Goal: Task Accomplishment & Management: Use online tool/utility

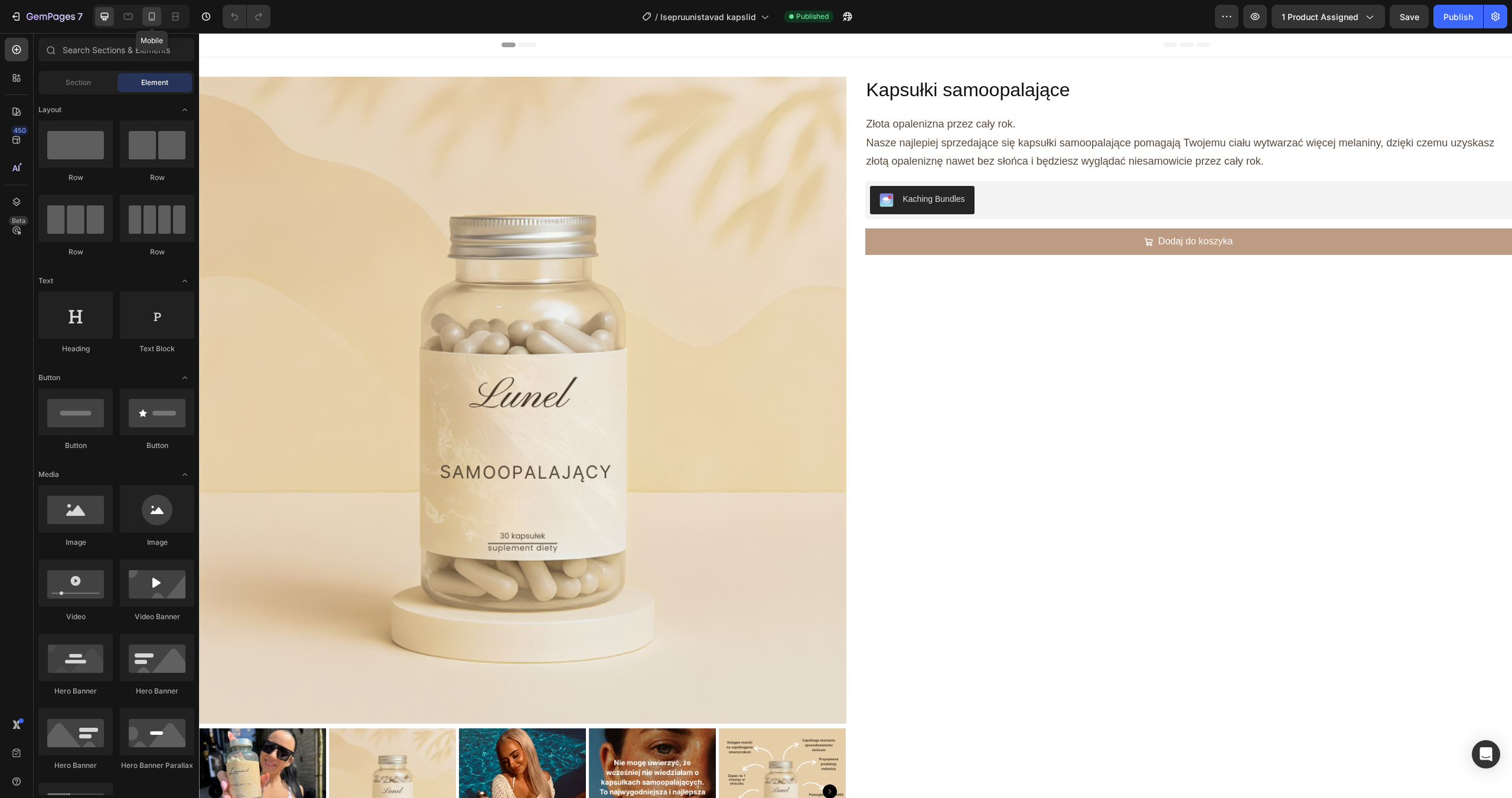
click at [155, 23] on div at bounding box center [152, 17] width 19 height 19
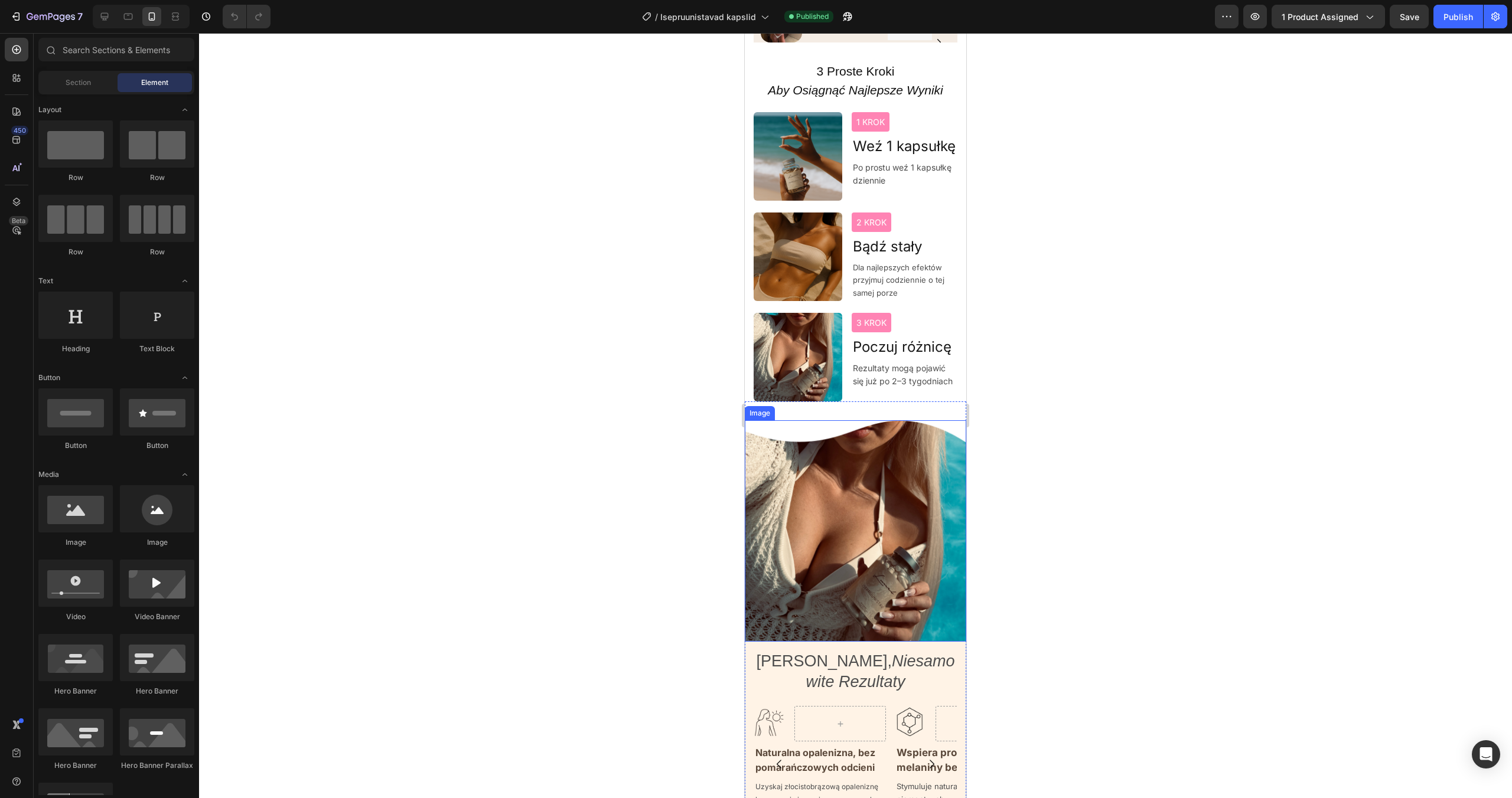
scroll to position [700, 0]
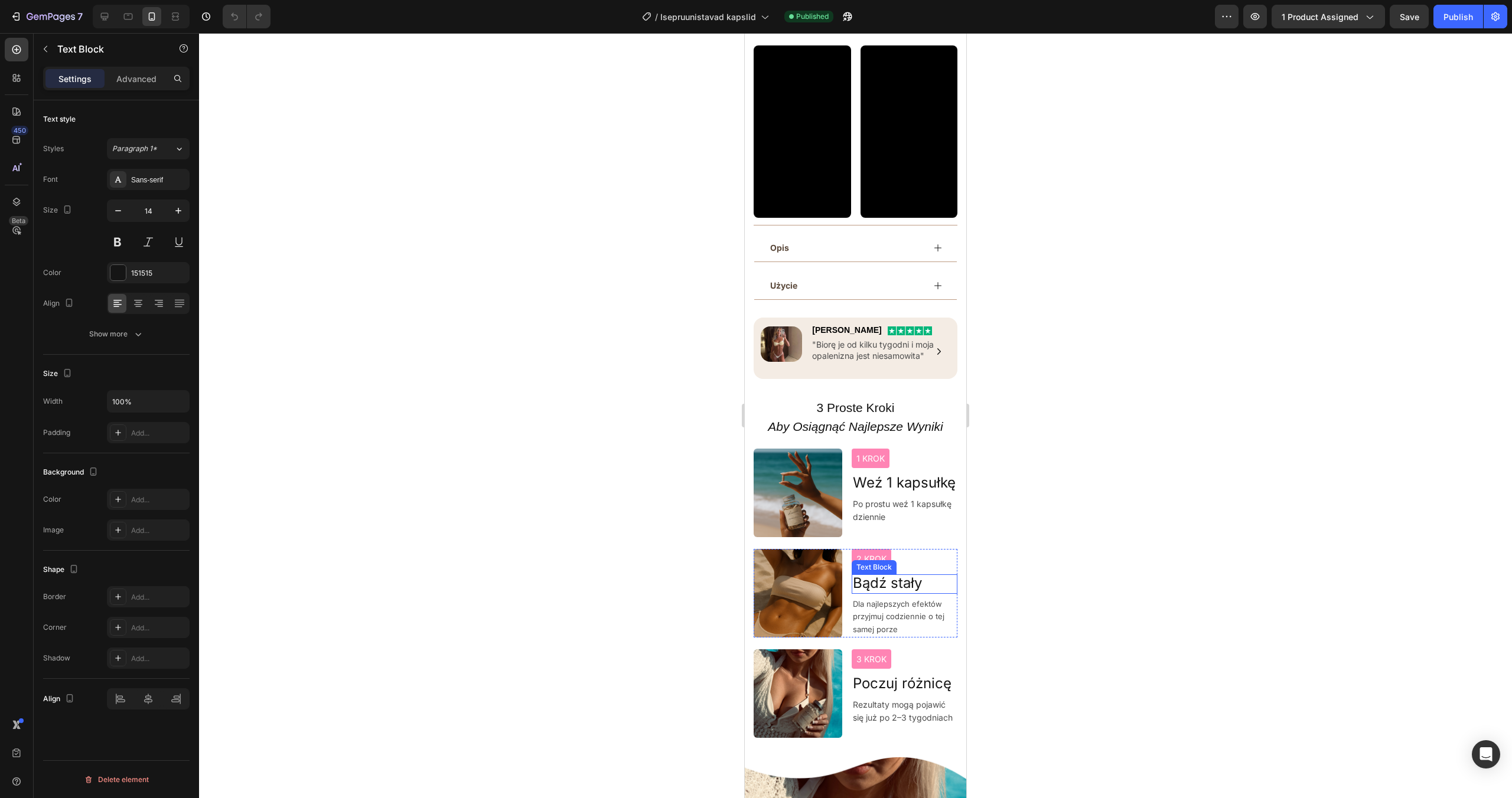
click at [869, 580] on span "Bądź stały" at bounding box center [888, 583] width 69 height 17
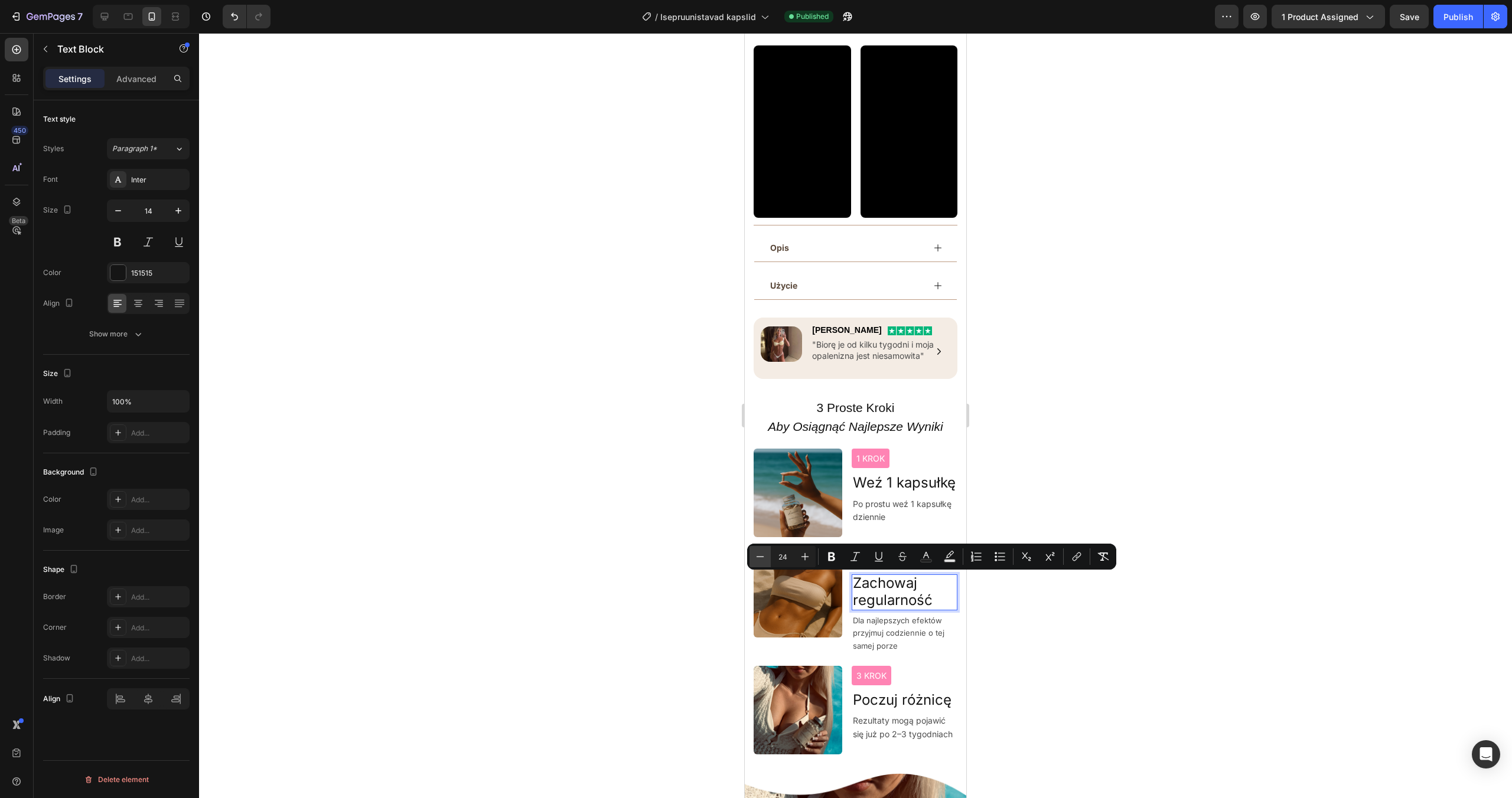
click at [763, 555] on icon "Editor contextual toolbar" at bounding box center [760, 557] width 12 height 12
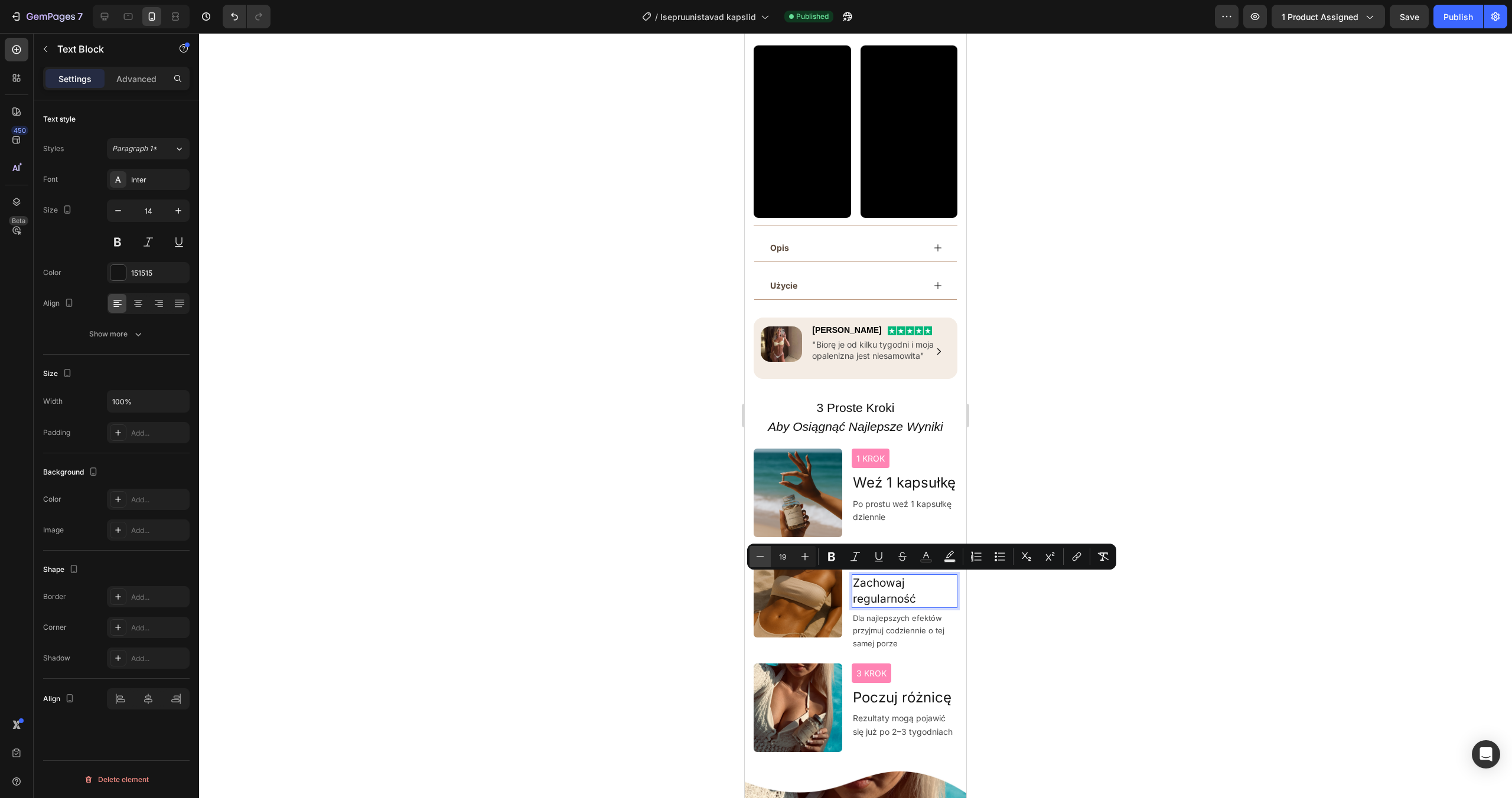
click at [763, 555] on icon "Editor contextual toolbar" at bounding box center [760, 557] width 12 height 12
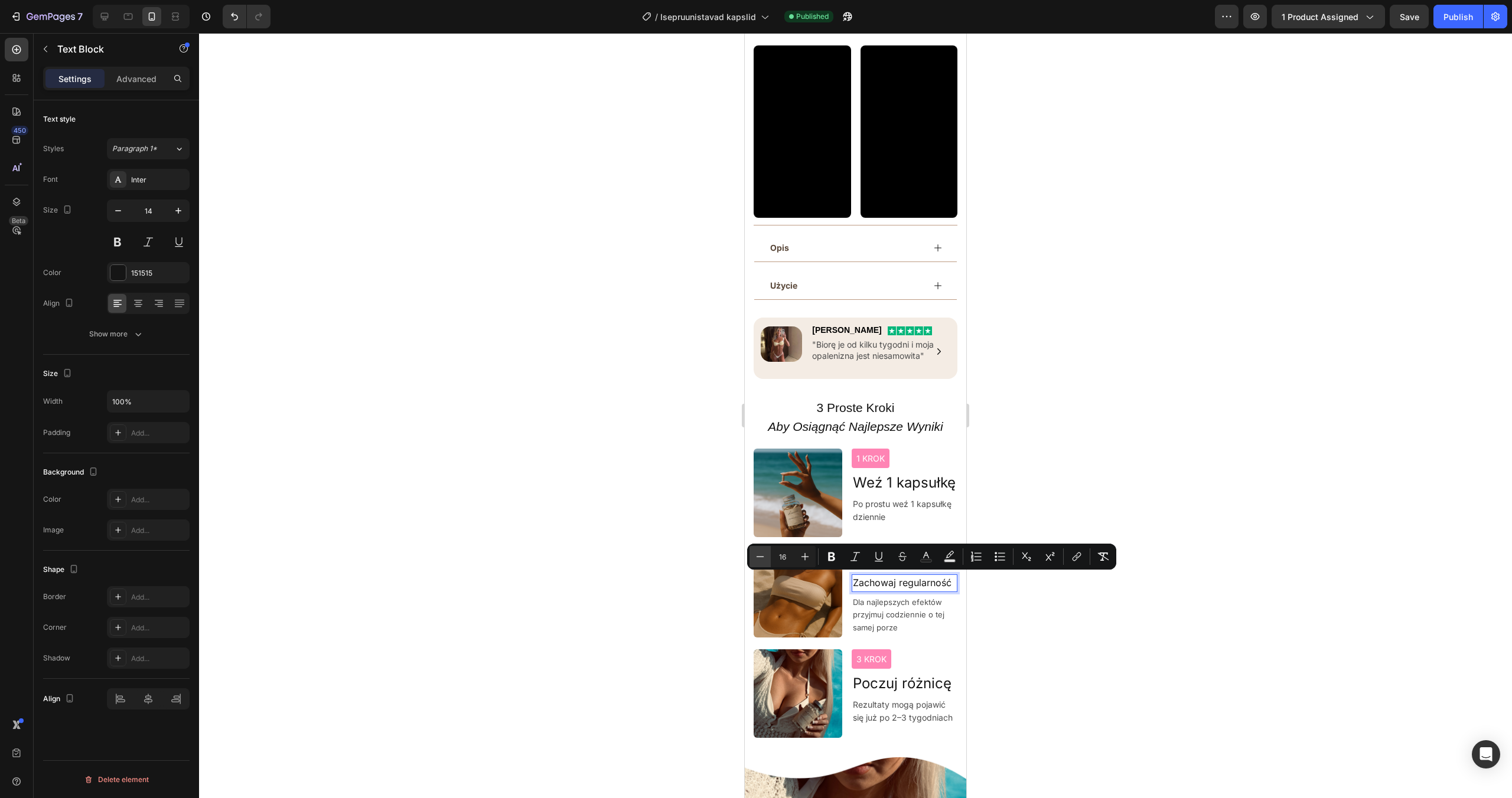
click at [763, 555] on icon "Editor contextual toolbar" at bounding box center [760, 557] width 12 height 12
click at [810, 558] on icon "Editor contextual toolbar" at bounding box center [805, 557] width 12 height 12
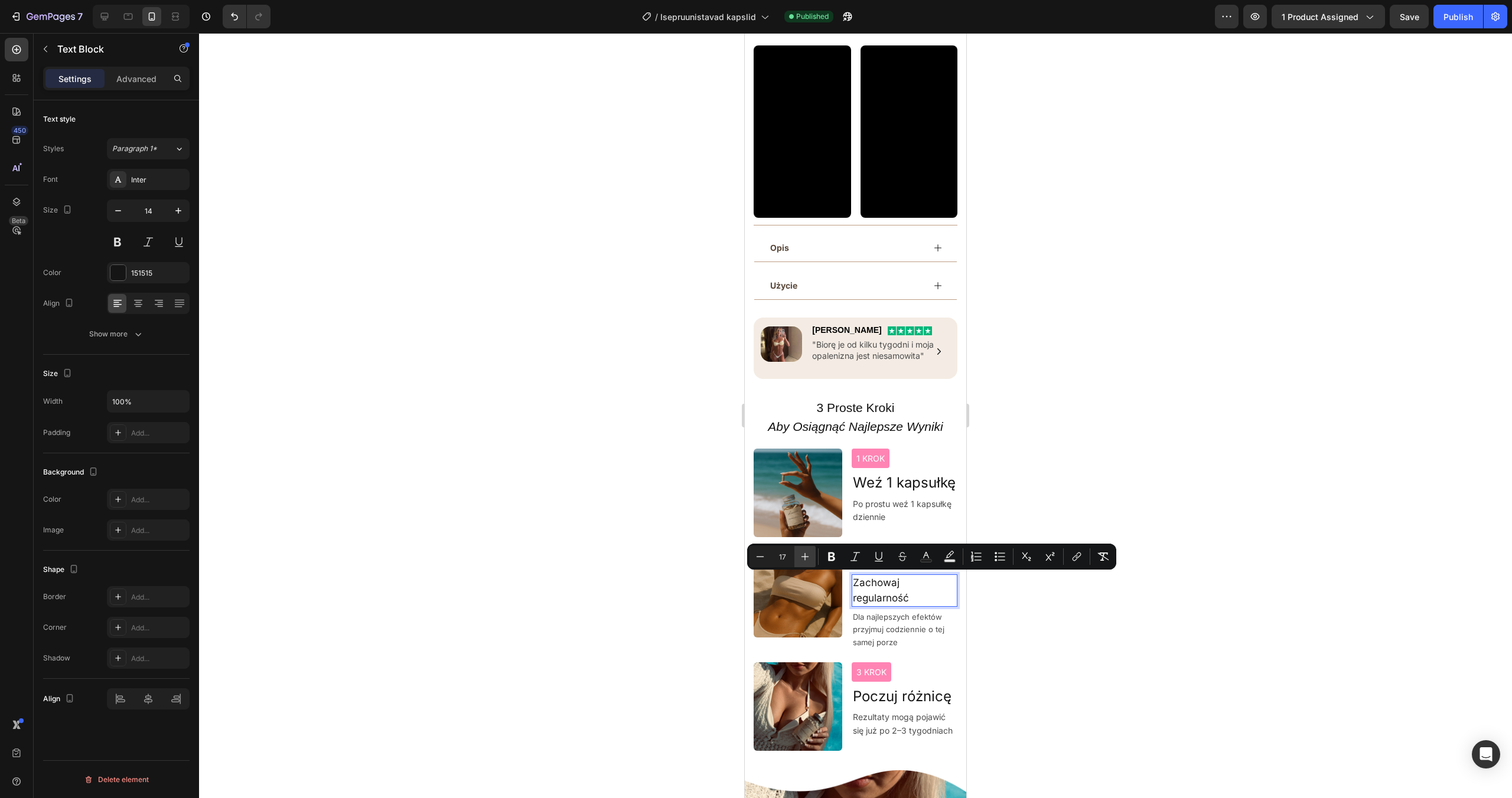
click at [810, 558] on icon "Editor contextual toolbar" at bounding box center [805, 557] width 12 height 12
type input "20"
click at [898, 634] on span "Dla najlepszych efektów przyjmuj codziennie o tej samej porze" at bounding box center [899, 631] width 92 height 35
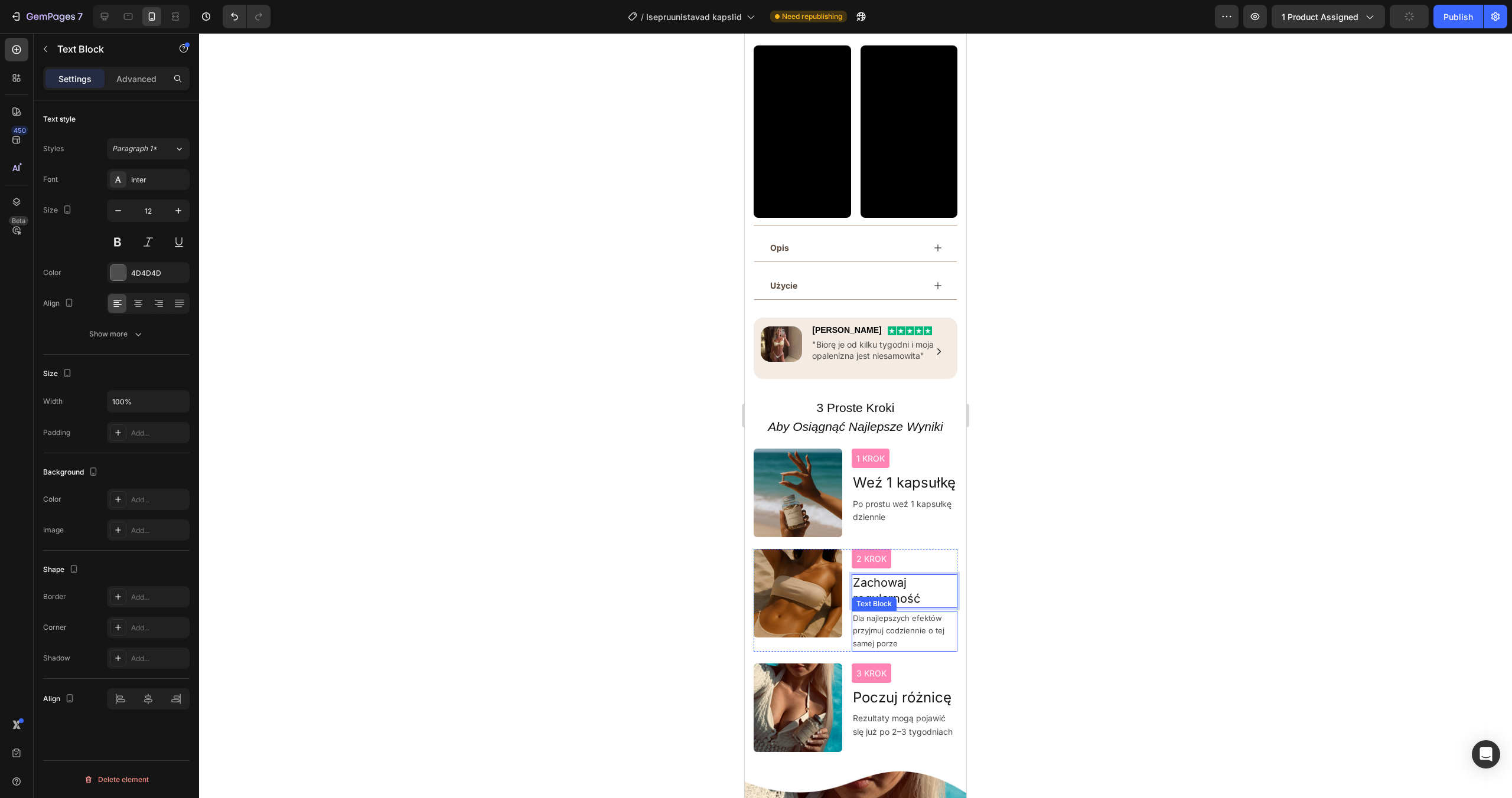
click at [898, 634] on span "Dla najlepszych efektów przyjmuj codziennie o tej samej porze" at bounding box center [899, 631] width 92 height 35
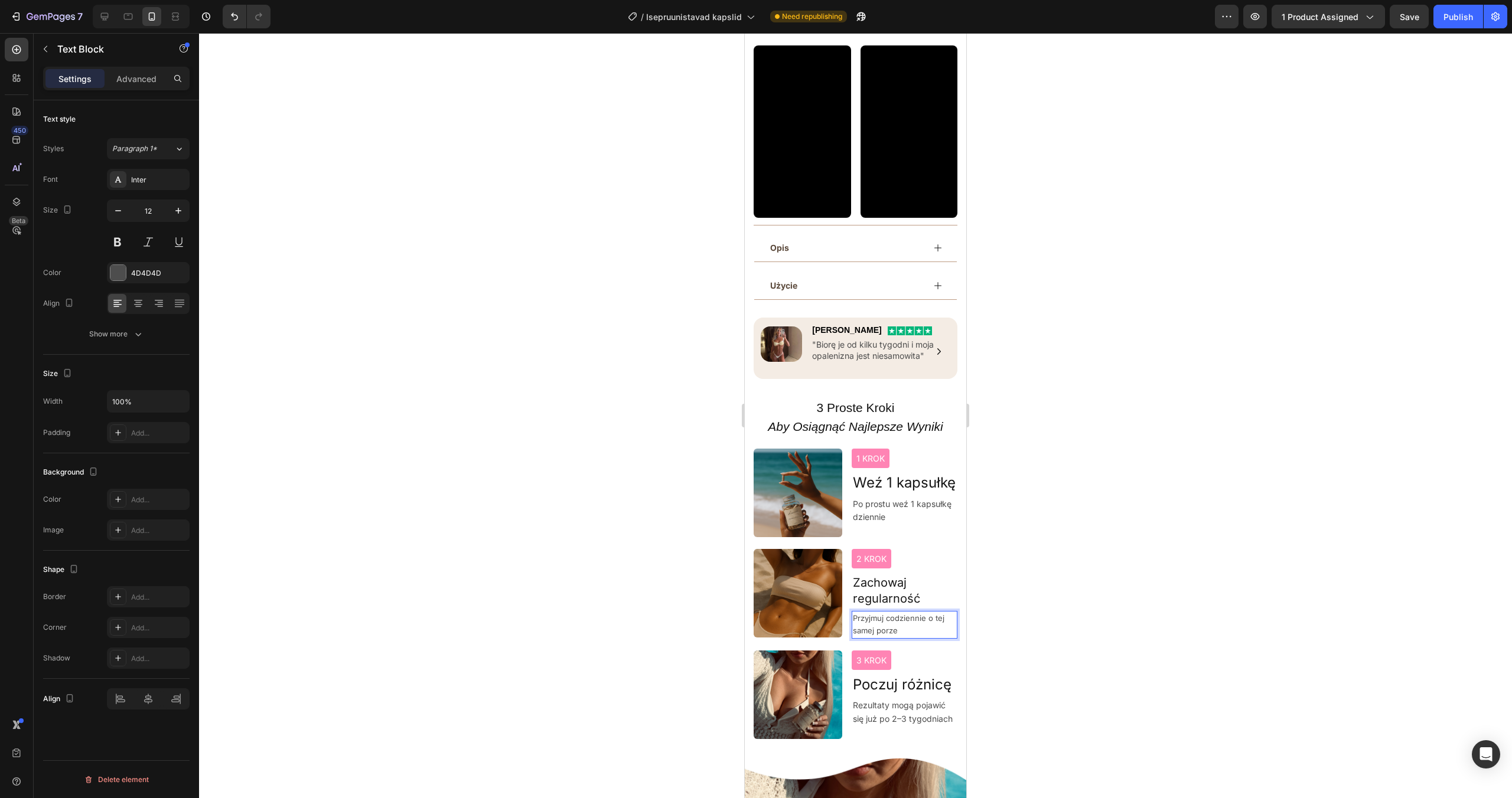
click at [1146, 587] on div at bounding box center [856, 415] width 1313 height 765
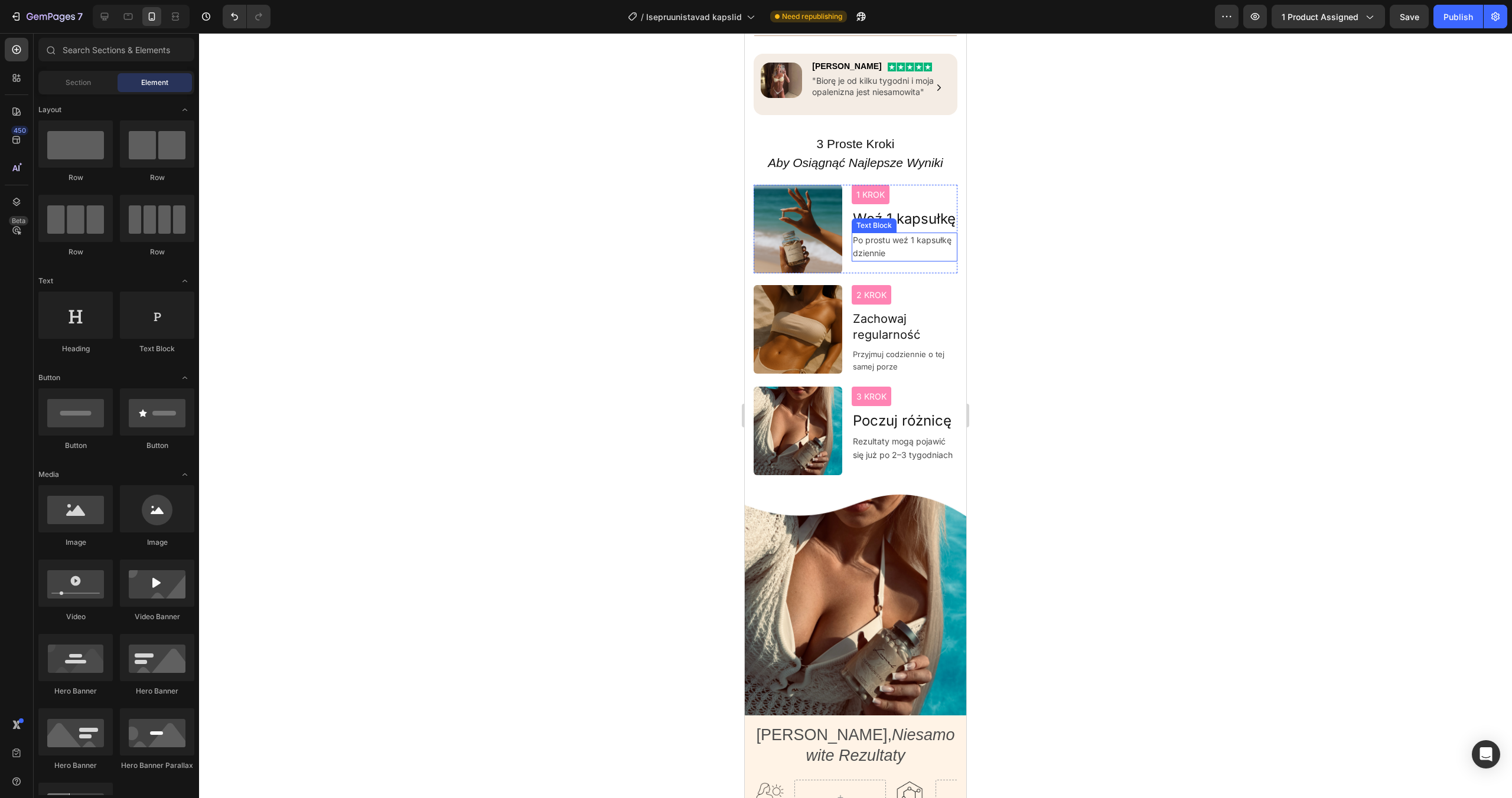
scroll to position [969, 0]
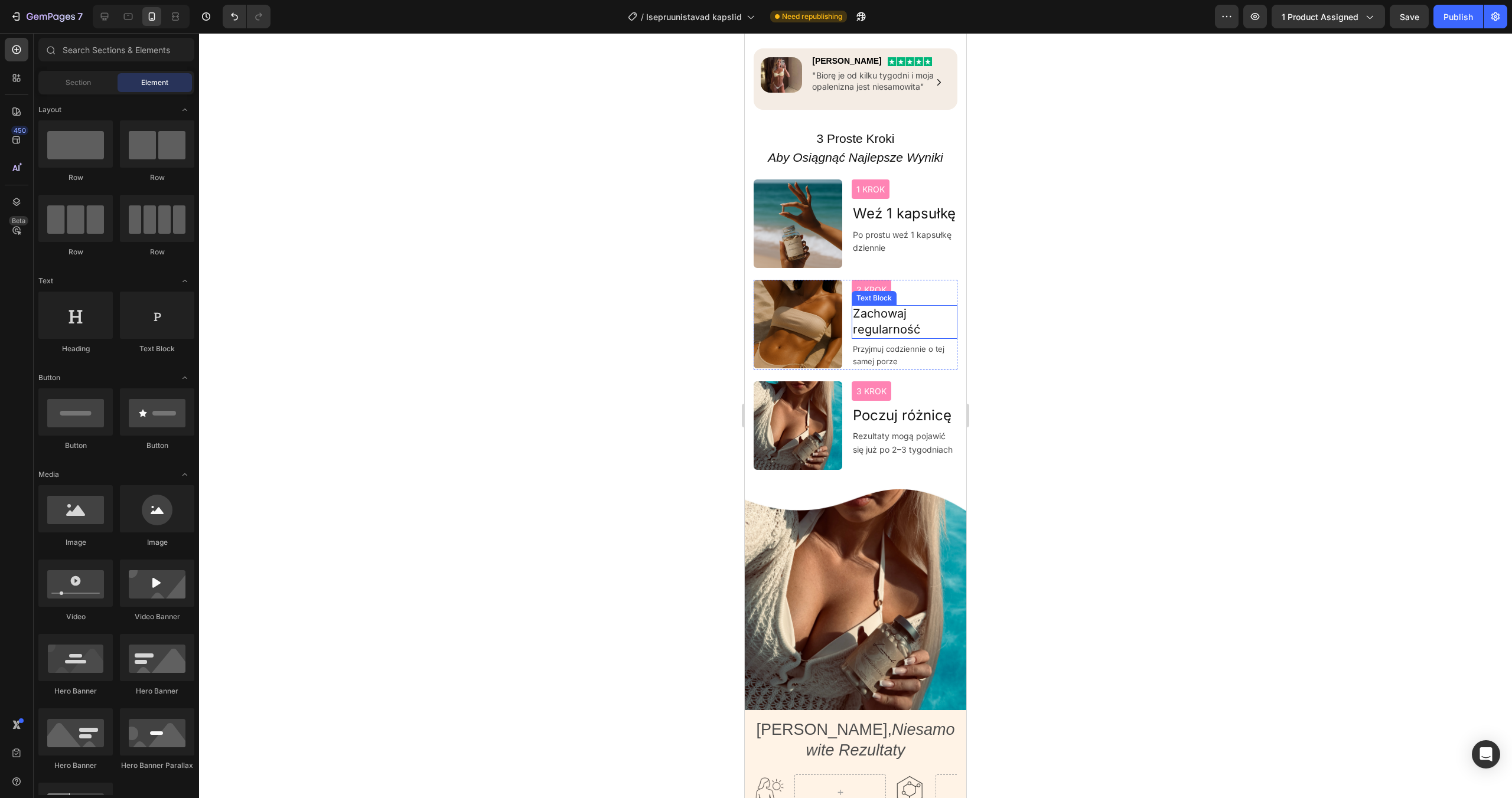
click at [883, 327] on span "Zachowaj regularność" at bounding box center [886, 321] width 67 height 30
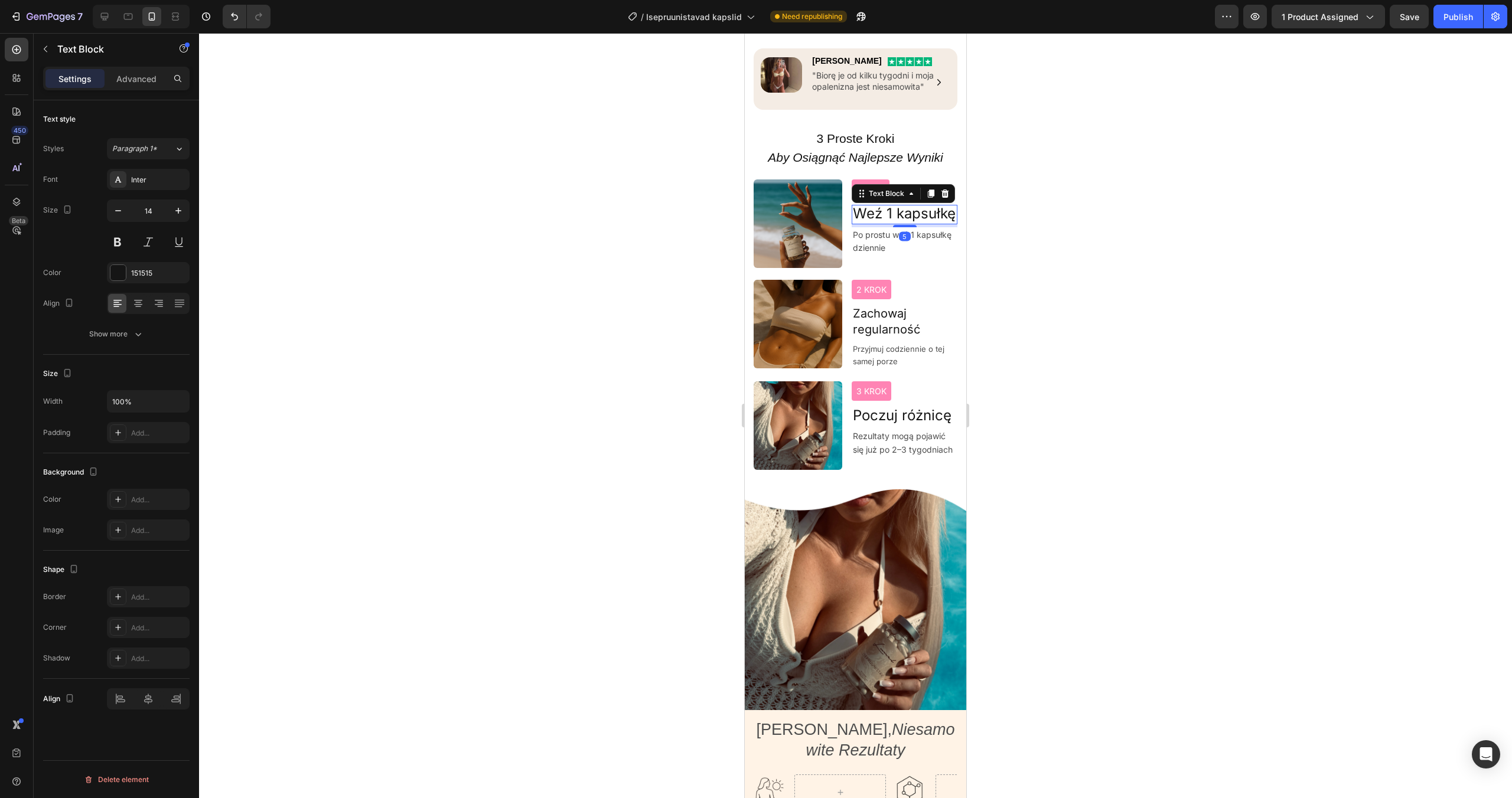
click at [890, 210] on span "Weź 1 kapsułkę" at bounding box center [904, 213] width 103 height 17
click at [906, 327] on span "Zachowaj regularność" at bounding box center [886, 321] width 67 height 30
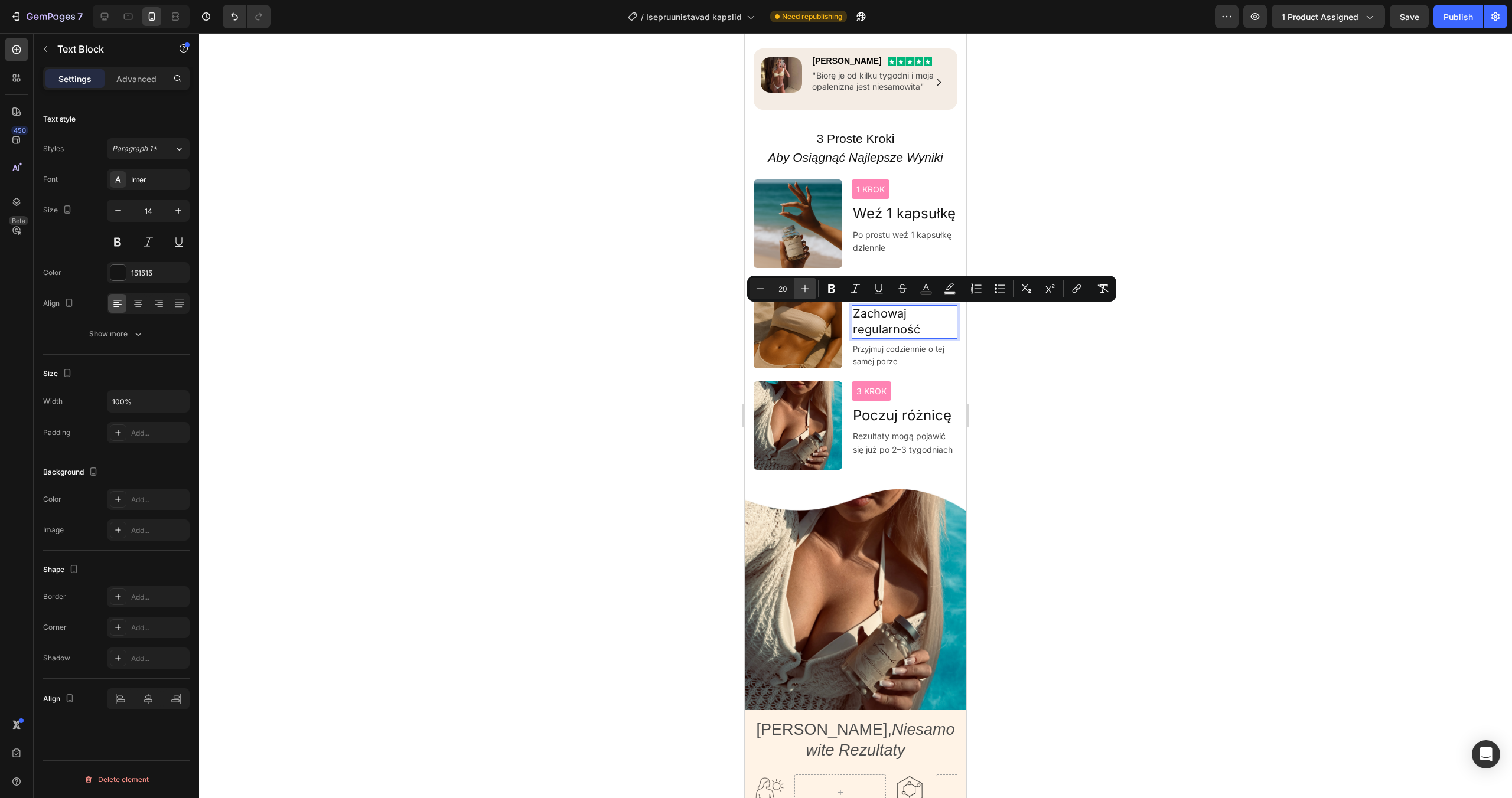
click at [804, 294] on button "Plus" at bounding box center [805, 288] width 21 height 21
type input "24"
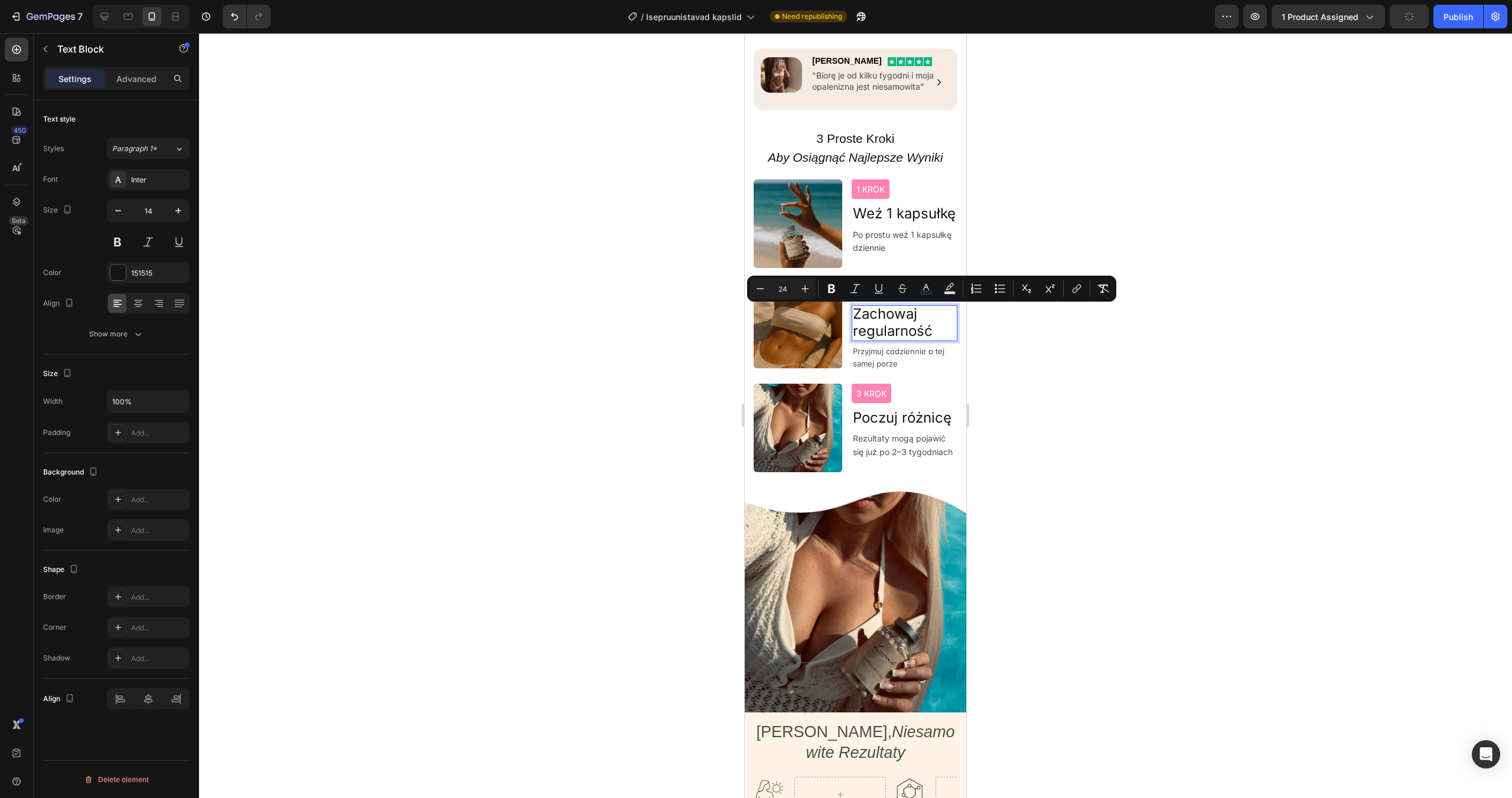
click at [1103, 415] on div at bounding box center [856, 415] width 1313 height 765
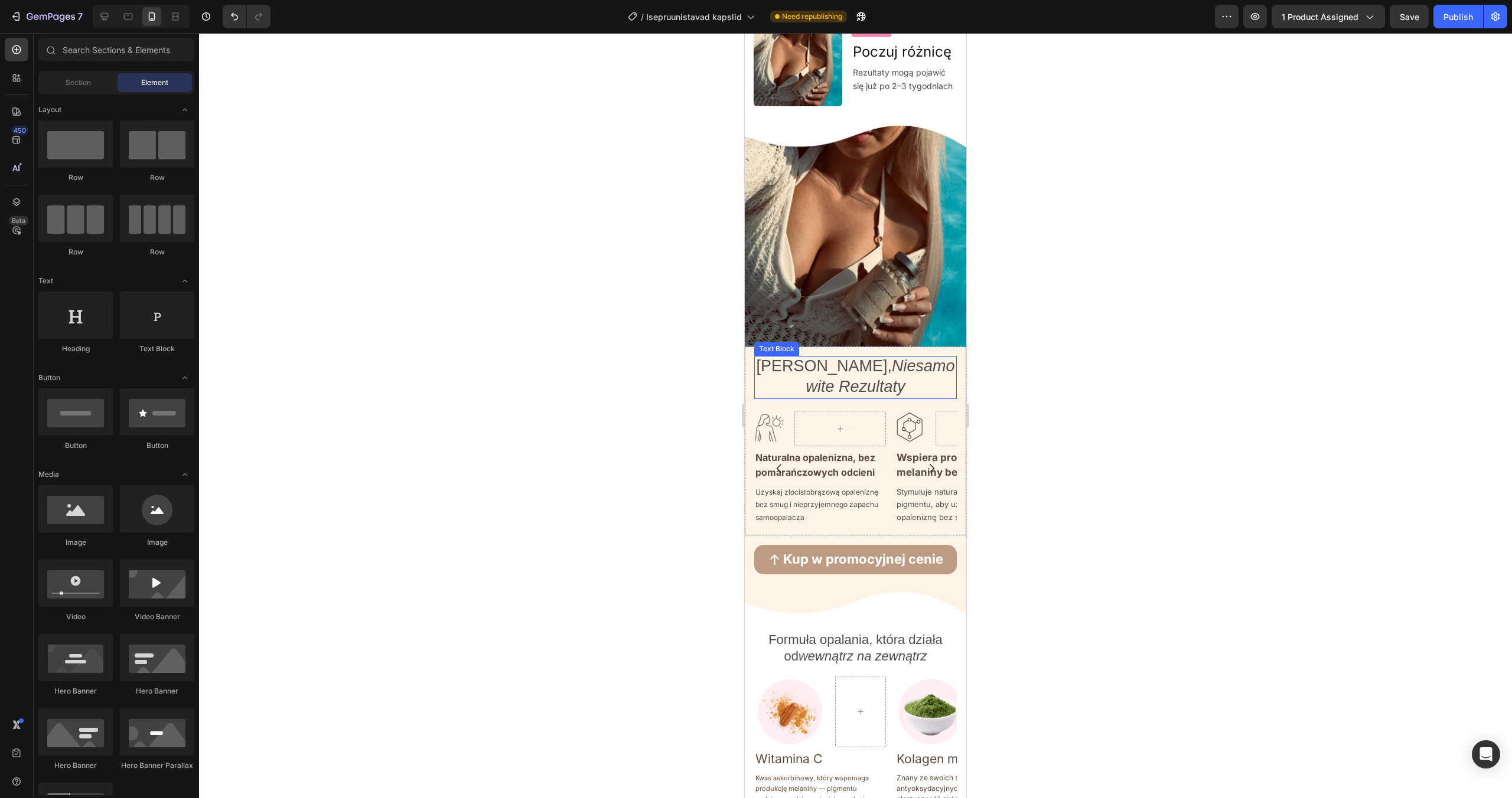
scroll to position [1336, 0]
click at [855, 360] on span "[PERSON_NAME], Niesamowite Rezultaty" at bounding box center [855, 376] width 199 height 38
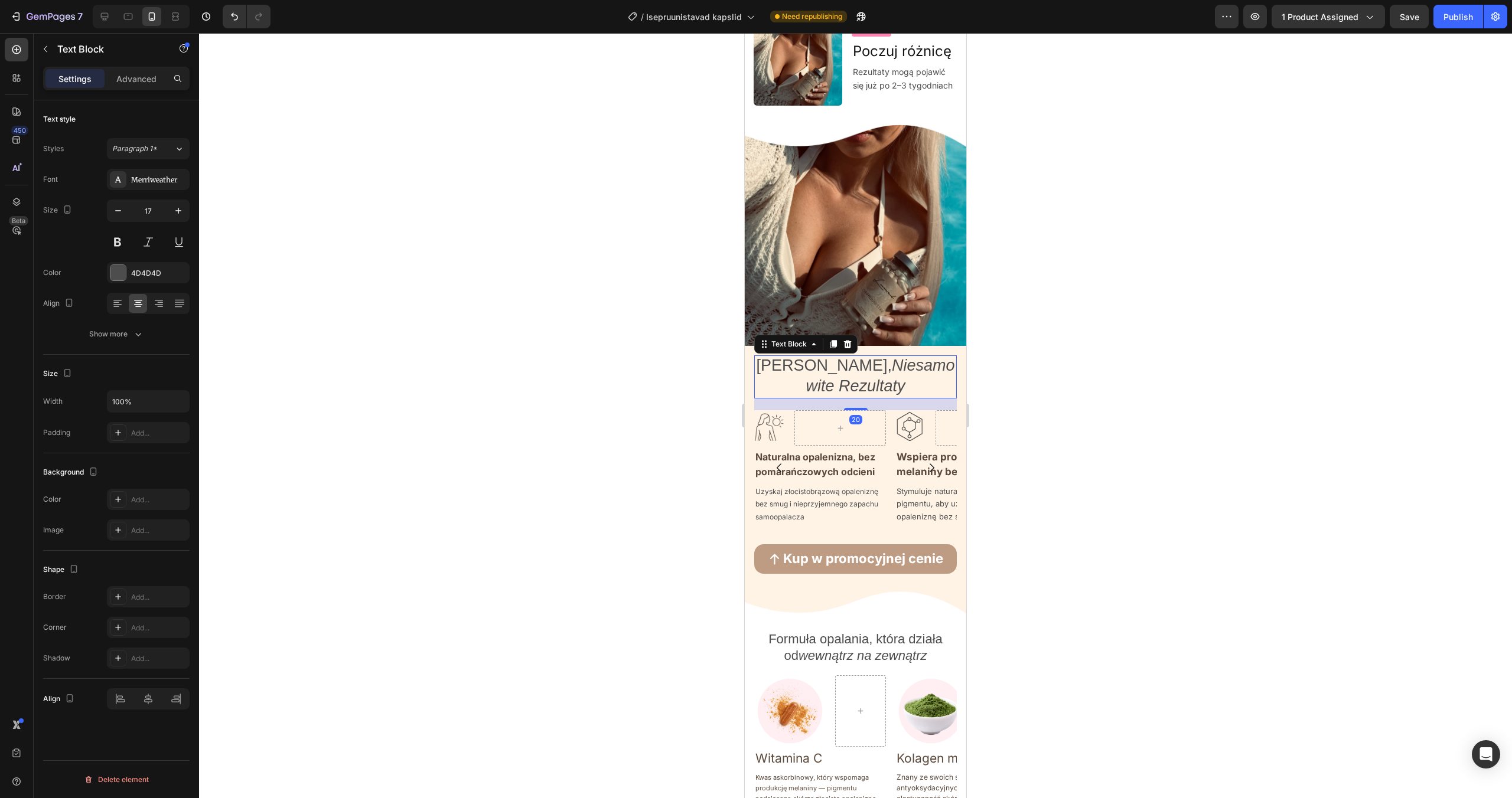
click at [855, 360] on span "[PERSON_NAME], Niesamowite Rezultaty" at bounding box center [855, 376] width 199 height 38
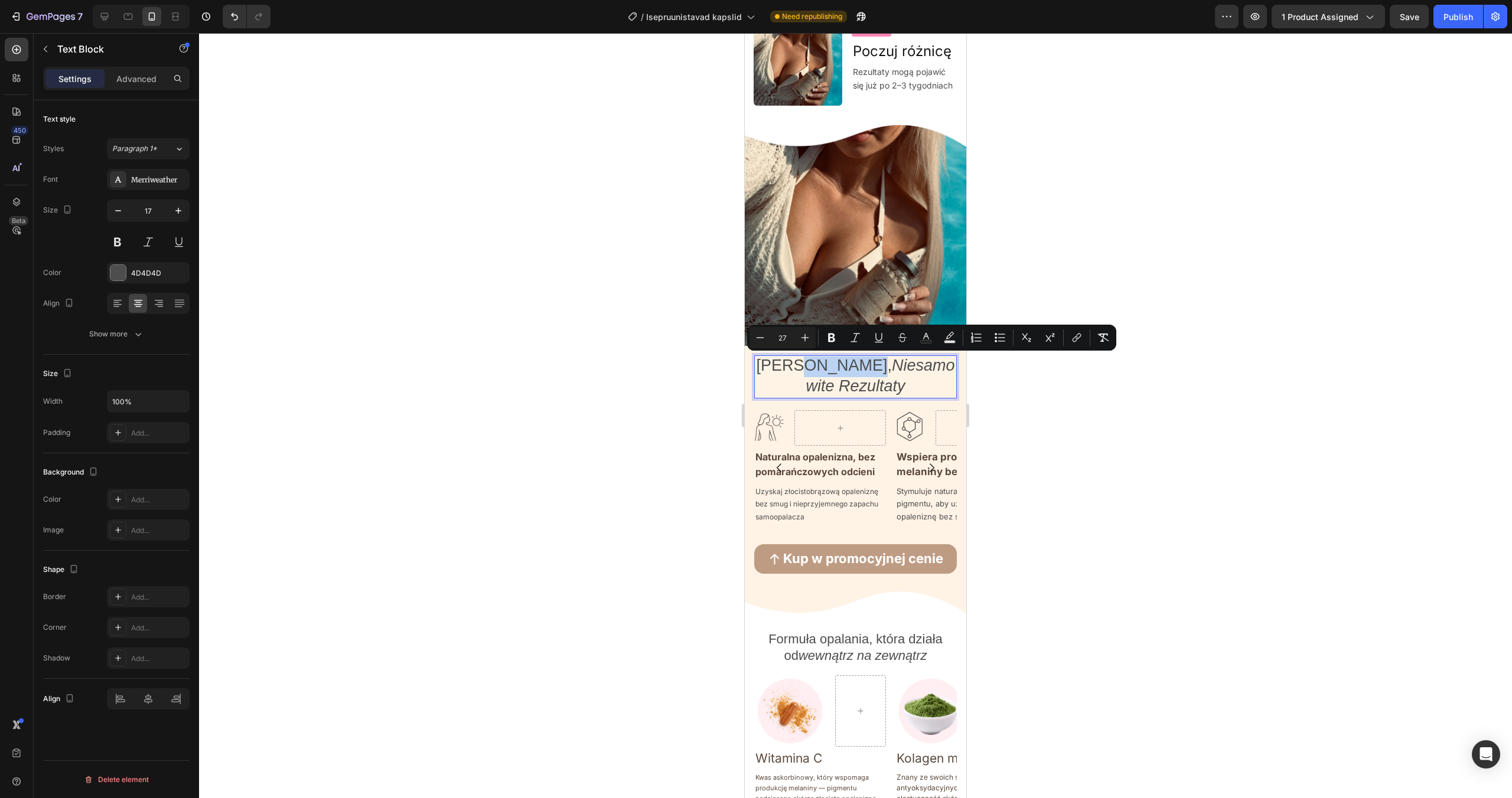
click at [850, 368] on span "[PERSON_NAME], Niesamowite Rezultaty" at bounding box center [855, 376] width 199 height 38
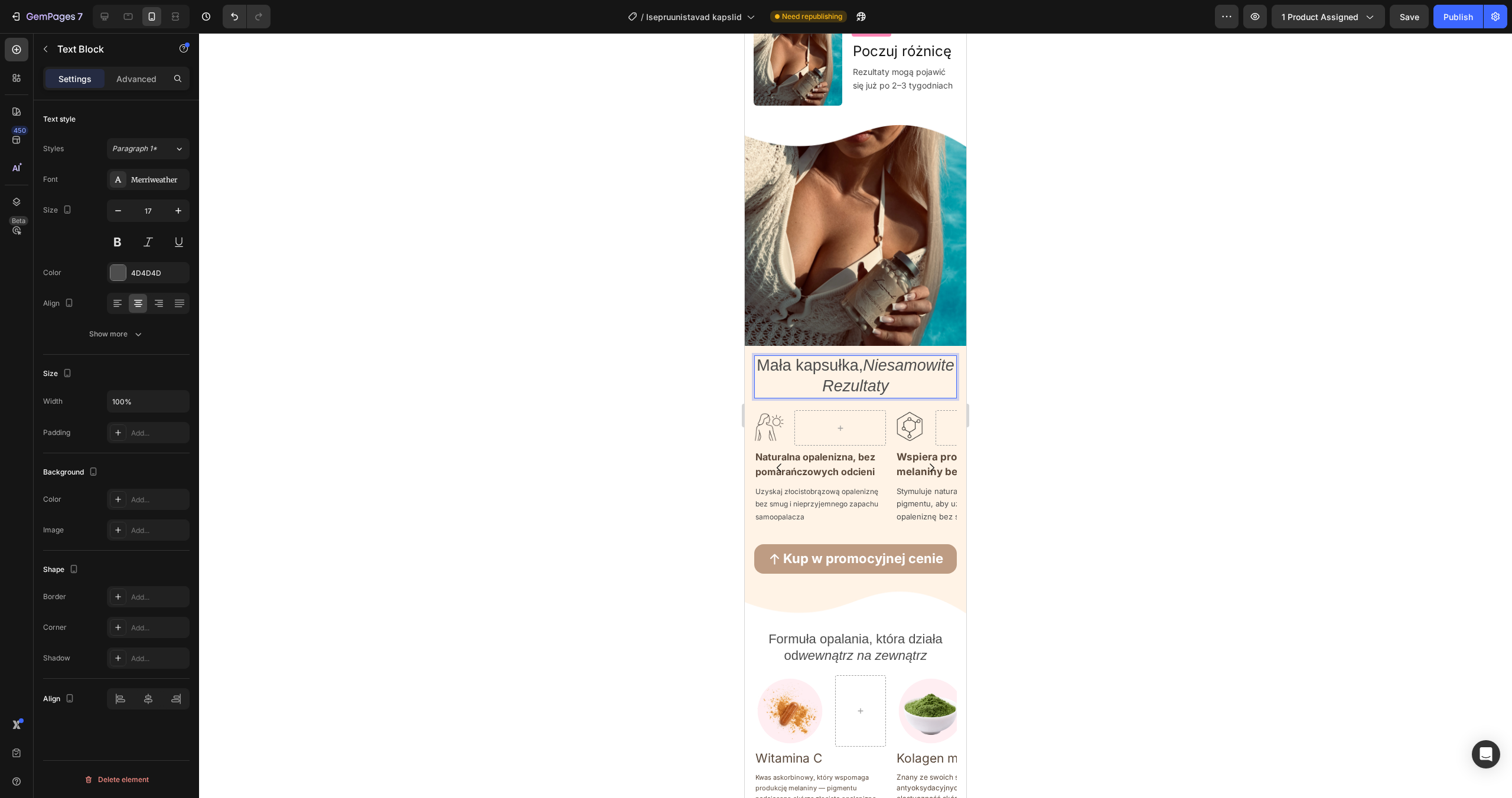
click at [822, 392] on icon "Niesamowite Rezultaty" at bounding box center [888, 376] width 132 height 38
click at [881, 388] on icon "iesamowite Rezultaty" at bounding box center [888, 376] width 133 height 38
click at [1100, 343] on div at bounding box center [856, 415] width 1313 height 765
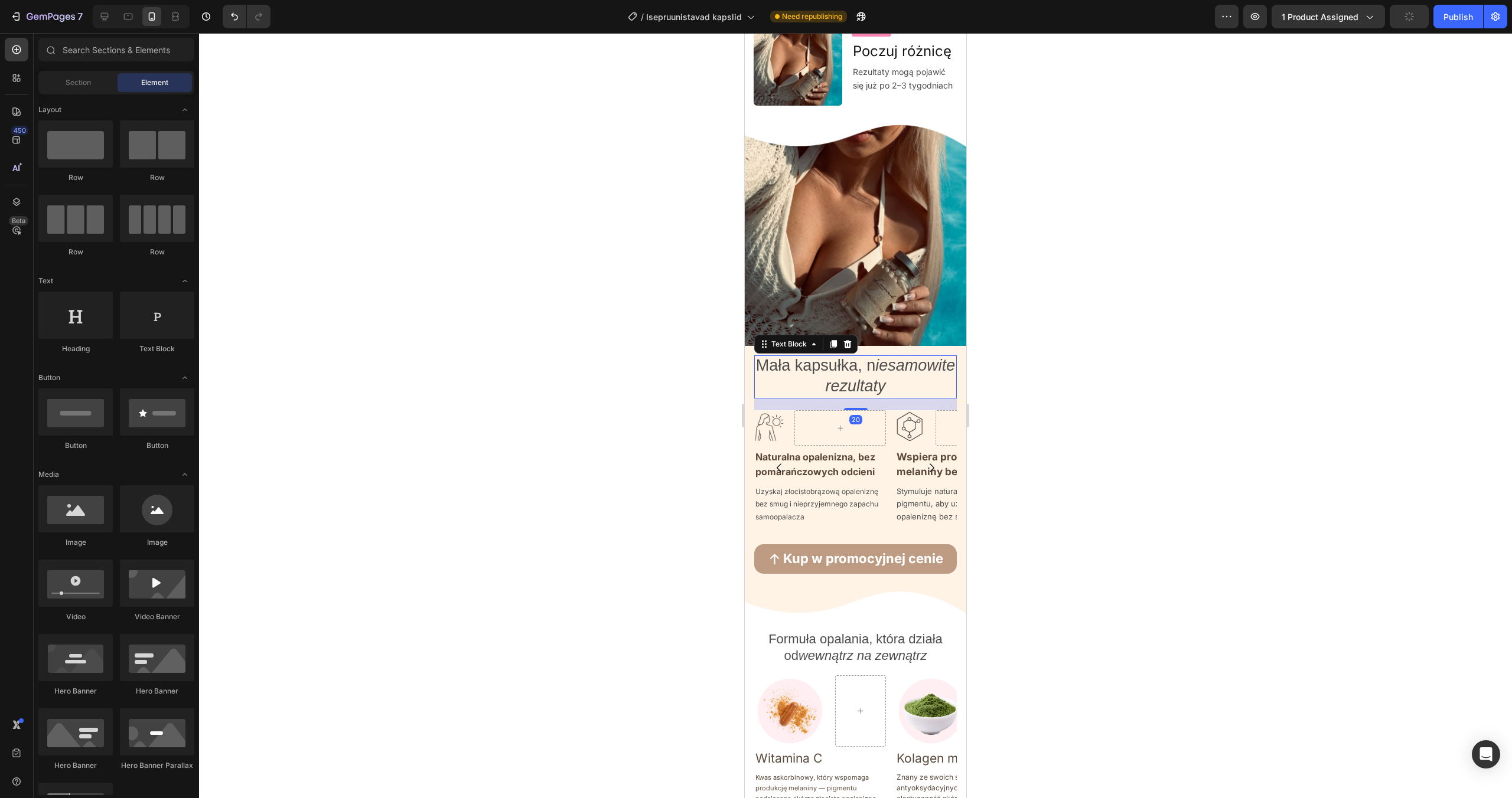
click at [825, 389] on icon "iesamowite rezultaty" at bounding box center [890, 376] width 130 height 38
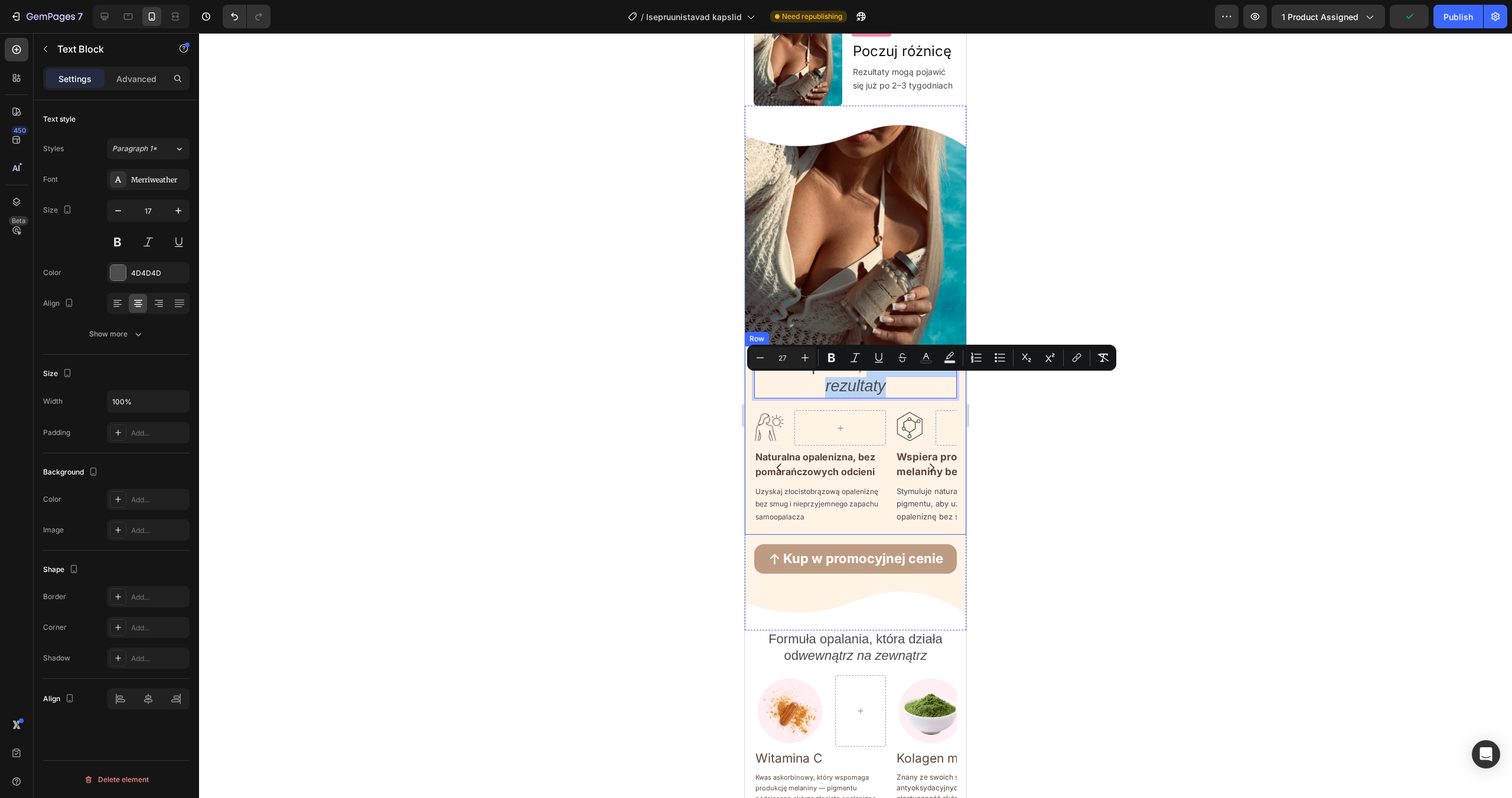
drag, startPoint x: 951, startPoint y: 390, endPoint x: 752, endPoint y: 391, distance: 199.0
click at [752, 391] on div "Mała kapsułka, n iesamowite rezultaty Text Block 20 Image Row Naturalna opaleni…" at bounding box center [855, 440] width 221 height 189
click at [861, 360] on button "Italic" at bounding box center [855, 358] width 21 height 21
click at [1082, 414] on div at bounding box center [856, 415] width 1313 height 765
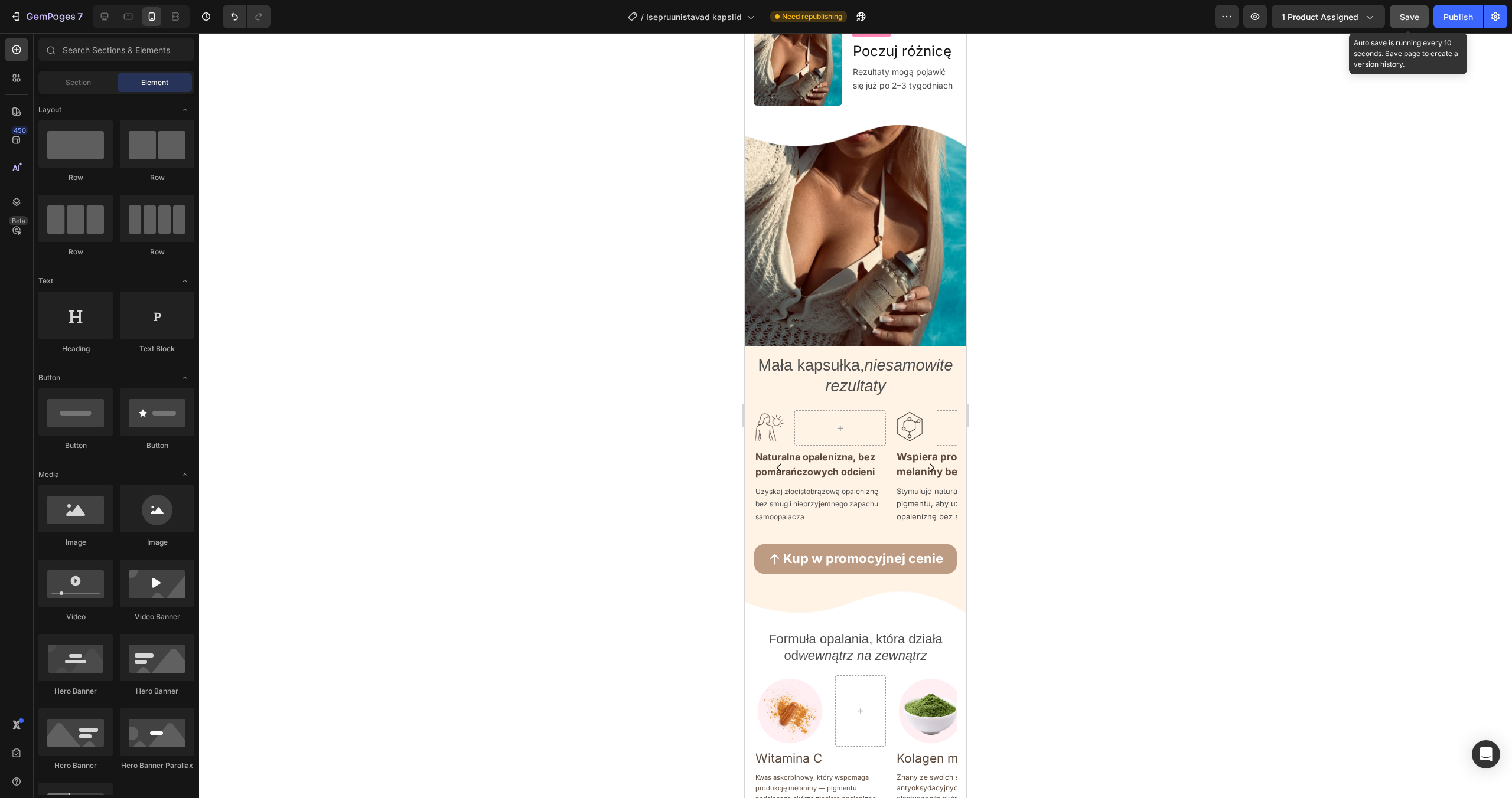
click at [1414, 23] on button "Save" at bounding box center [1409, 16] width 39 height 24
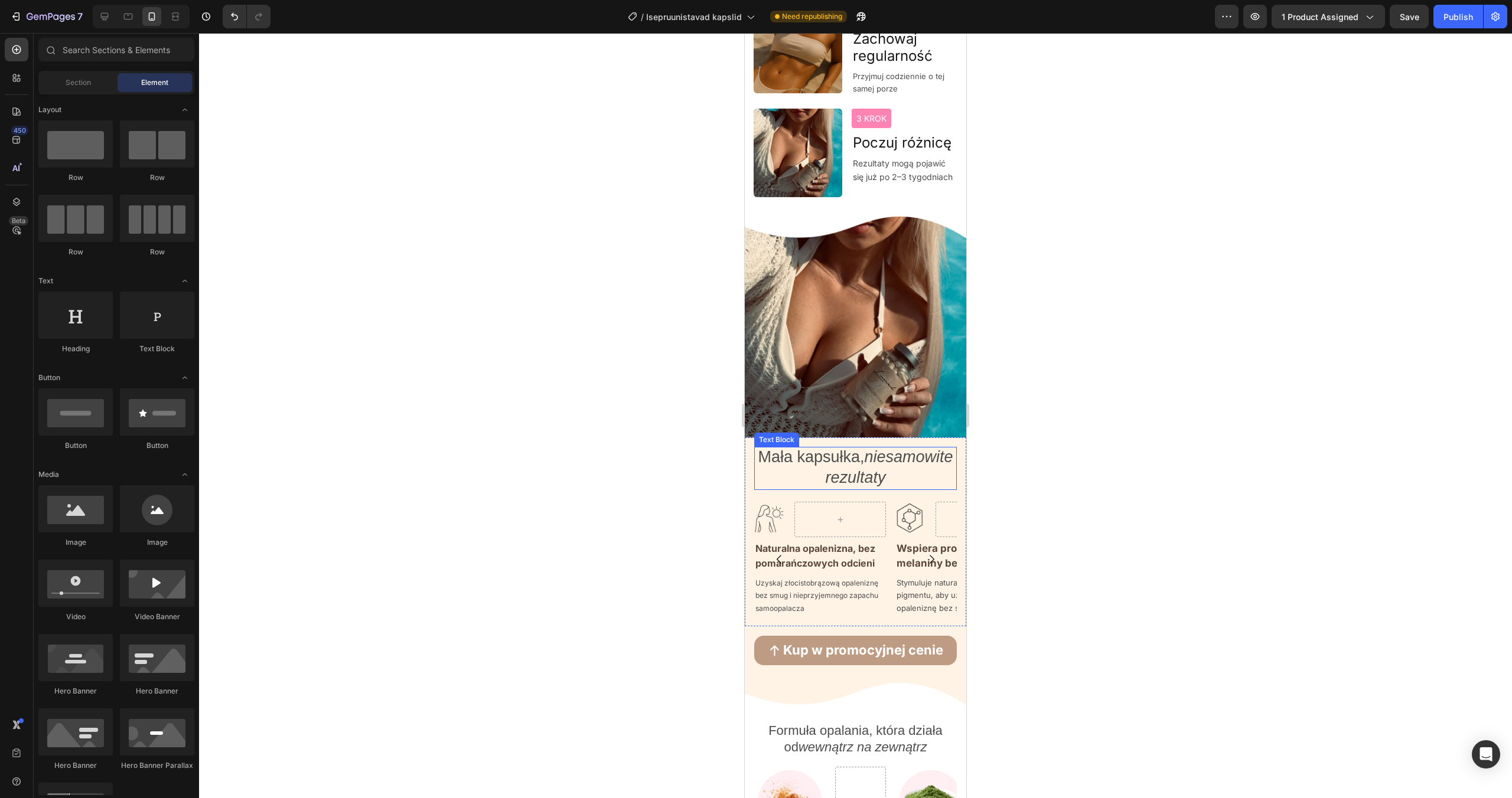
scroll to position [1243, 0]
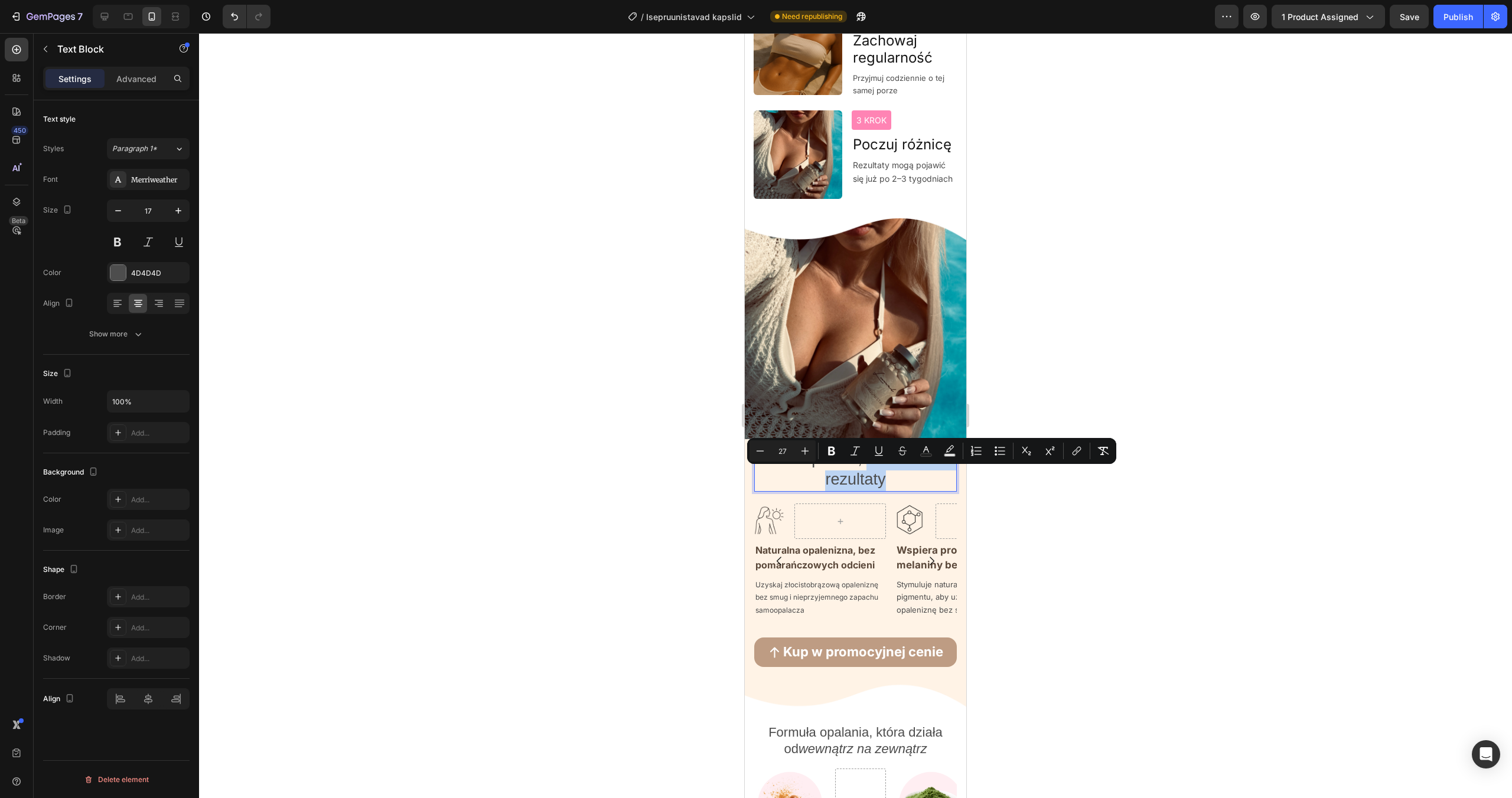
drag, startPoint x: 937, startPoint y: 481, endPoint x: 767, endPoint y: 484, distance: 170.0
click at [767, 484] on p "Mała kapsułka, niesamowite rezultaty" at bounding box center [855, 470] width 200 height 41
click at [861, 449] on button "Italic" at bounding box center [855, 451] width 21 height 21
click at [999, 514] on div at bounding box center [856, 415] width 1313 height 765
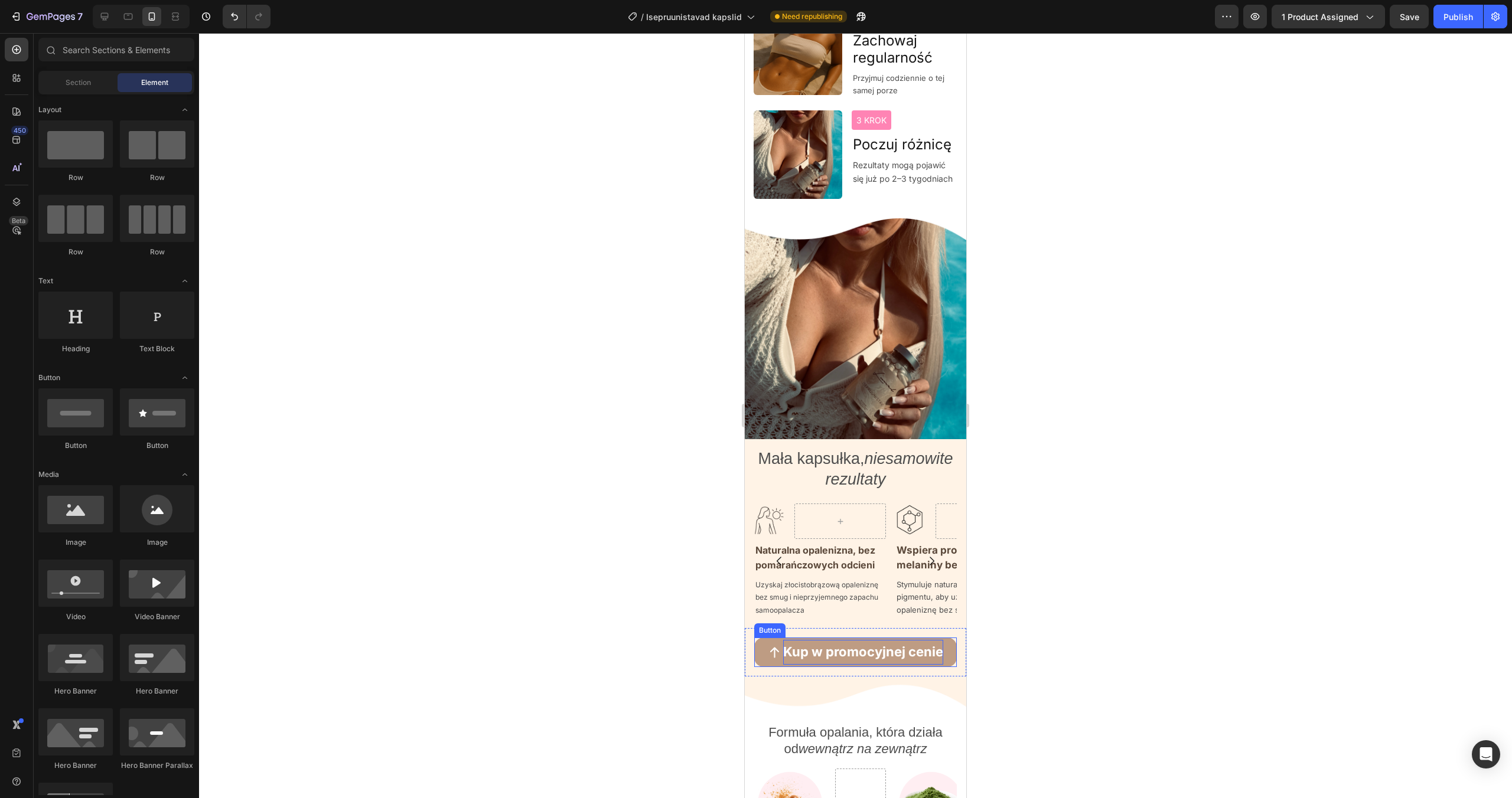
click at [866, 653] on strong "Kup w promocyjnej cenie" at bounding box center [863, 651] width 160 height 15
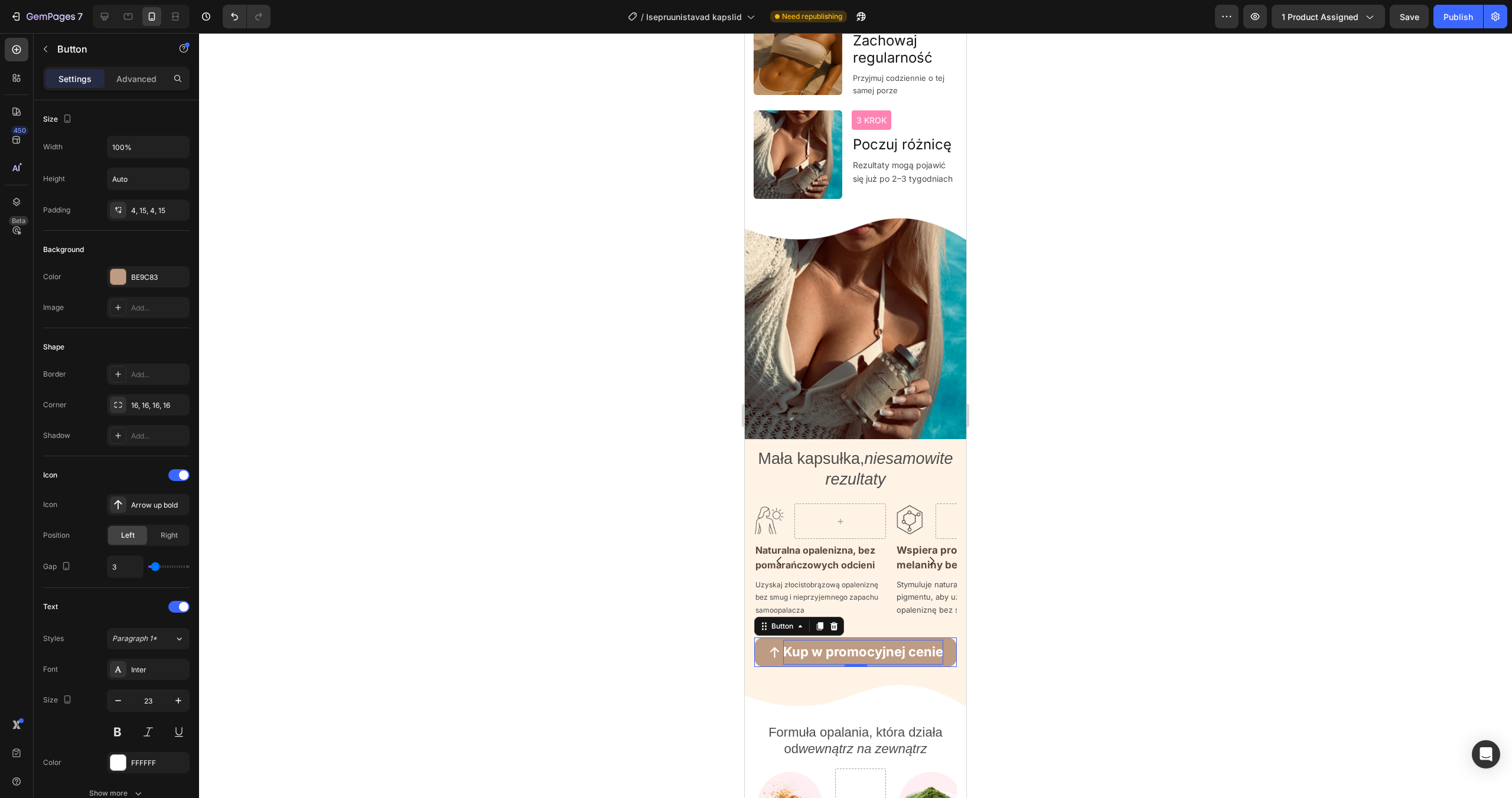
click at [863, 652] on strong "Kup w promocyjnej cenie" at bounding box center [863, 651] width 160 height 15
click at [759, 623] on icon "Editor contextual toolbar" at bounding box center [760, 626] width 12 height 12
type input "20"
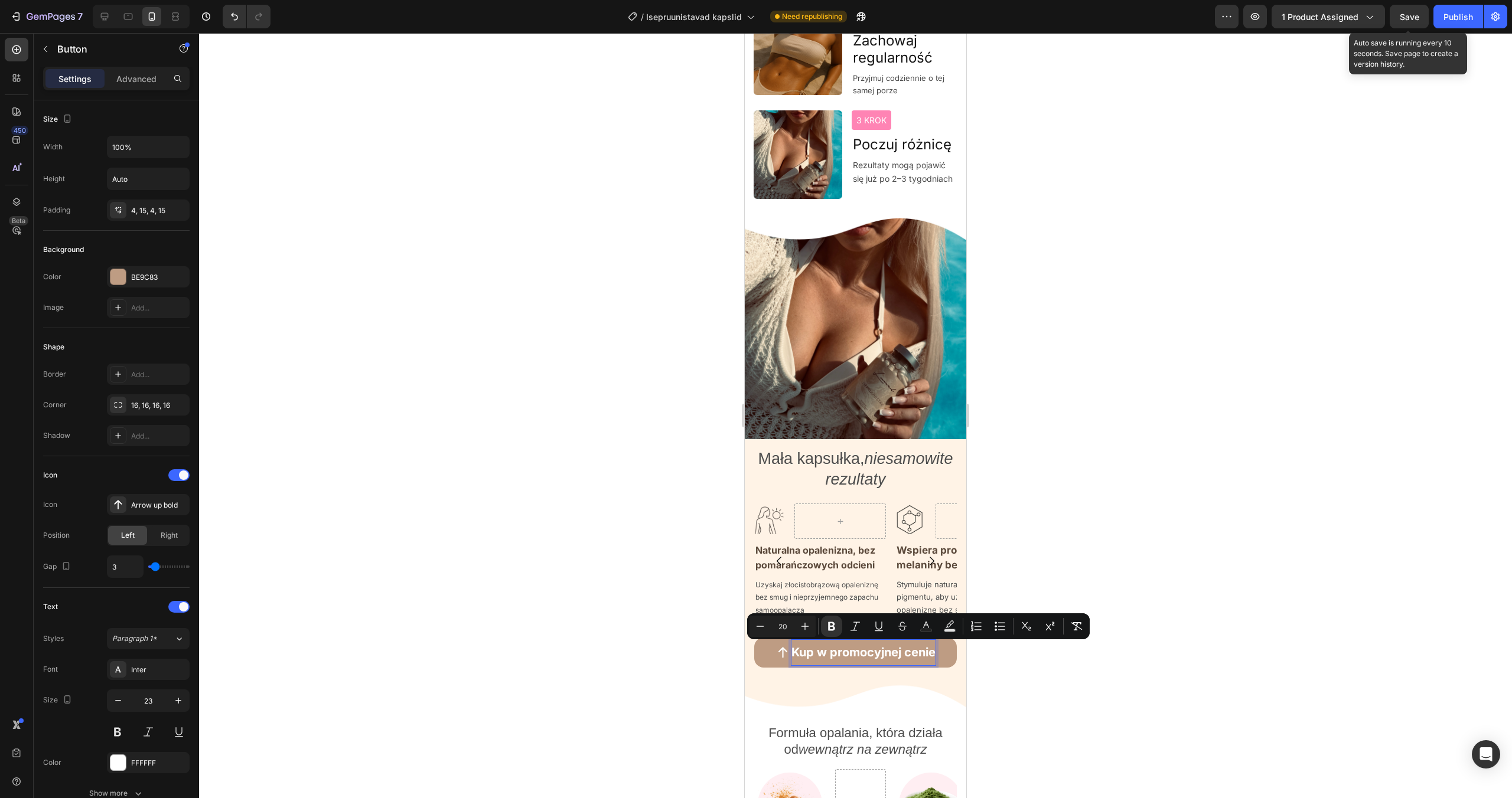
drag, startPoint x: 1413, startPoint y: 23, endPoint x: 1411, endPoint y: 31, distance: 8.2
click at [1413, 23] on button "Save" at bounding box center [1409, 16] width 39 height 24
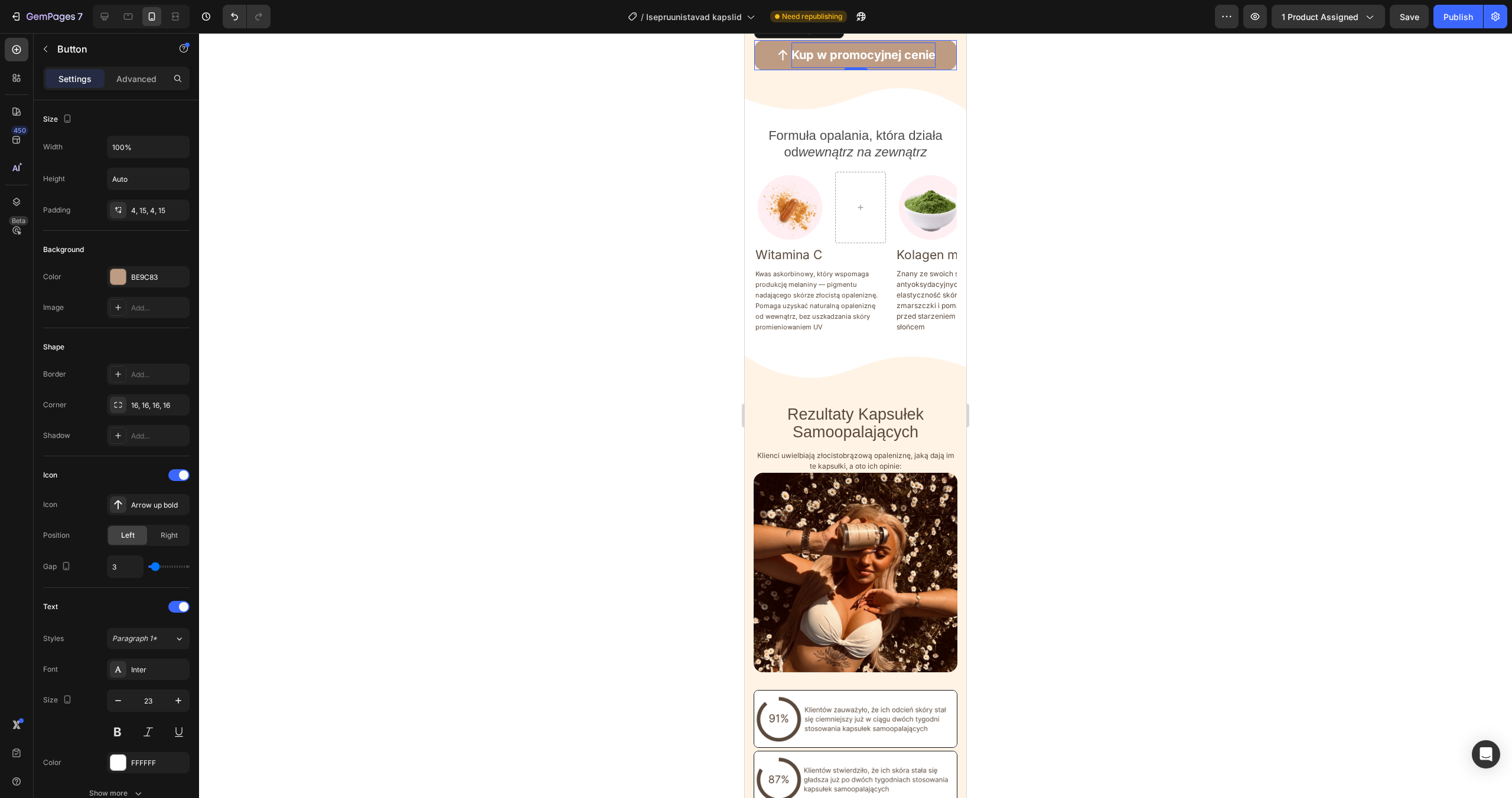
scroll to position [1913, 0]
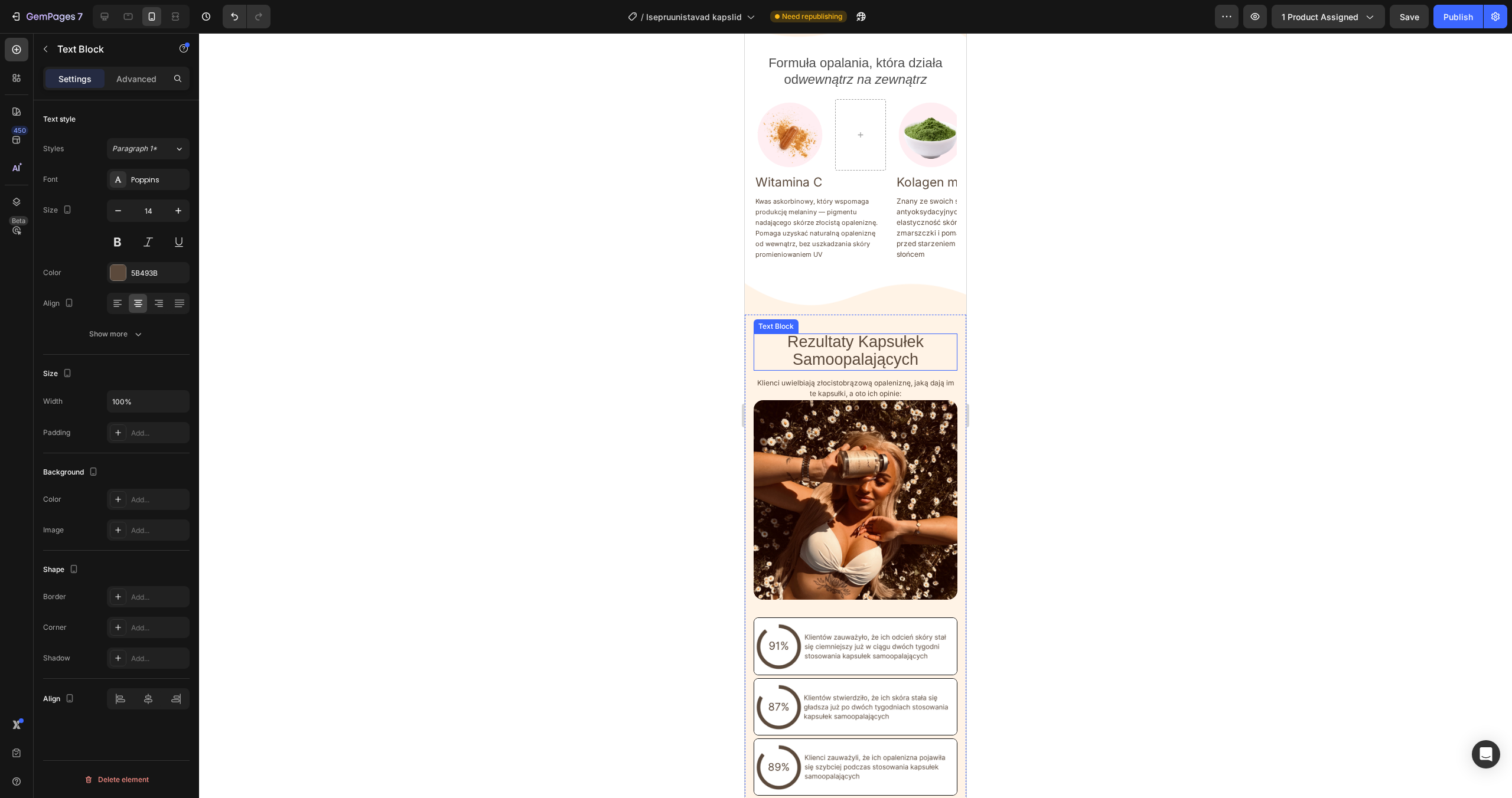
click at [869, 345] on span "Rezultaty Kapsułek Samoopalających" at bounding box center [855, 350] width 137 height 35
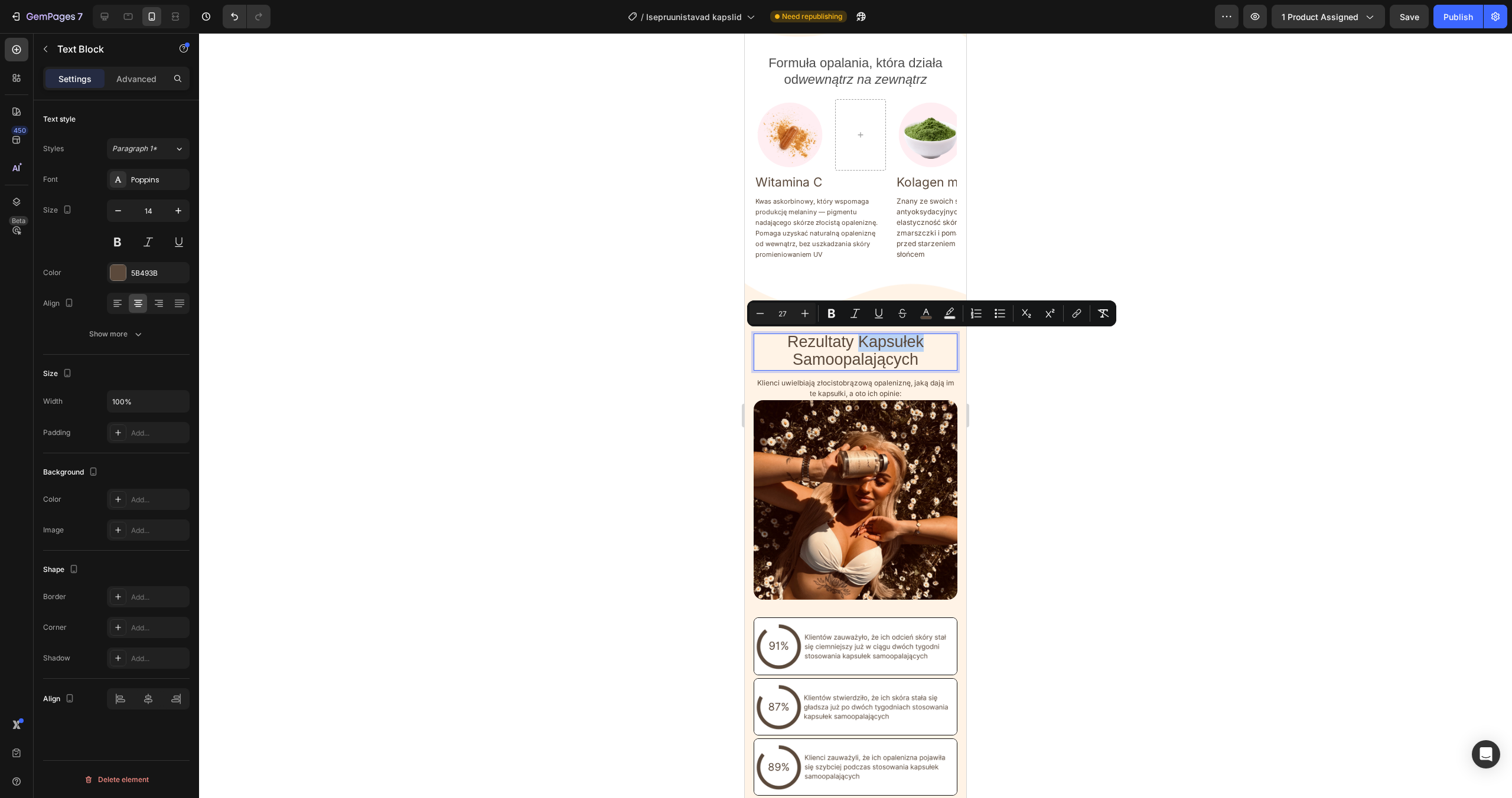
click at [870, 344] on span "Rezultaty Kapsułek Samoopalających" at bounding box center [855, 350] width 137 height 35
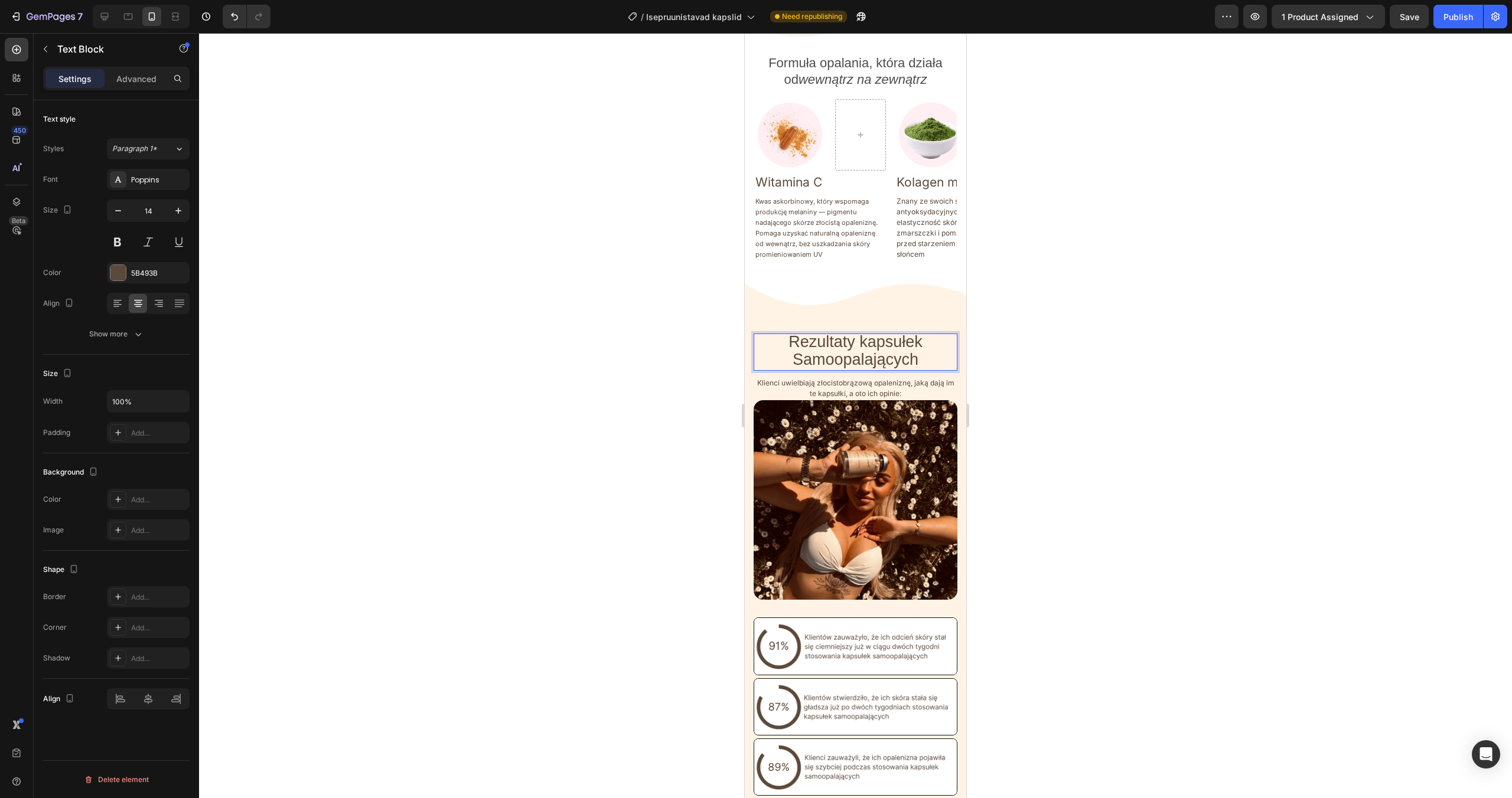
click at [798, 362] on span "Rezultaty kapsułek Samoopalających" at bounding box center [856, 350] width 134 height 35
click at [1011, 363] on div at bounding box center [856, 415] width 1313 height 765
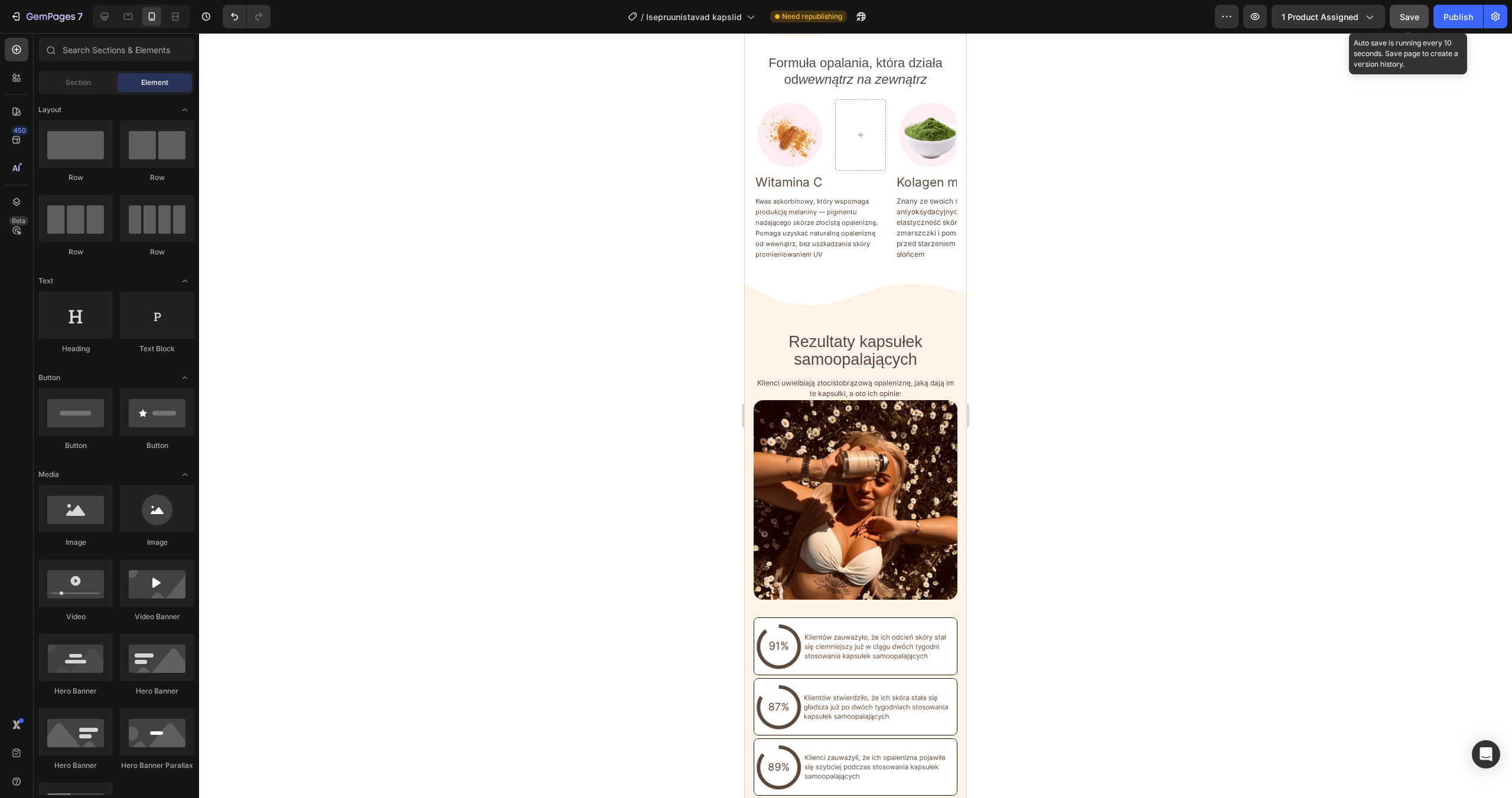
click at [1414, 12] on span "Save" at bounding box center [1409, 17] width 19 height 10
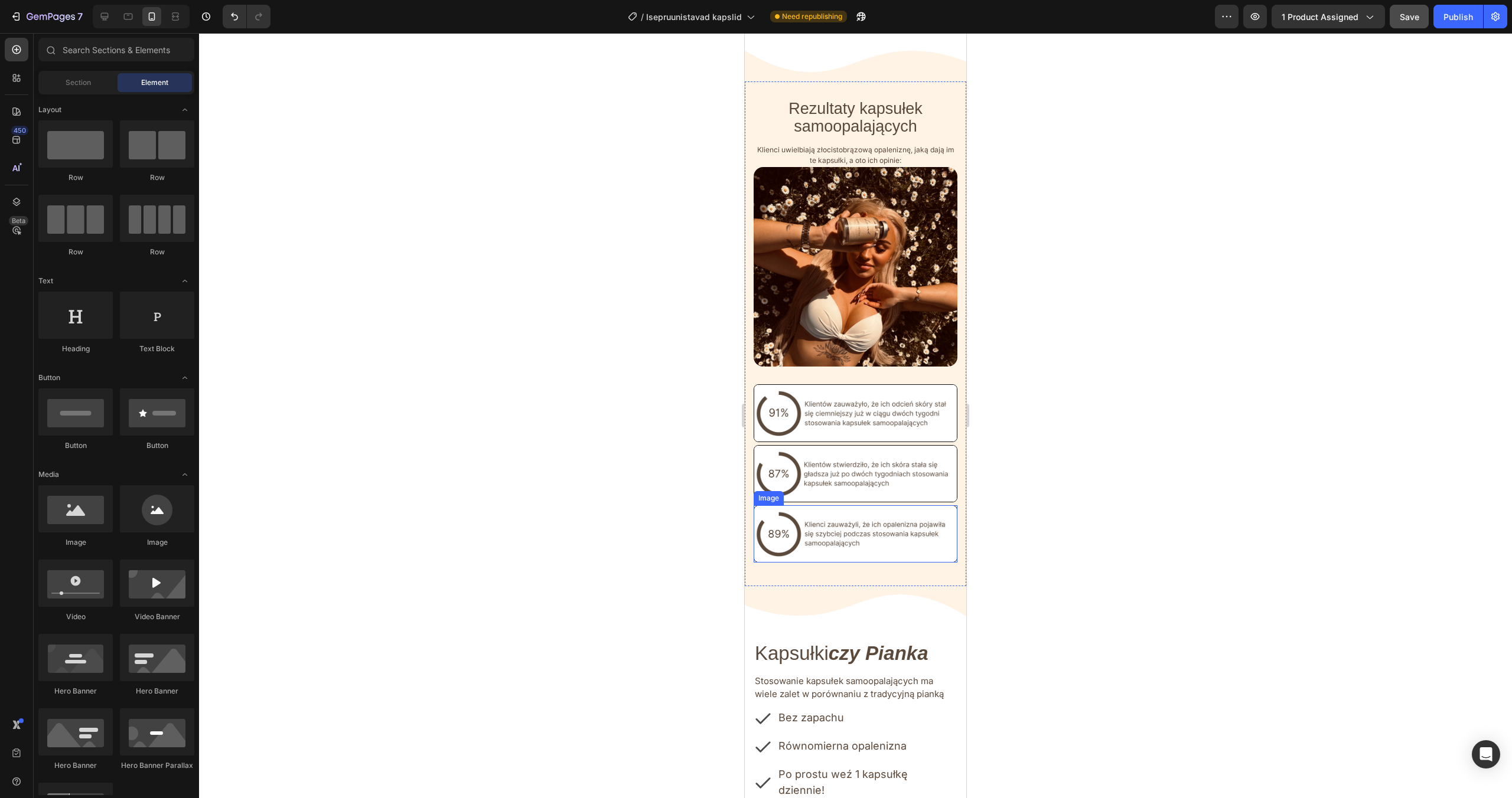
click at [816, 543] on img at bounding box center [855, 534] width 204 height 58
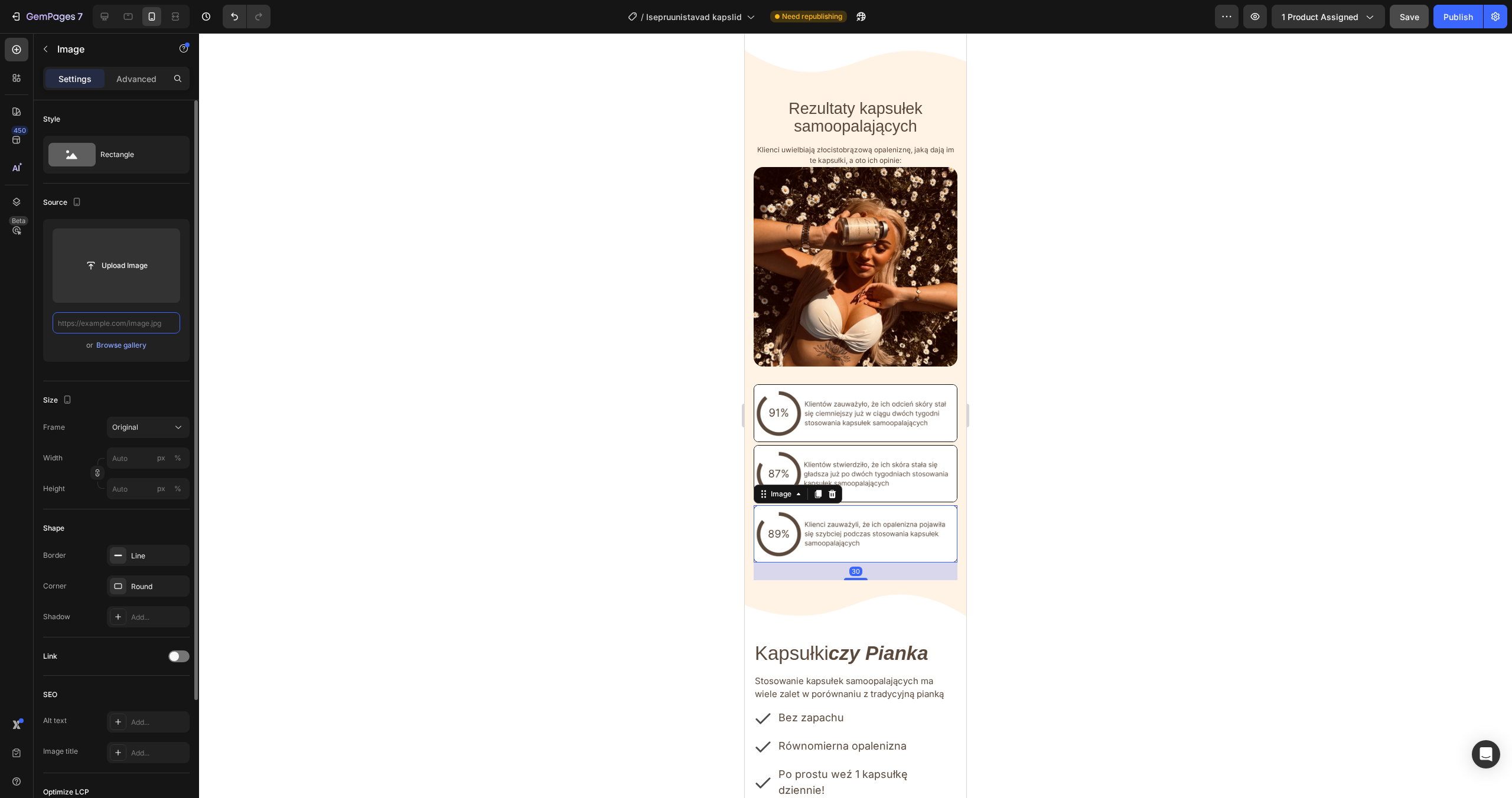
scroll to position [0, 0]
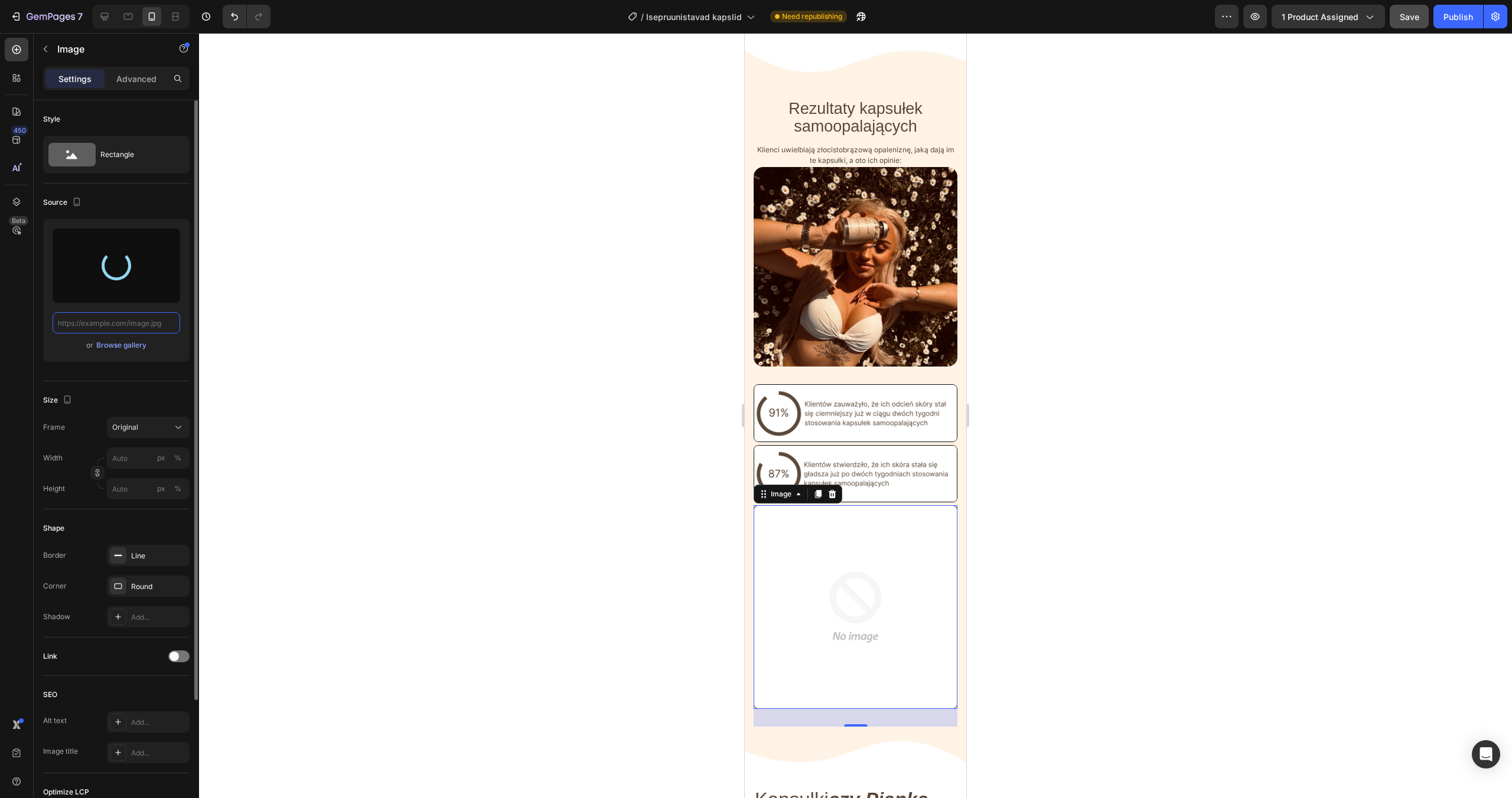
type input "[URL][DOMAIN_NAME]"
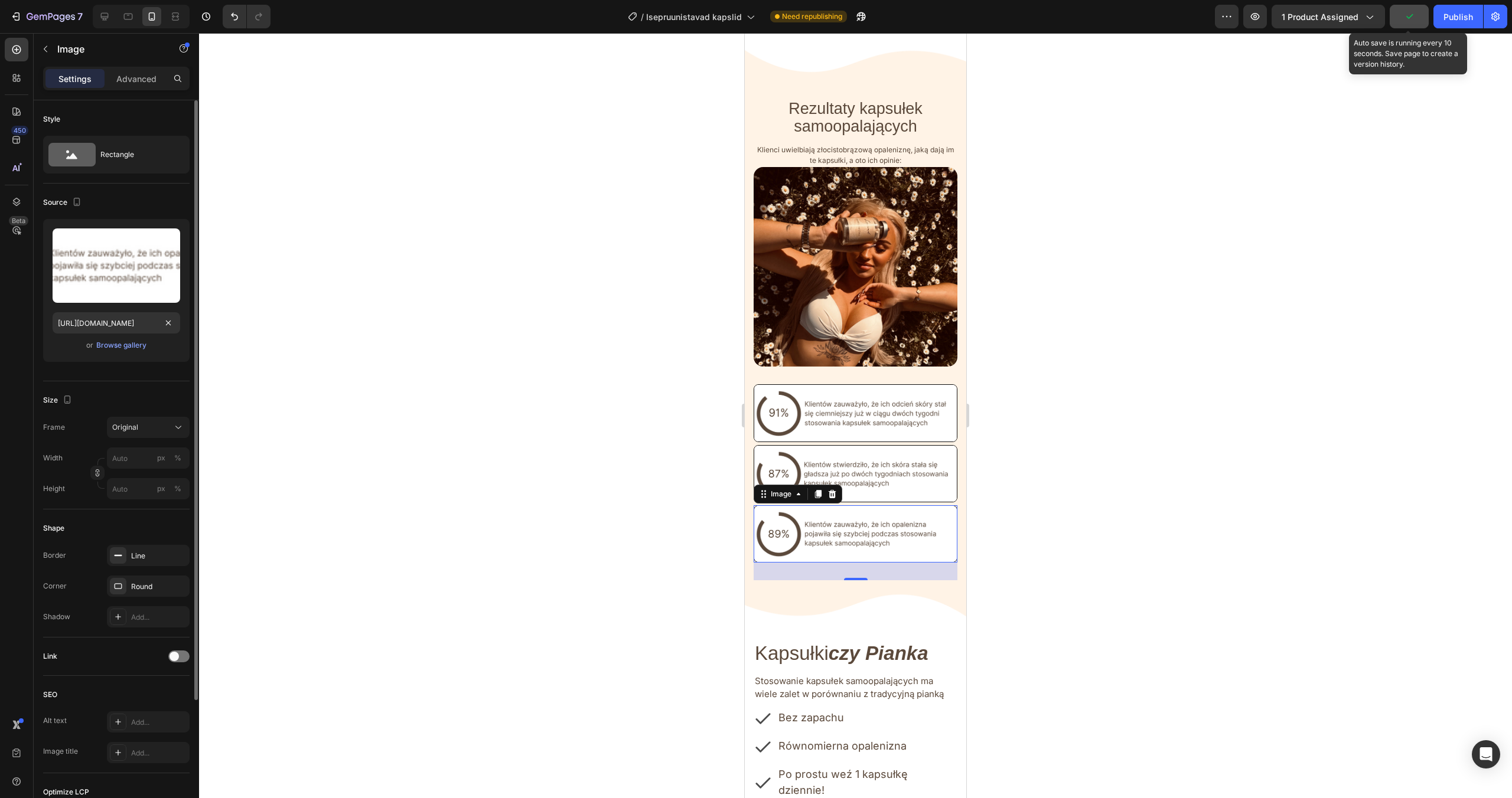
click at [1403, 13] on button "button" at bounding box center [1409, 16] width 39 height 24
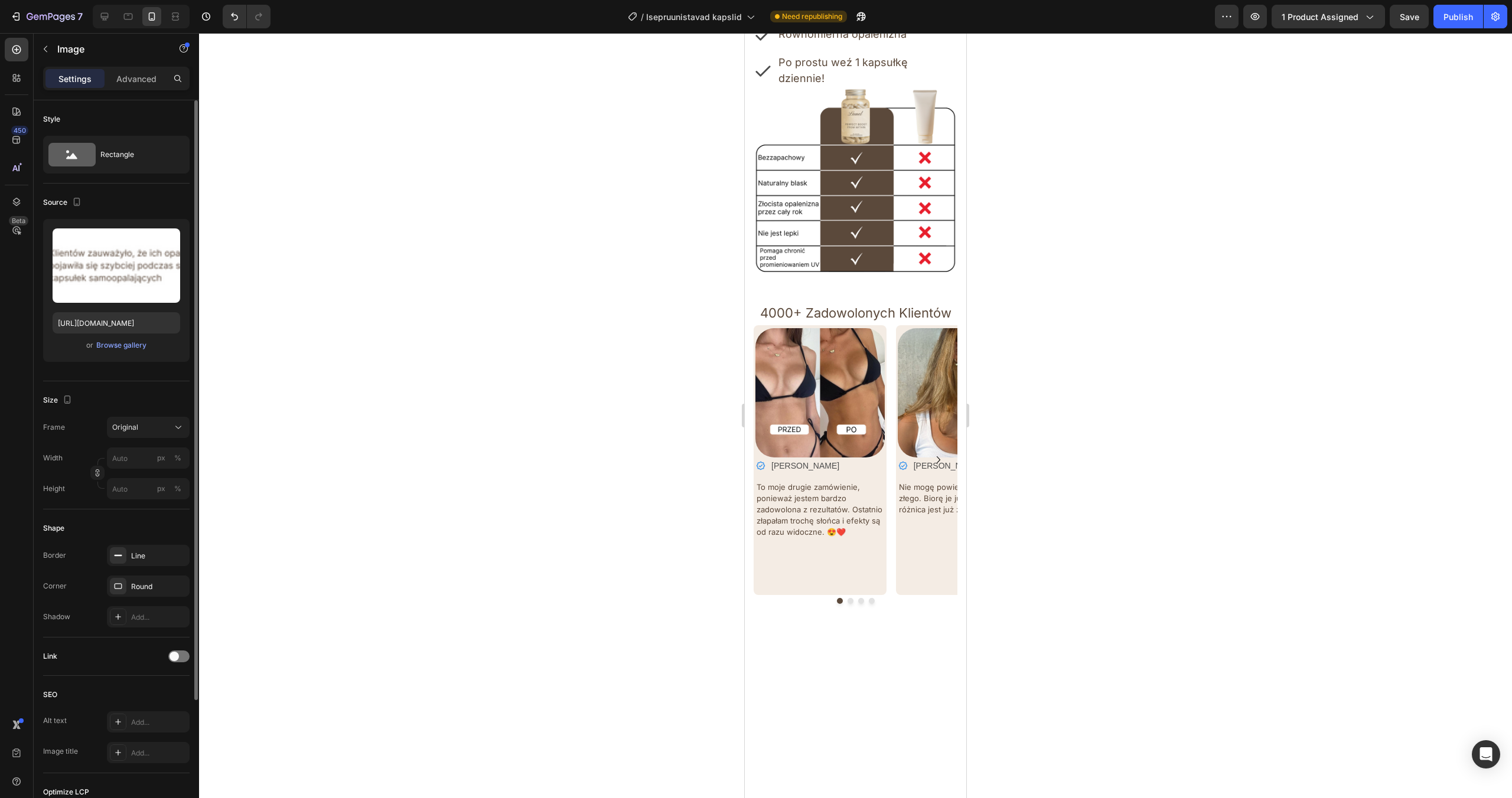
scroll to position [3053, 0]
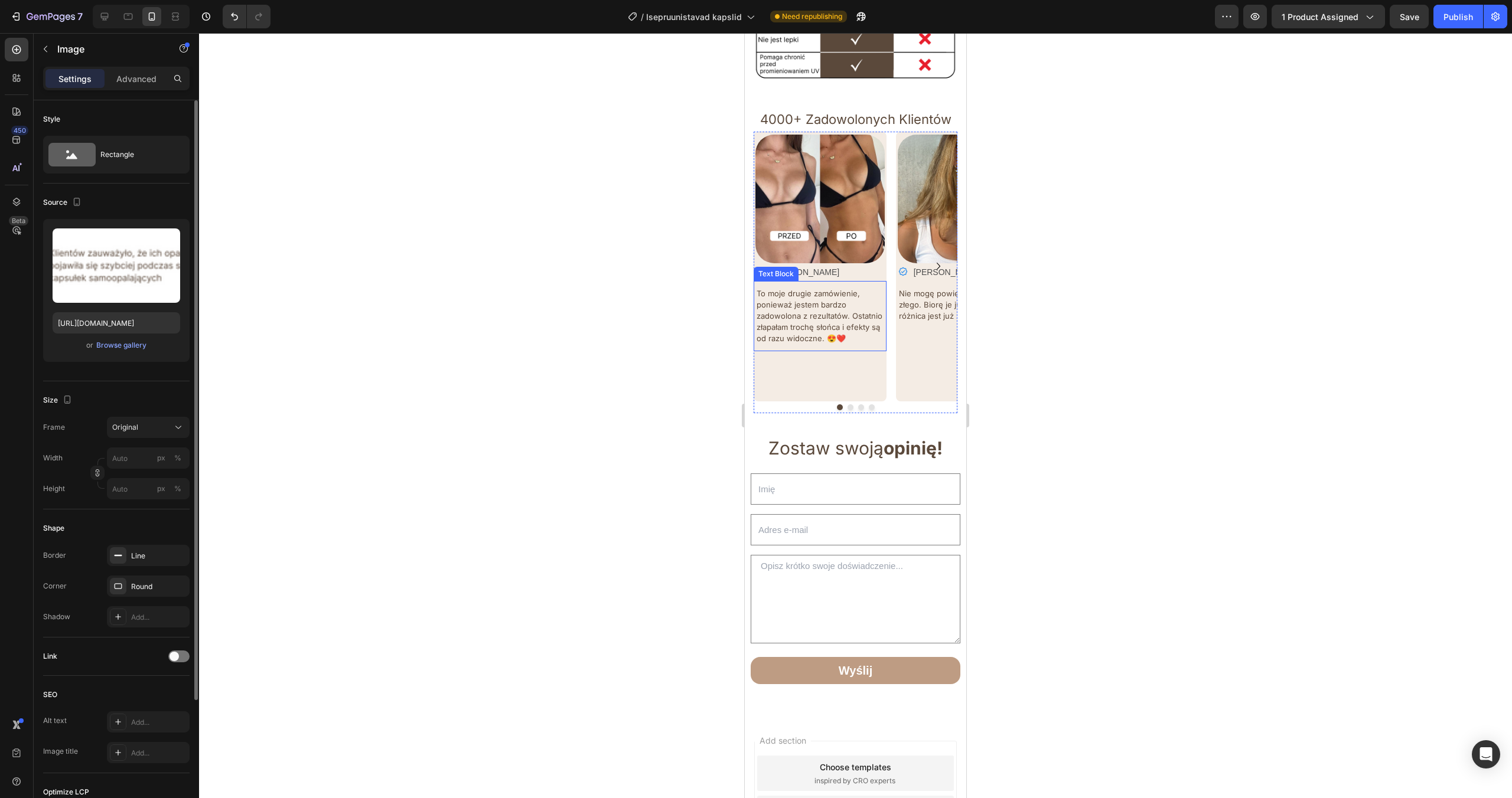
click at [799, 294] on p "To moje drugie zamówienie, ponieważ jestem bardzo zadowolona z rezultatów. Osta…" at bounding box center [821, 316] width 129 height 56
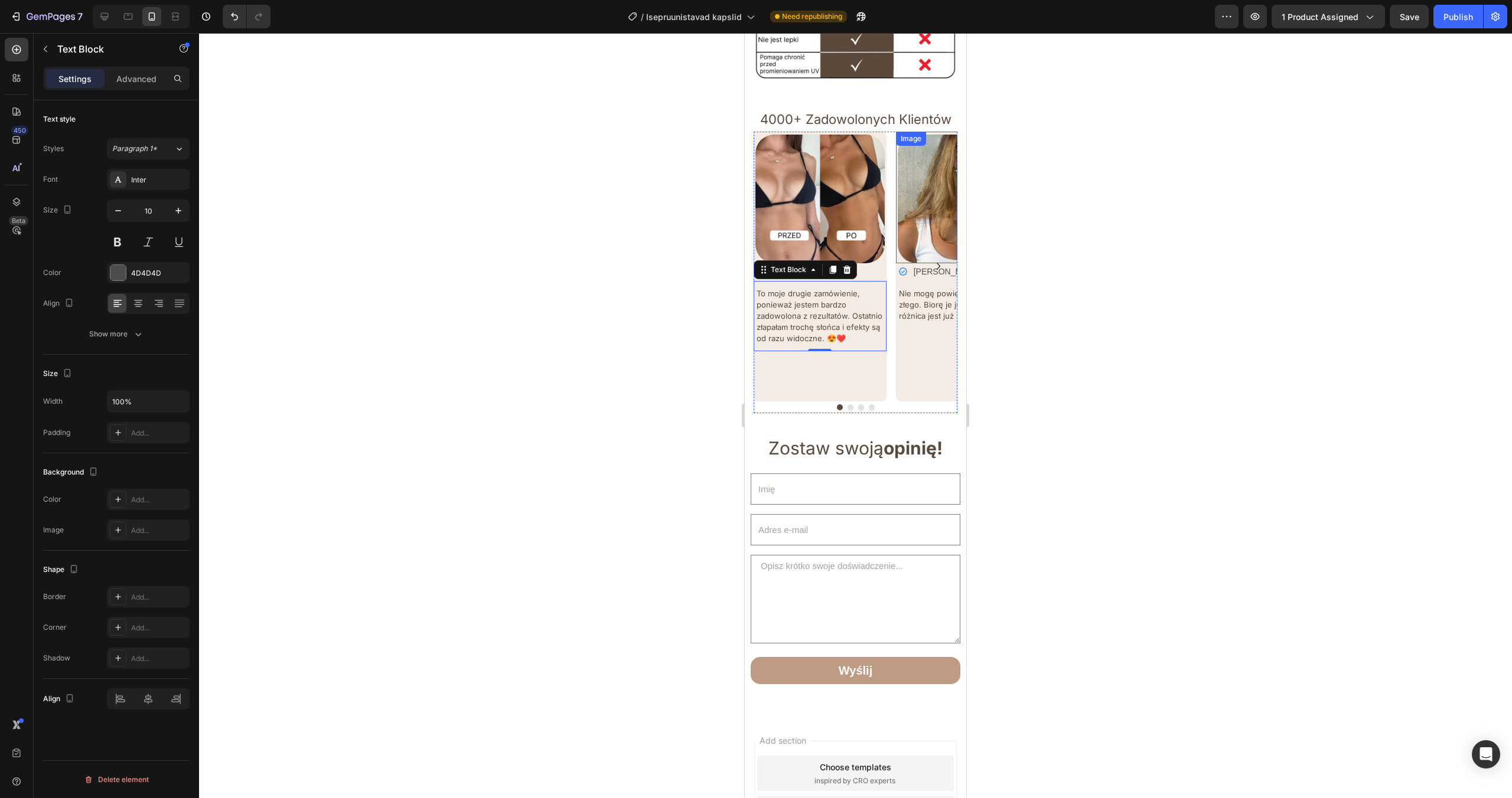
click at [938, 259] on icon "Carousel Next Arrow" at bounding box center [938, 266] width 14 height 14
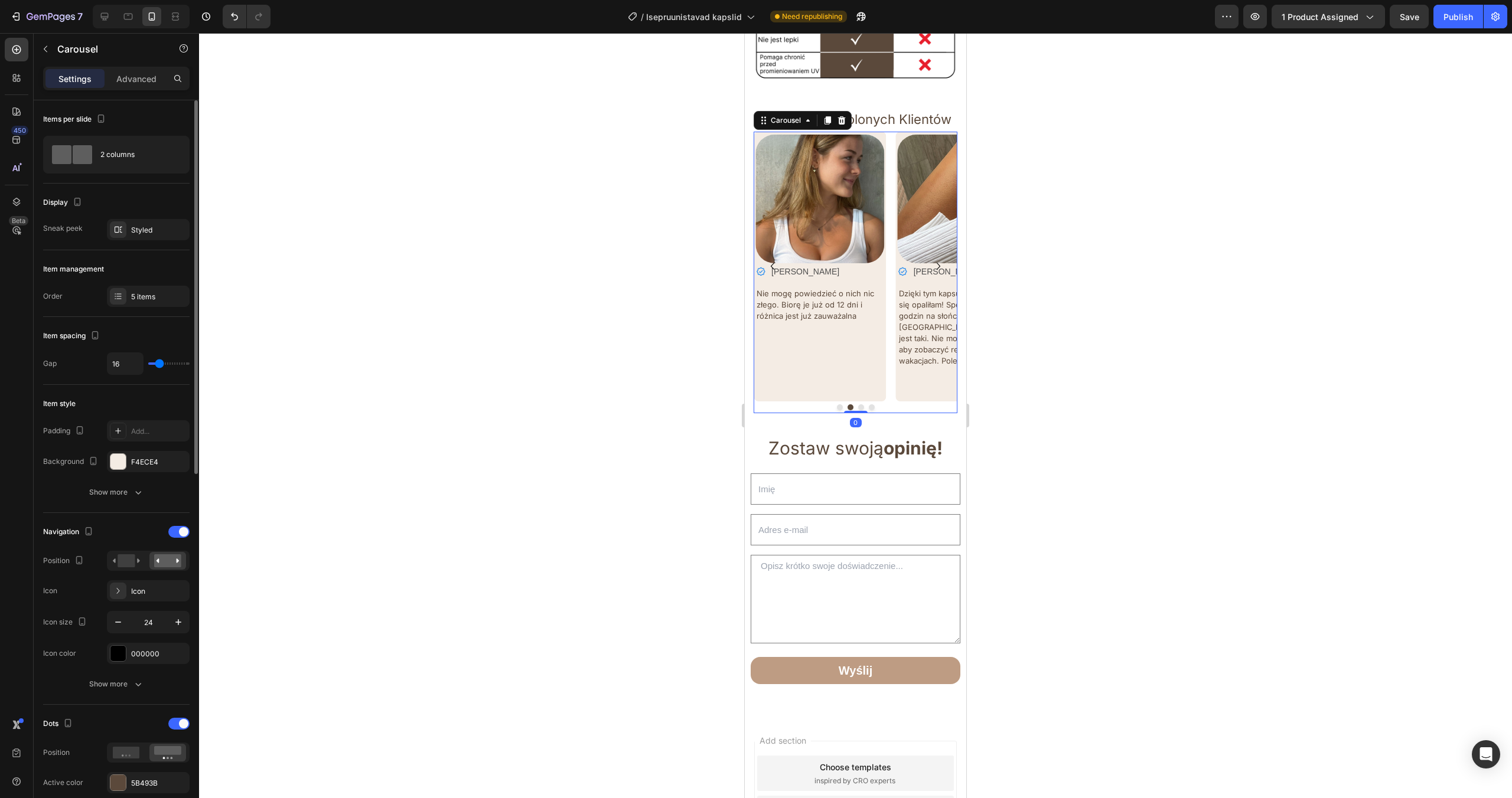
click at [938, 259] on icon "Carousel Next Arrow" at bounding box center [938, 266] width 14 height 14
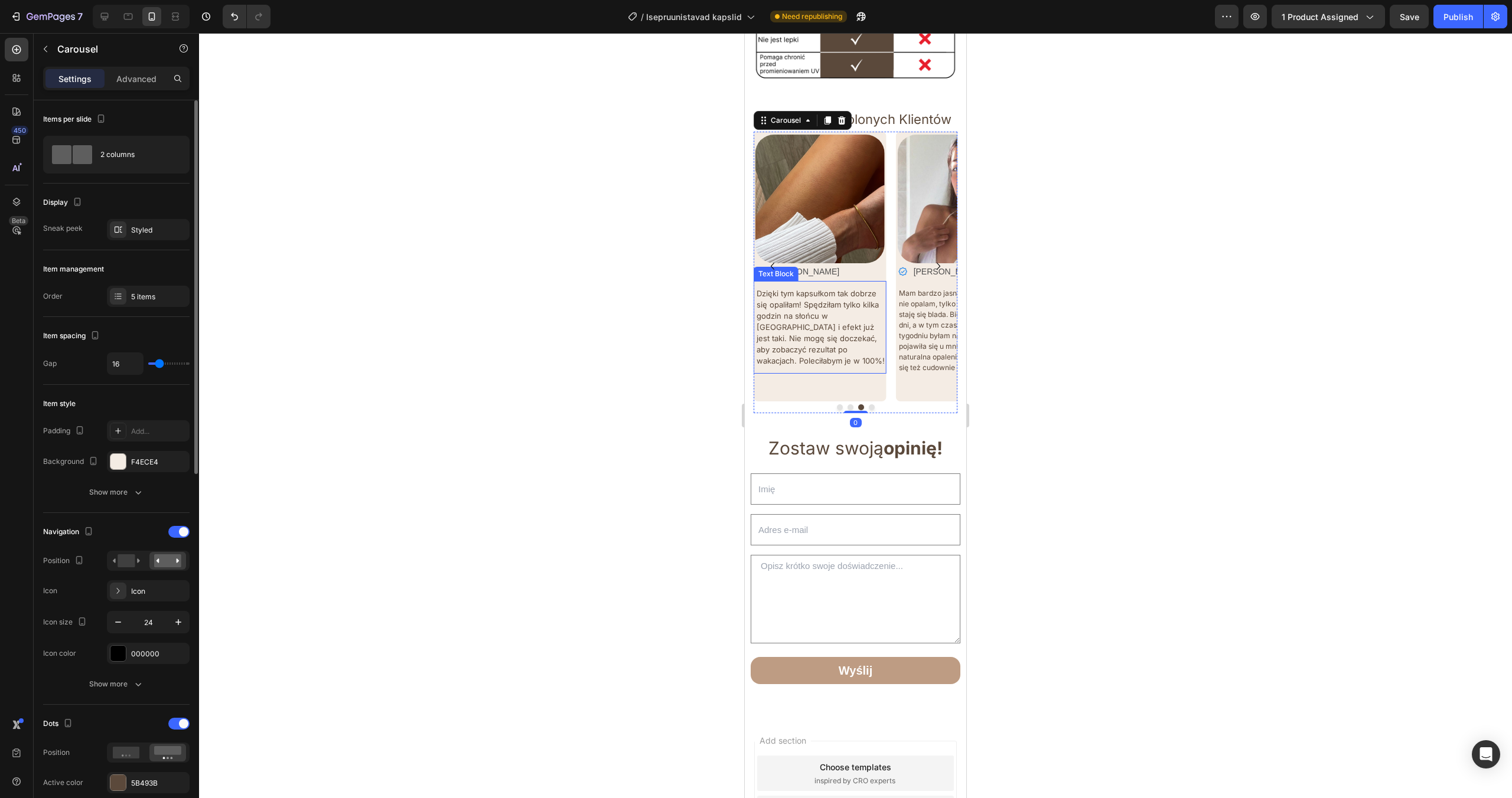
click at [854, 297] on span "Dzięki tym kapsułkom tak dobrze się opaliłam! Spędziłam tylko kilka godzin na s…" at bounding box center [821, 327] width 128 height 77
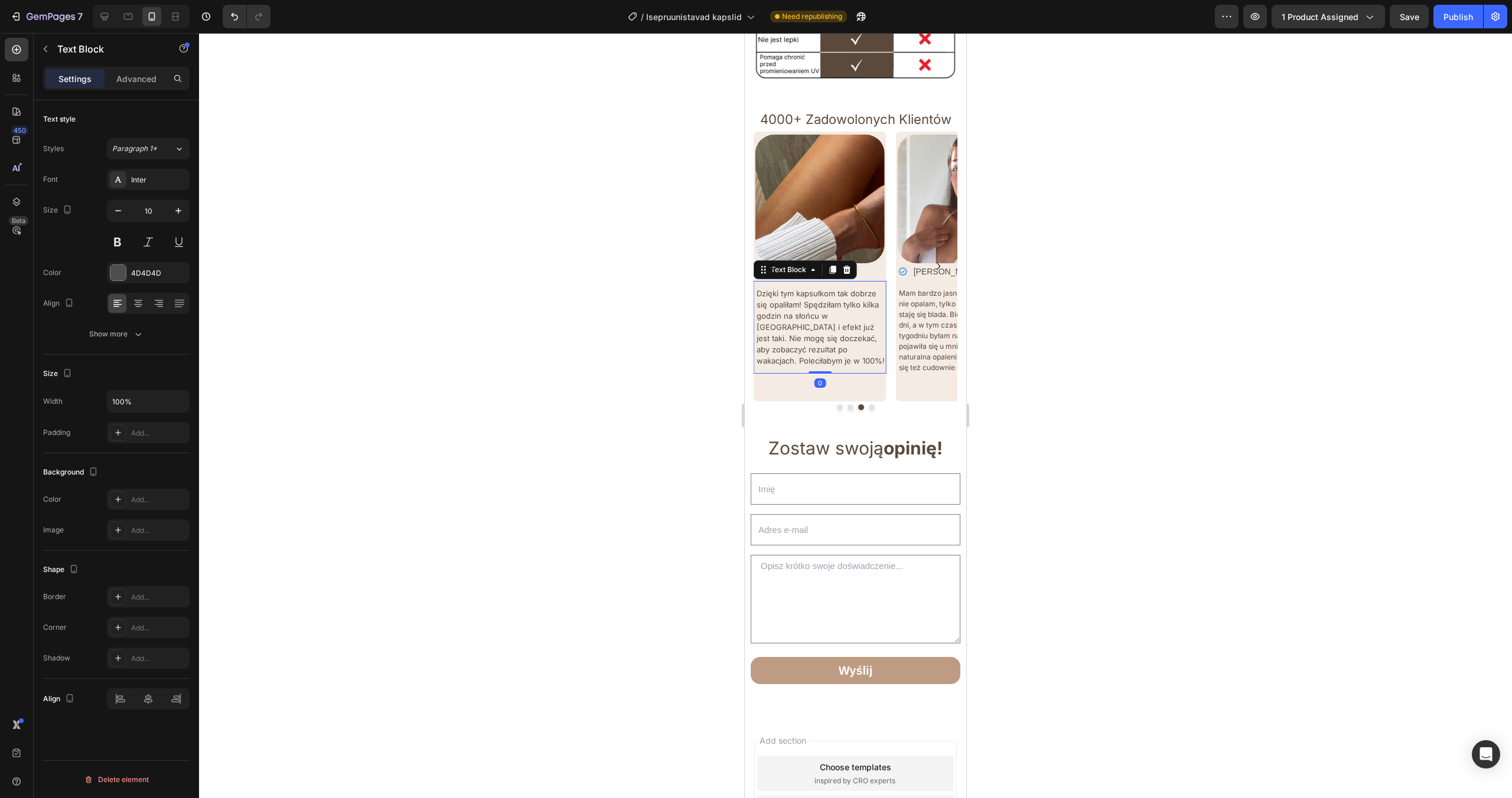
click at [844, 315] on span "Dzięki tym kapsułkom tak dobrze się opaliłam! Spędziłam tylko kilka godzin na s…" at bounding box center [821, 327] width 128 height 77
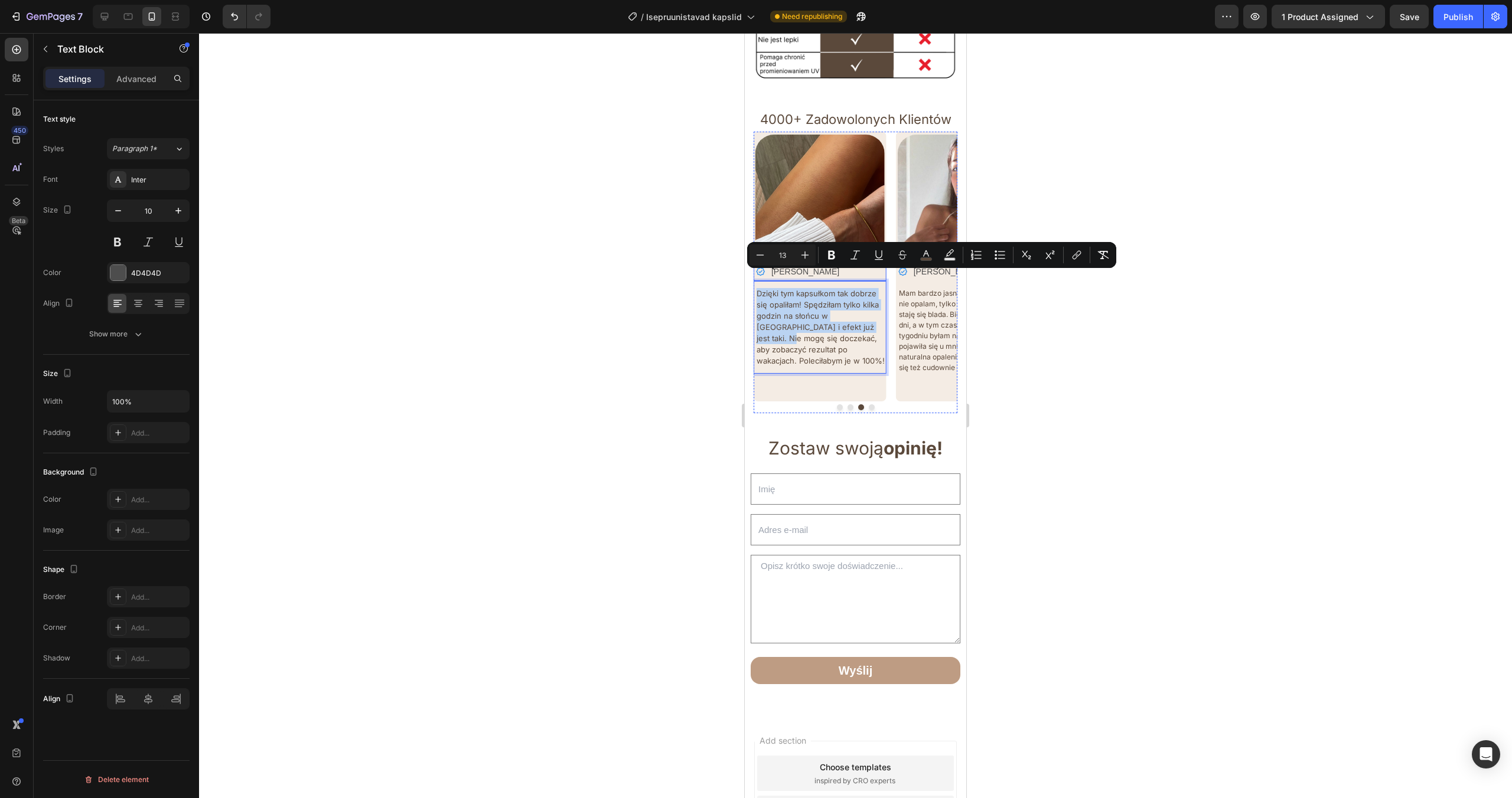
drag, startPoint x: 860, startPoint y: 315, endPoint x: 754, endPoint y: 263, distance: 118.1
click at [754, 263] on div "Image Icon [PERSON_NAME] Text Block Row Dzięki tym kapsułkom tak dobrze się opa…" at bounding box center [820, 267] width 133 height 270
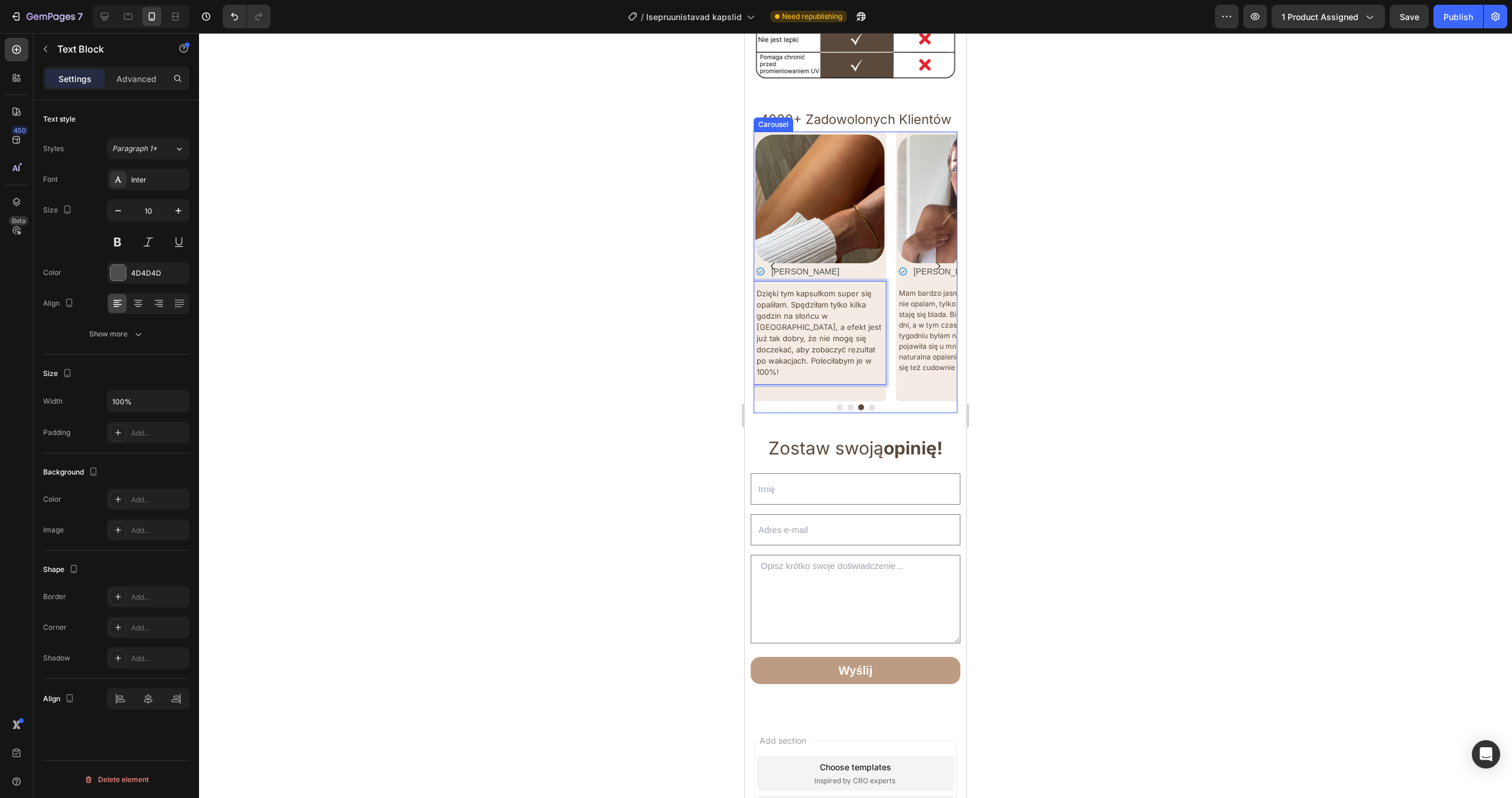
click at [940, 259] on icon "Carousel Next Arrow" at bounding box center [938, 266] width 14 height 14
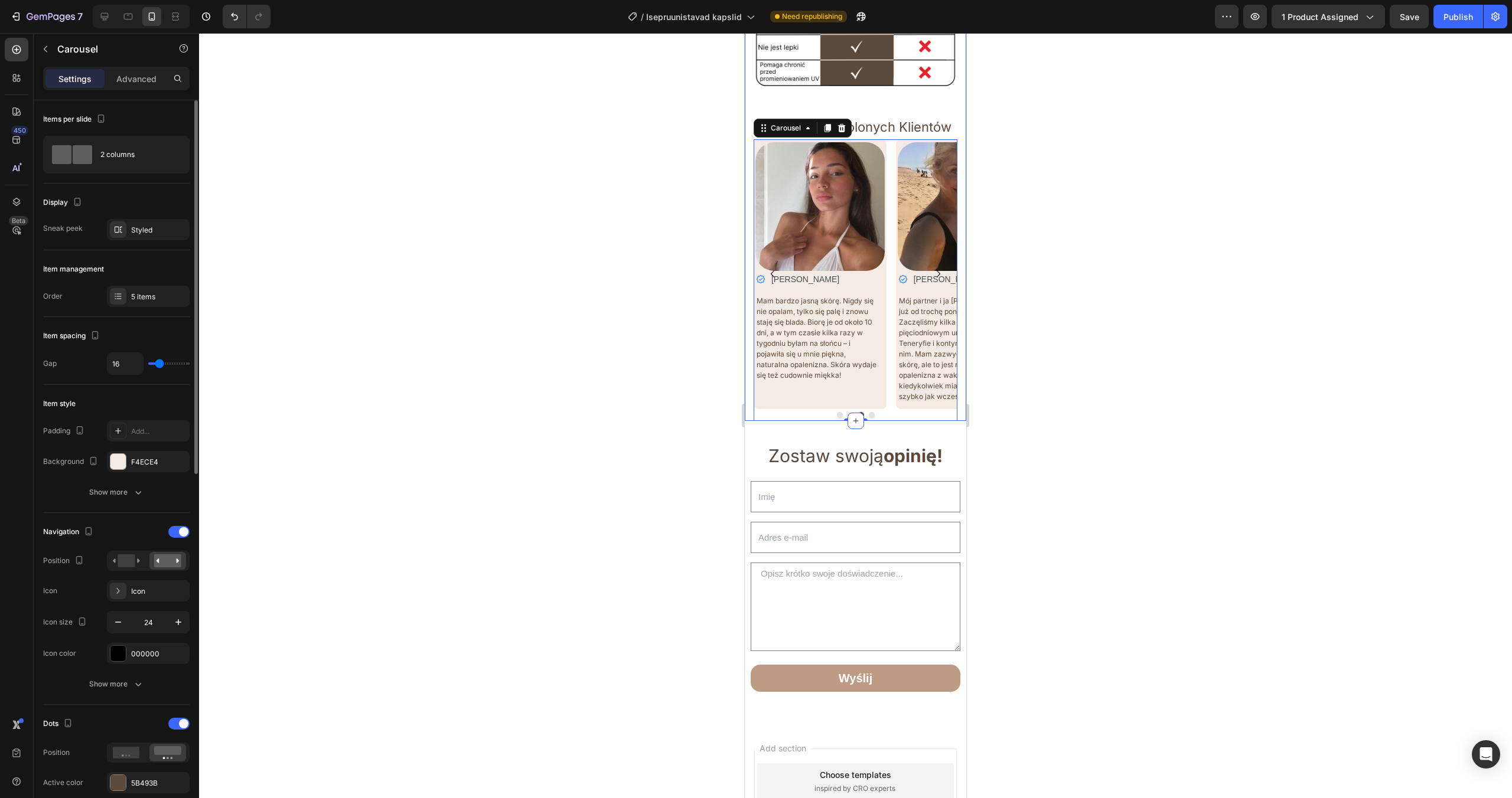
scroll to position [3041, 0]
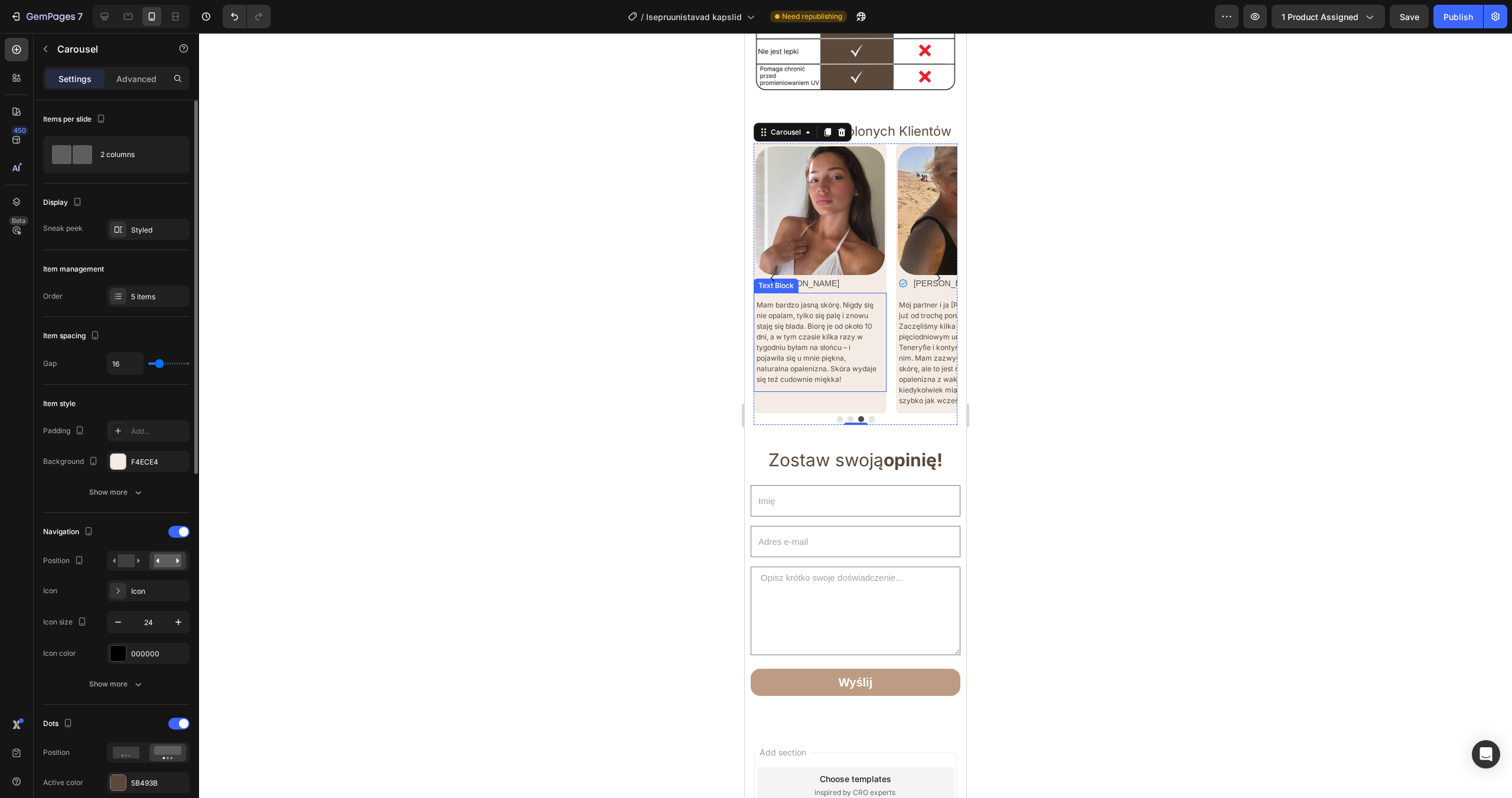
click at [832, 303] on span "Mam bardzo jasną skórę. Nigdy się nie opalam, tylko się palę i znowu staję się …" at bounding box center [816, 341] width 120 height 83
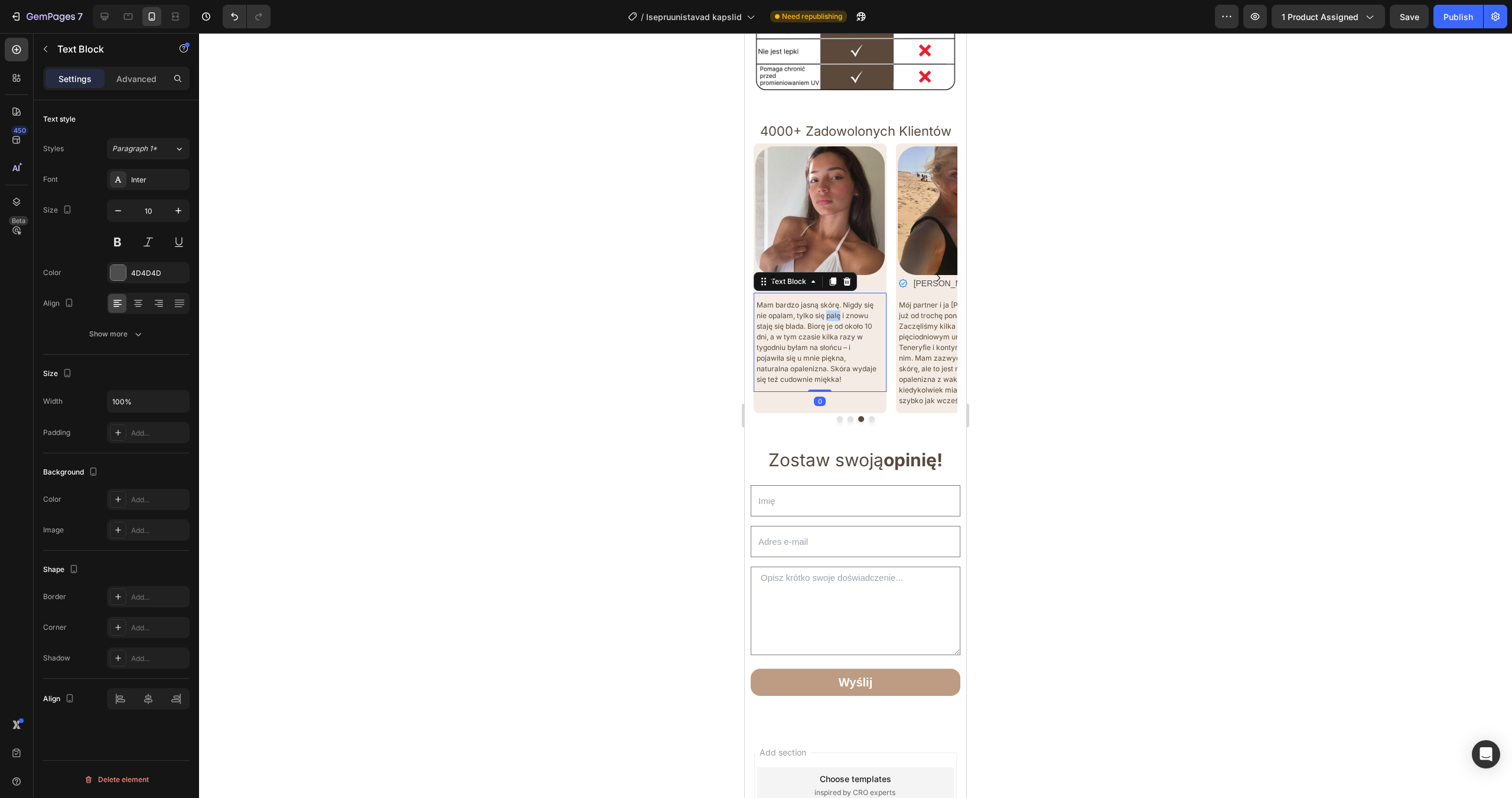
click at [832, 303] on span "Mam bardzo jasną skórę. Nigdy się nie opalam, tylko się palę i znowu staję się …" at bounding box center [816, 341] width 120 height 83
click at [1420, 26] on button "Save" at bounding box center [1409, 16] width 39 height 24
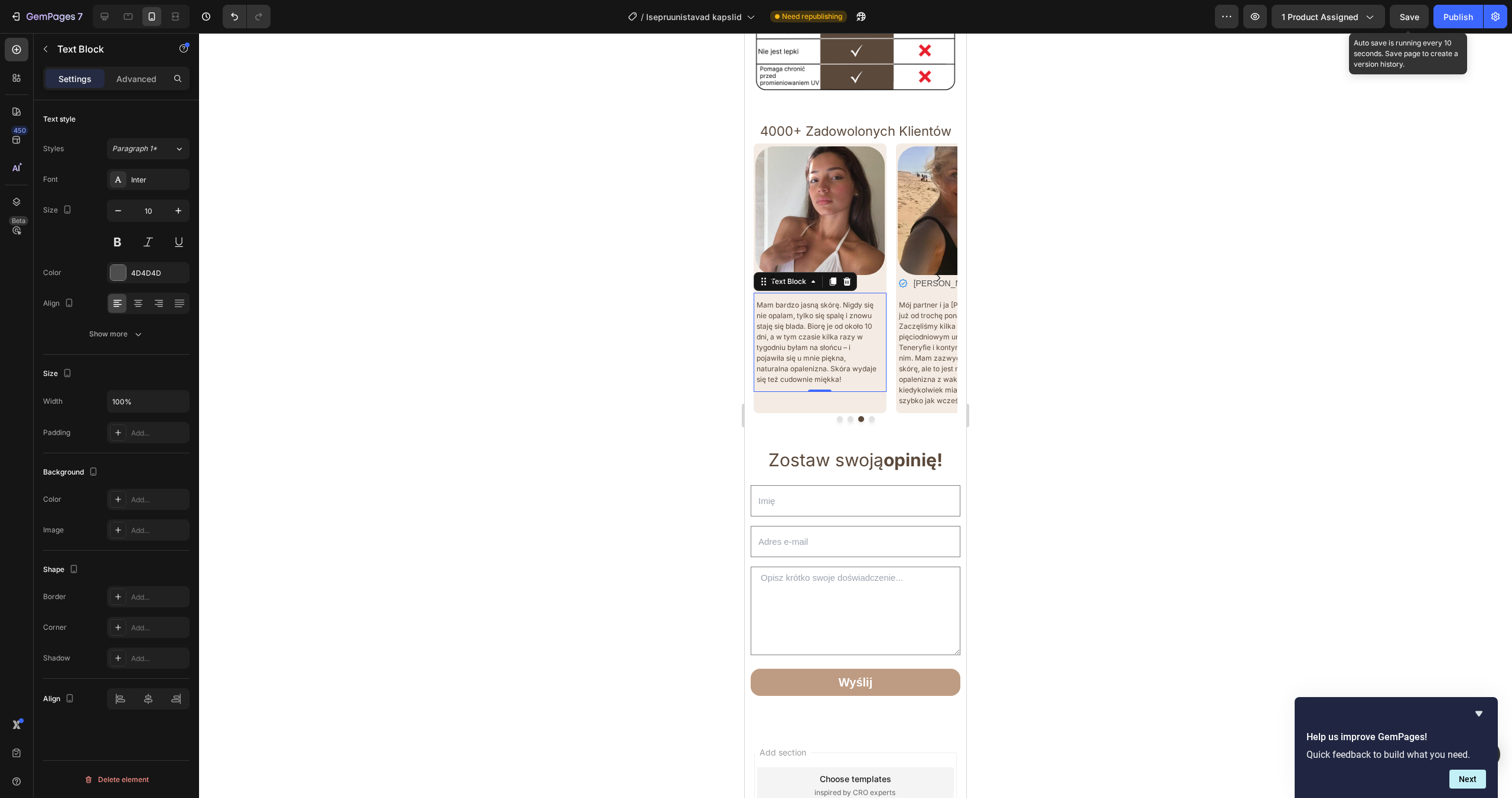
click at [1414, 10] on div "Save" at bounding box center [1409, 16] width 19 height 13
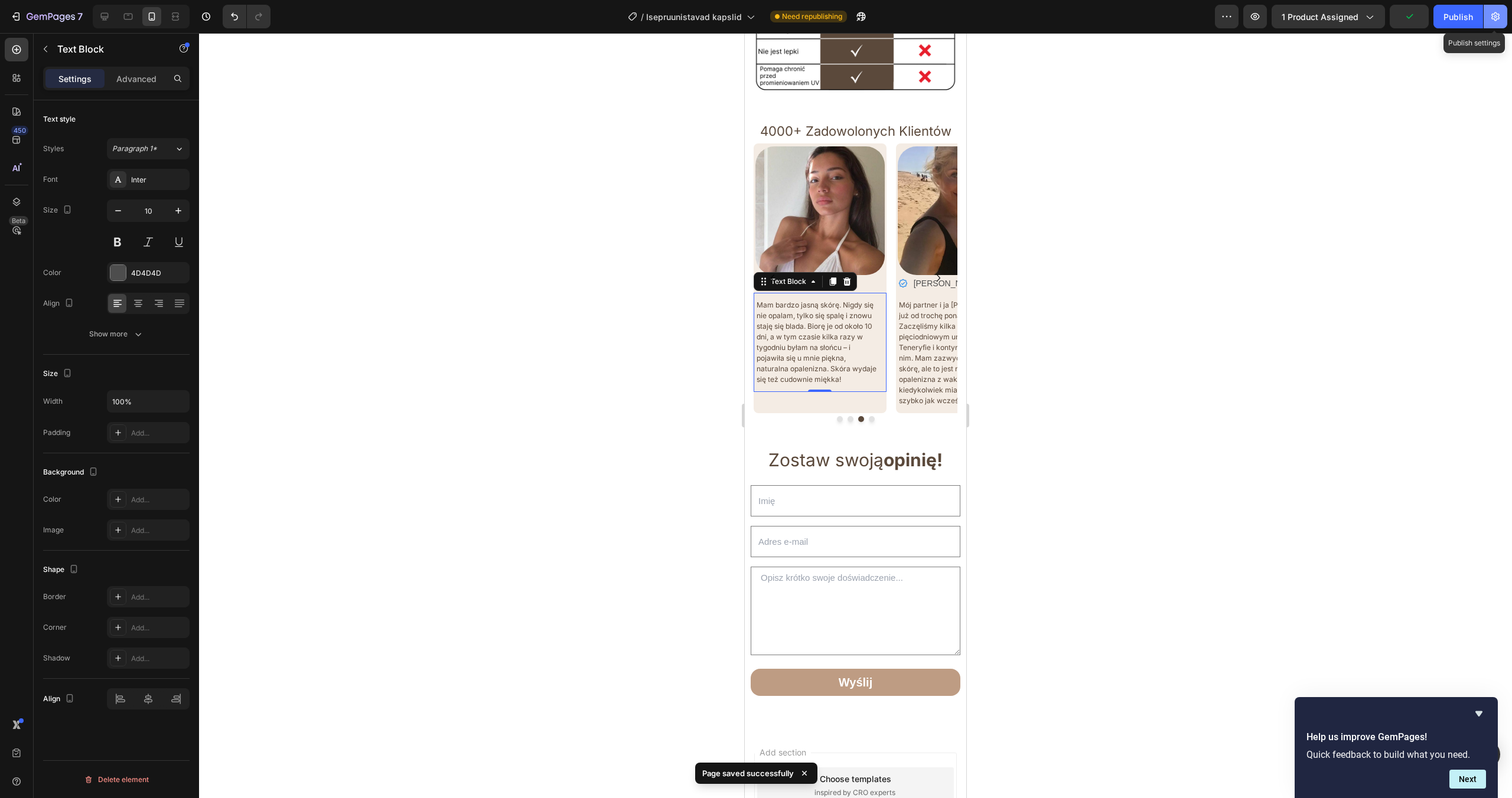
click at [1487, 13] on button "button" at bounding box center [1496, 16] width 24 height 24
click at [1459, 21] on div "Publish" at bounding box center [1458, 16] width 30 height 13
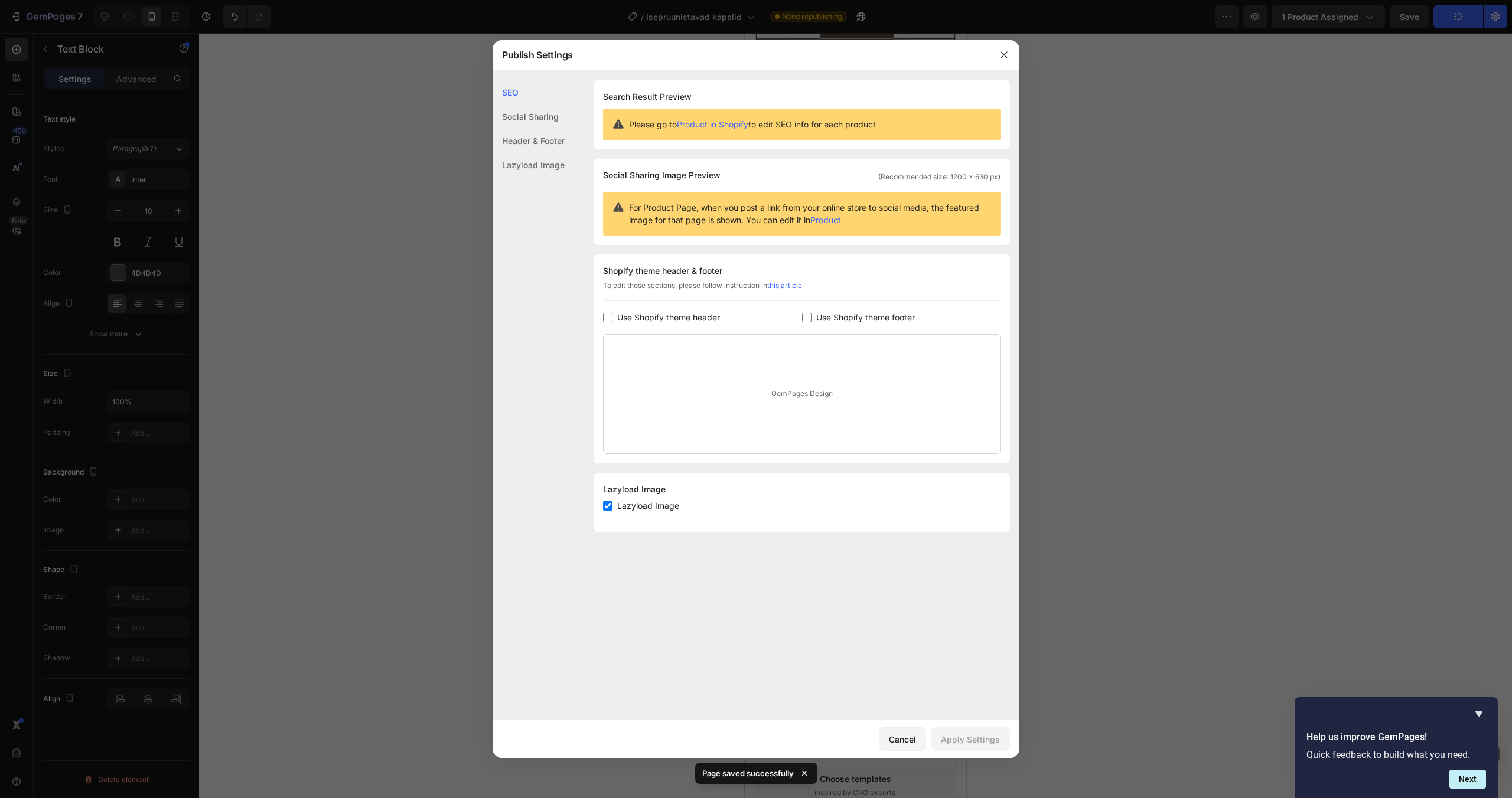
drag, startPoint x: 990, startPoint y: 48, endPoint x: 998, endPoint y: 50, distance: 8.2
click at [993, 49] on div at bounding box center [1004, 55] width 31 height 31
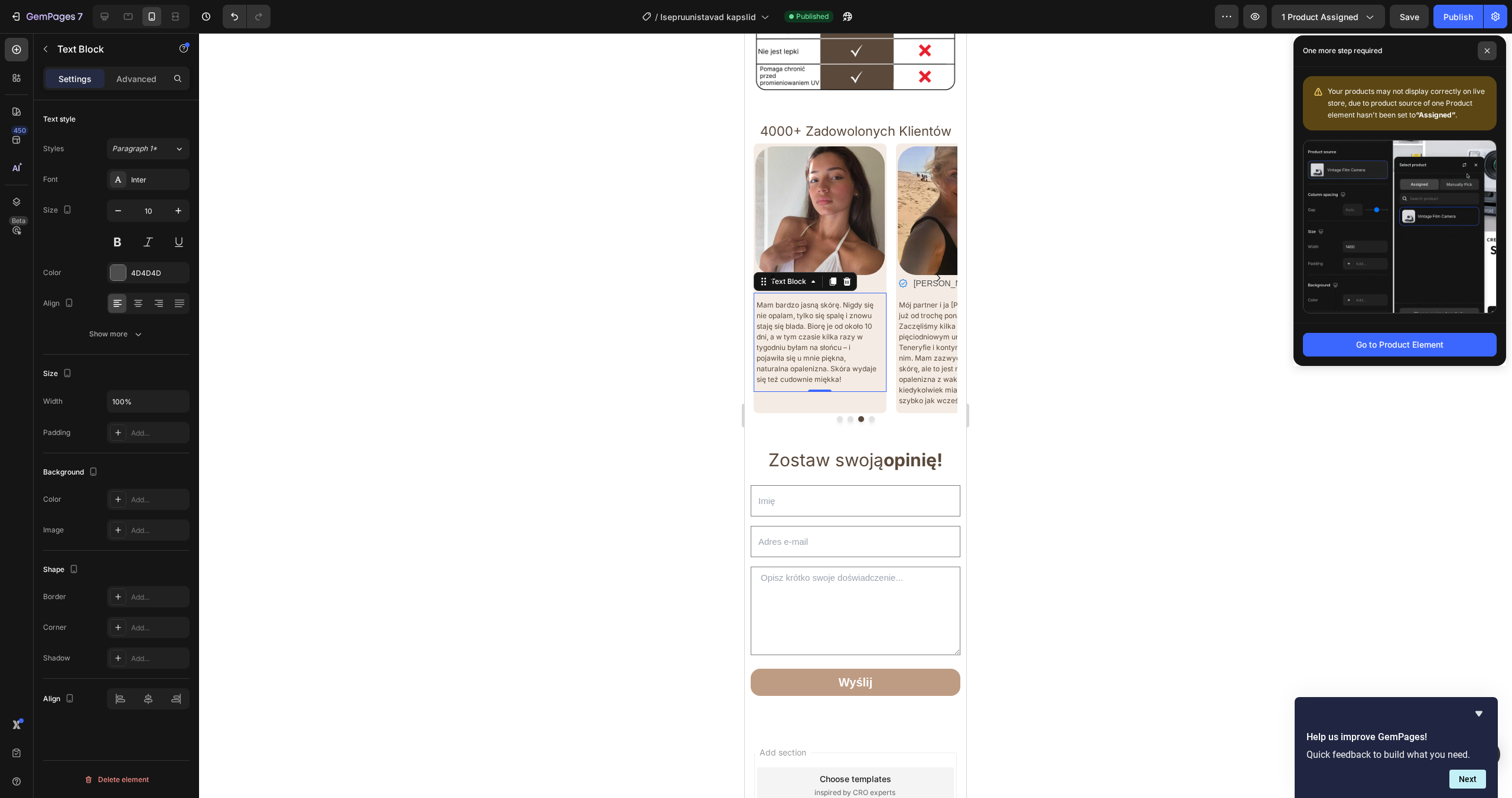
click at [1490, 54] on span at bounding box center [1488, 51] width 19 height 19
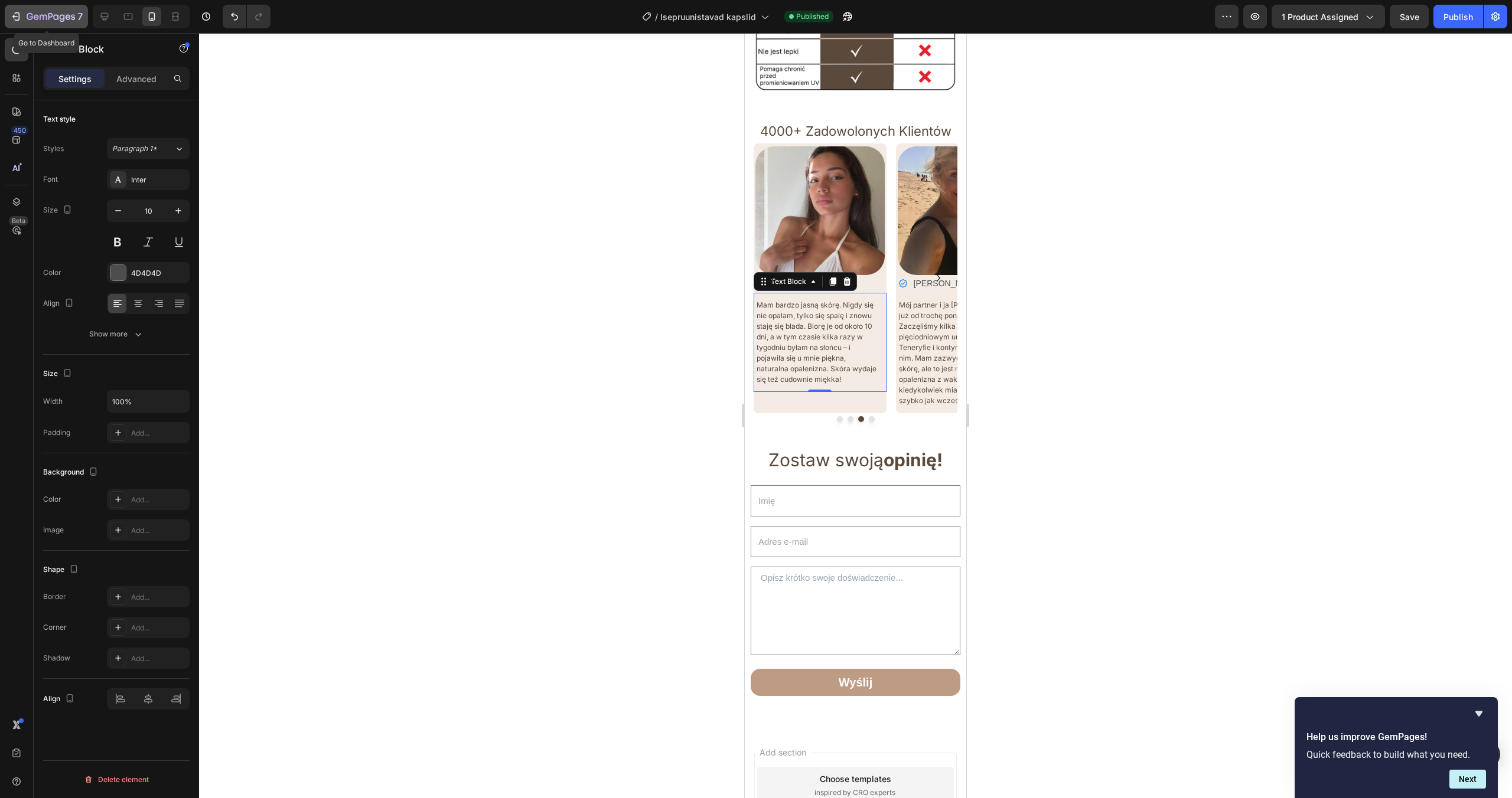
click at [58, 28] on button "7" at bounding box center [46, 16] width 83 height 24
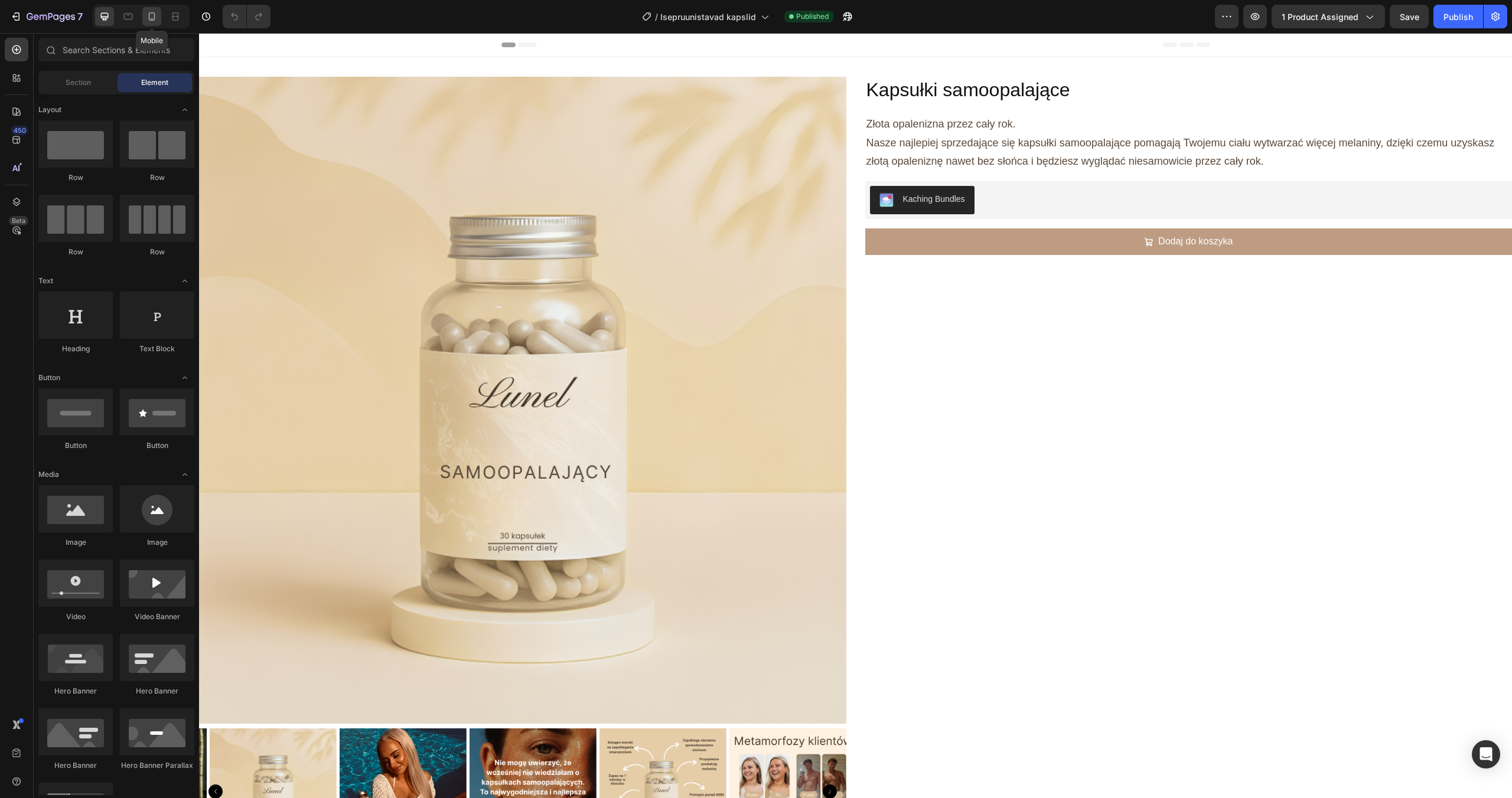
click at [152, 15] on icon at bounding box center [152, 16] width 12 height 12
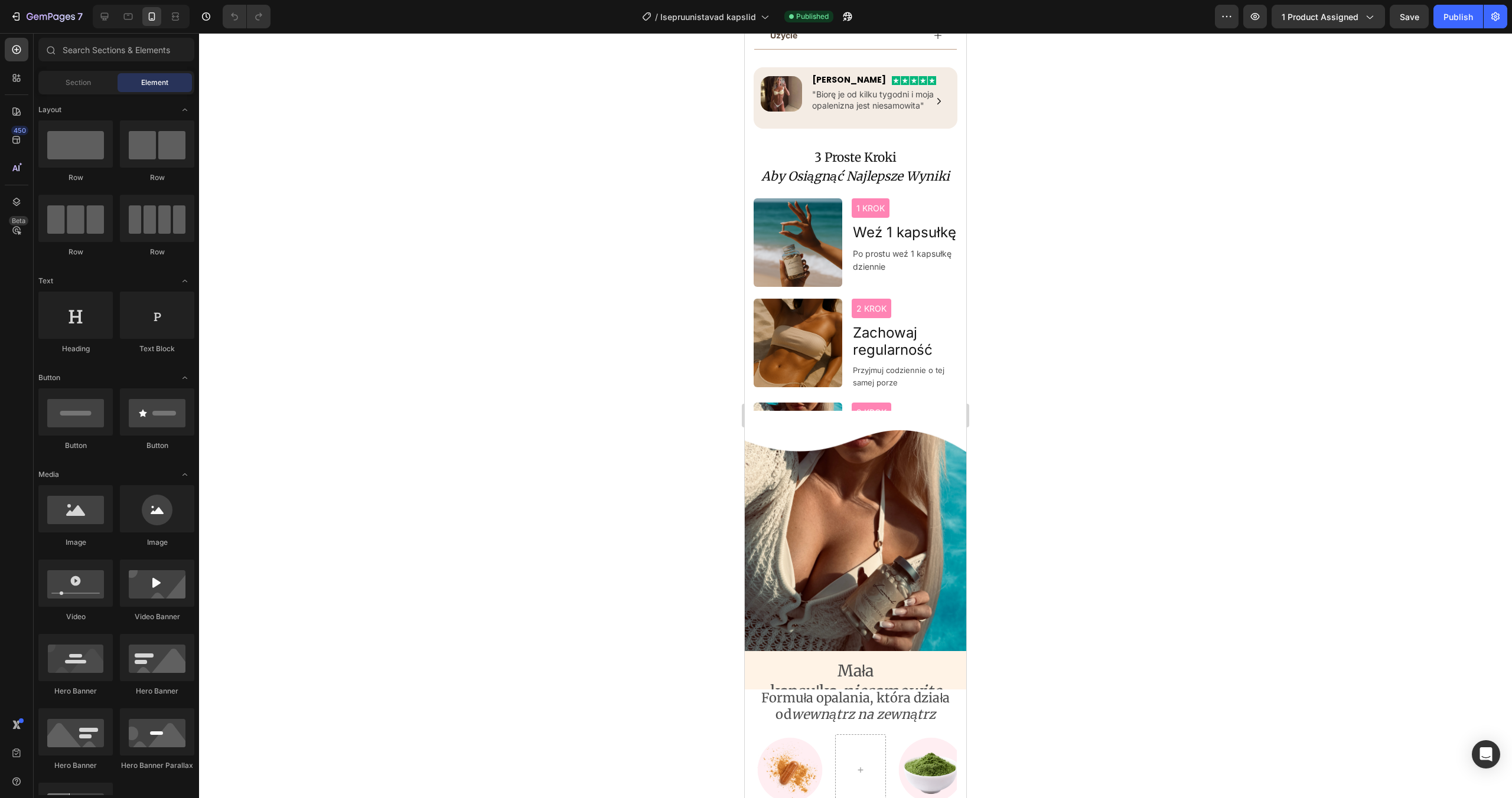
scroll to position [968, 0]
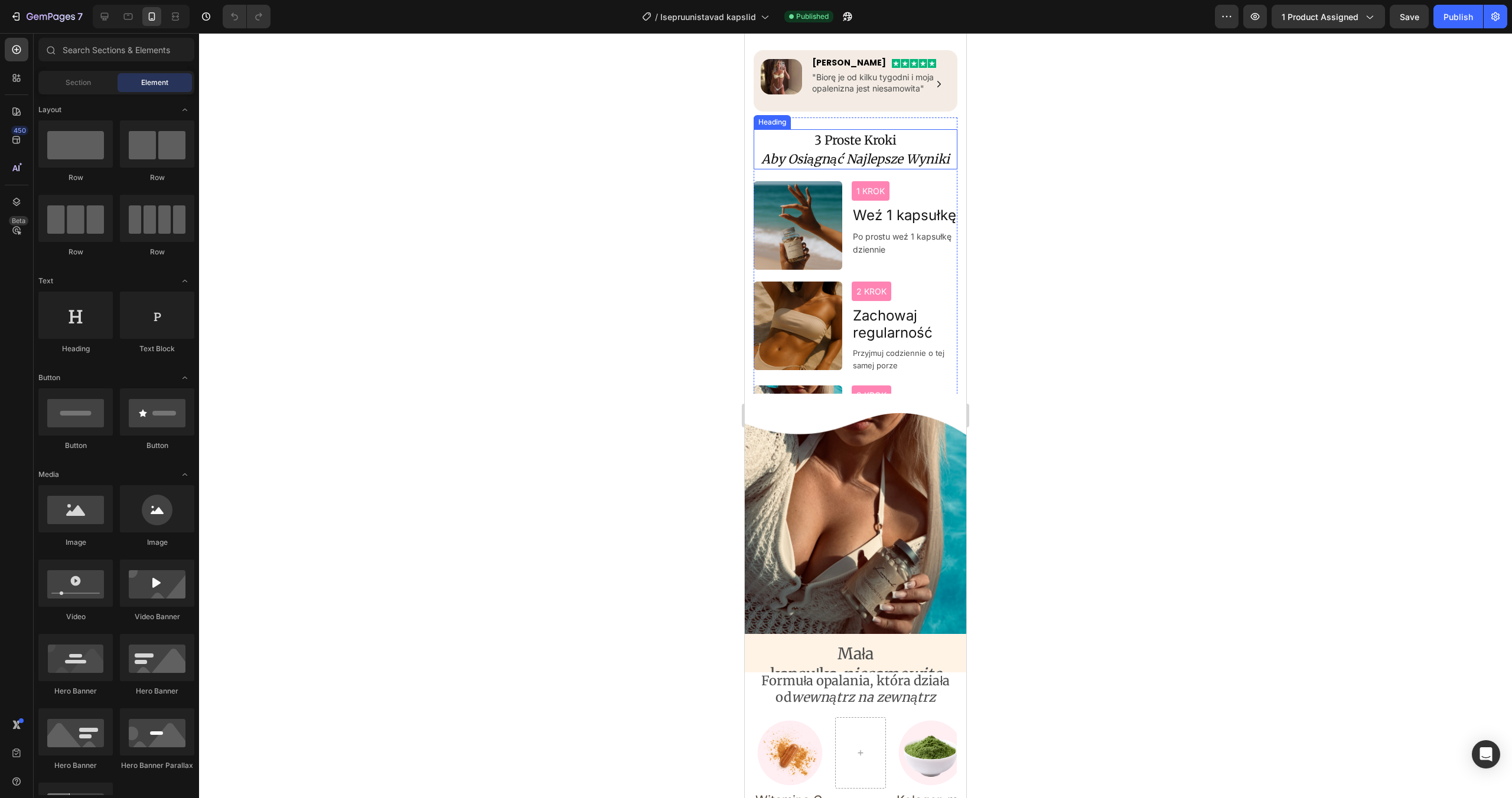
click at [857, 148] on h2 "3 Proste Kroki Aby Osiągnąć Najlepsze Wyniki" at bounding box center [855, 149] width 204 height 40
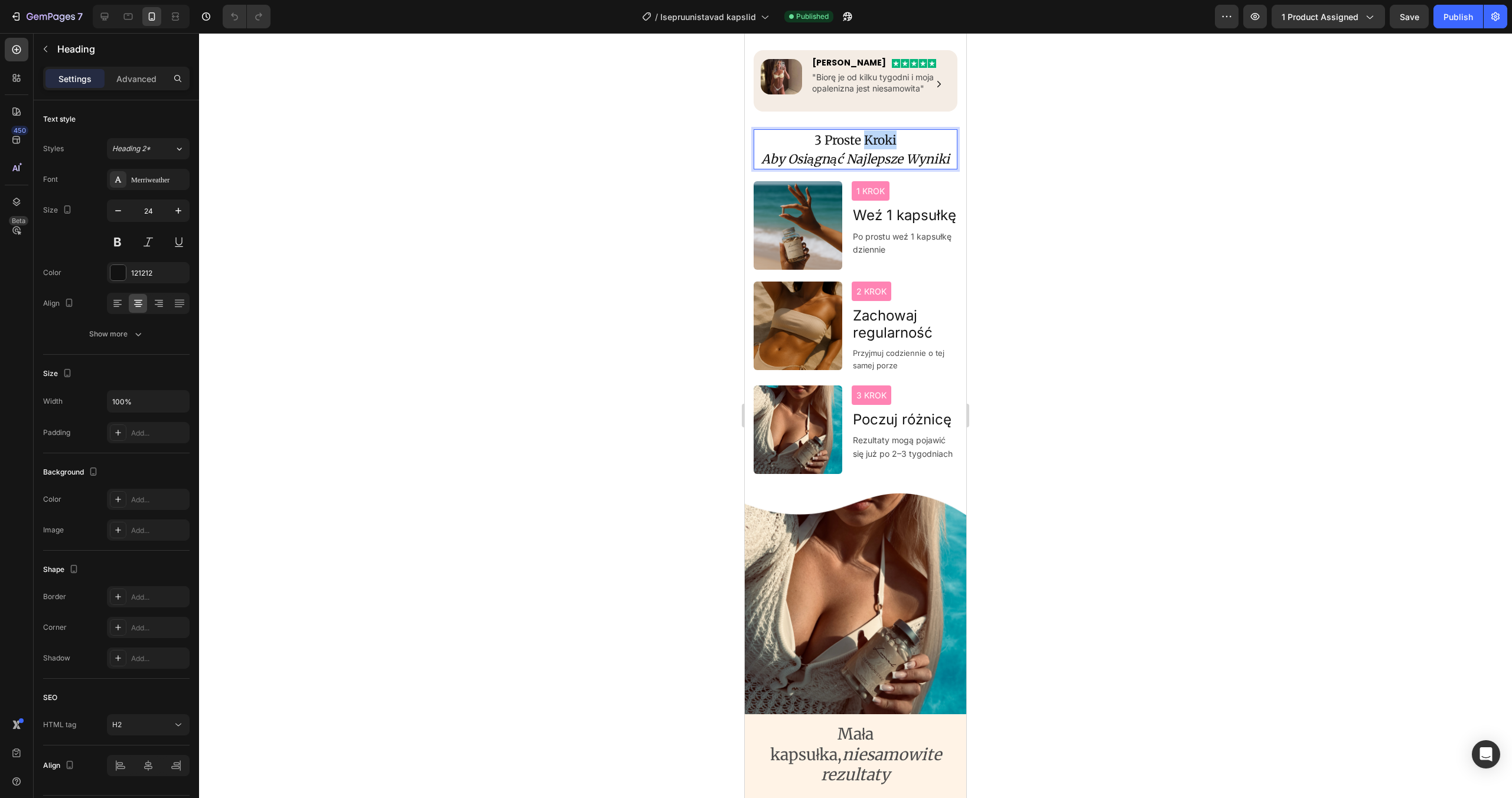
click at [873, 143] on span "3 Proste Kroki" at bounding box center [855, 140] width 82 height 16
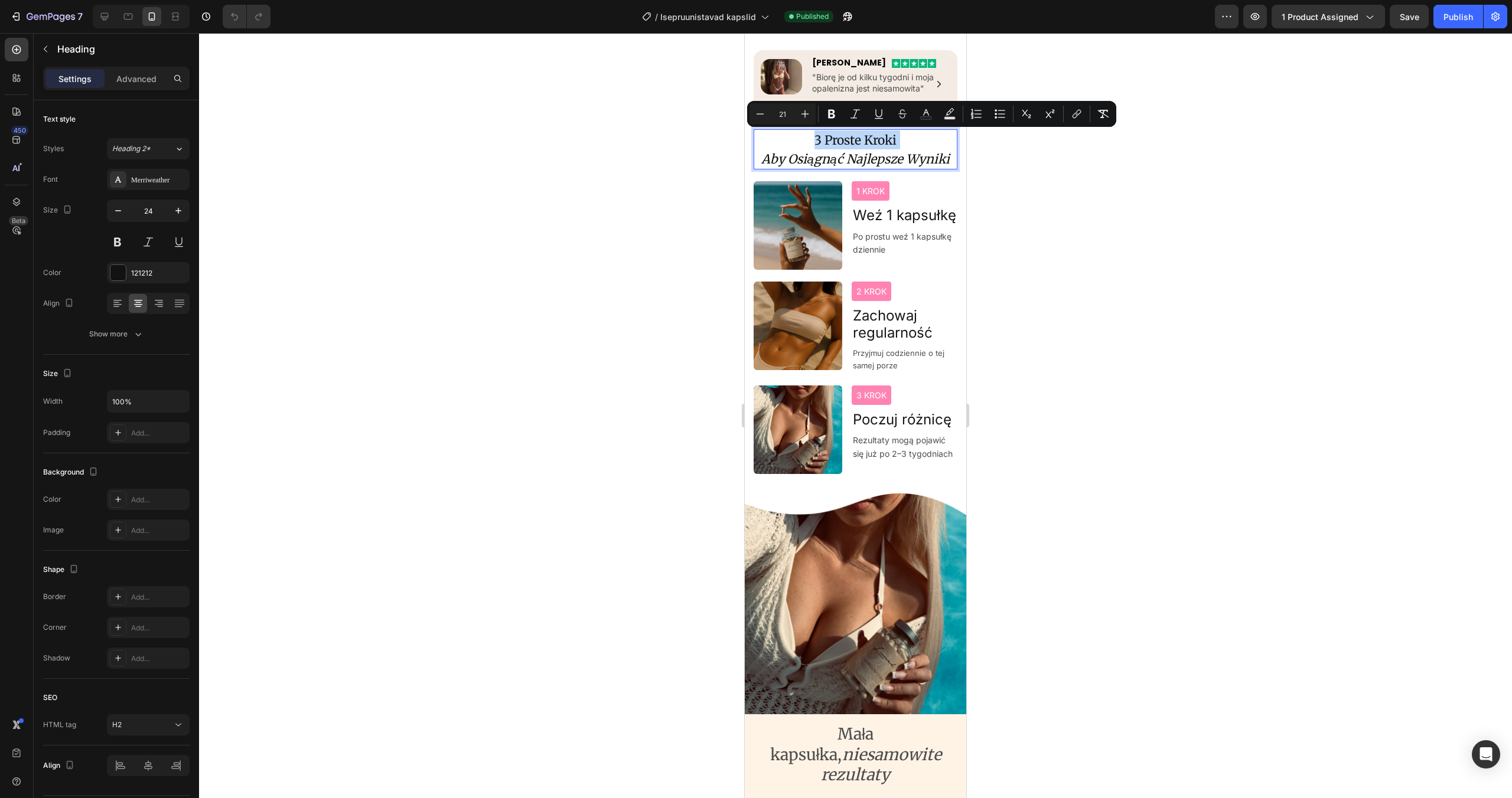
click at [873, 143] on span "3 Proste Kroki" at bounding box center [855, 140] width 82 height 16
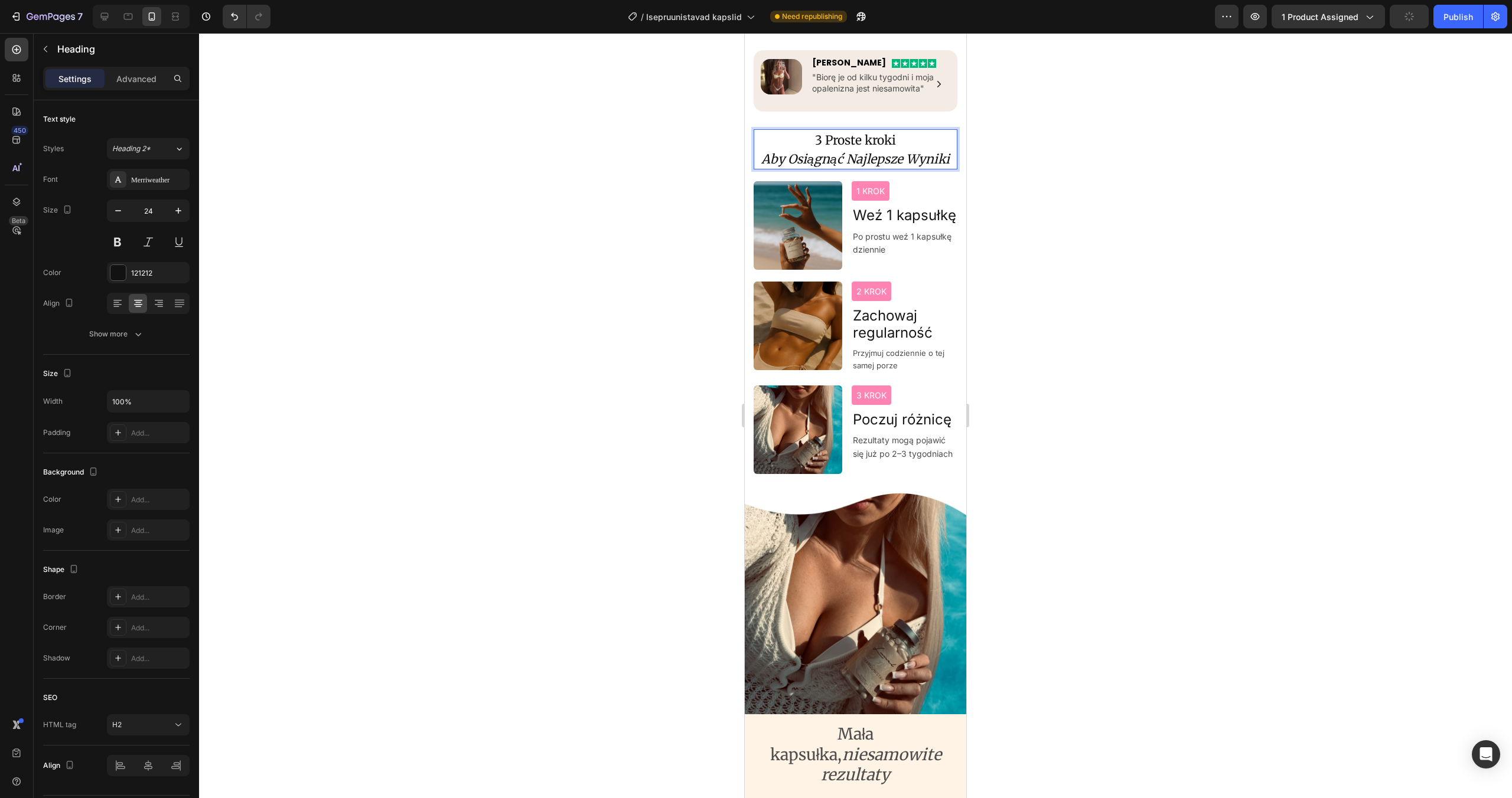
click at [770, 163] on icon "Aby Osiągnąć Najlepsze Wyniki" at bounding box center [855, 159] width 188 height 16
click at [796, 159] on icon "aby Osiągnąć Najlepsze Wyniki" at bounding box center [855, 159] width 185 height 16
click at [855, 161] on icon "aby osiągnąć Najlepsze Wyniki" at bounding box center [855, 159] width 184 height 16
click at [917, 160] on icon "aby osiągnąć najlepsze Wyniki" at bounding box center [855, 159] width 182 height 16
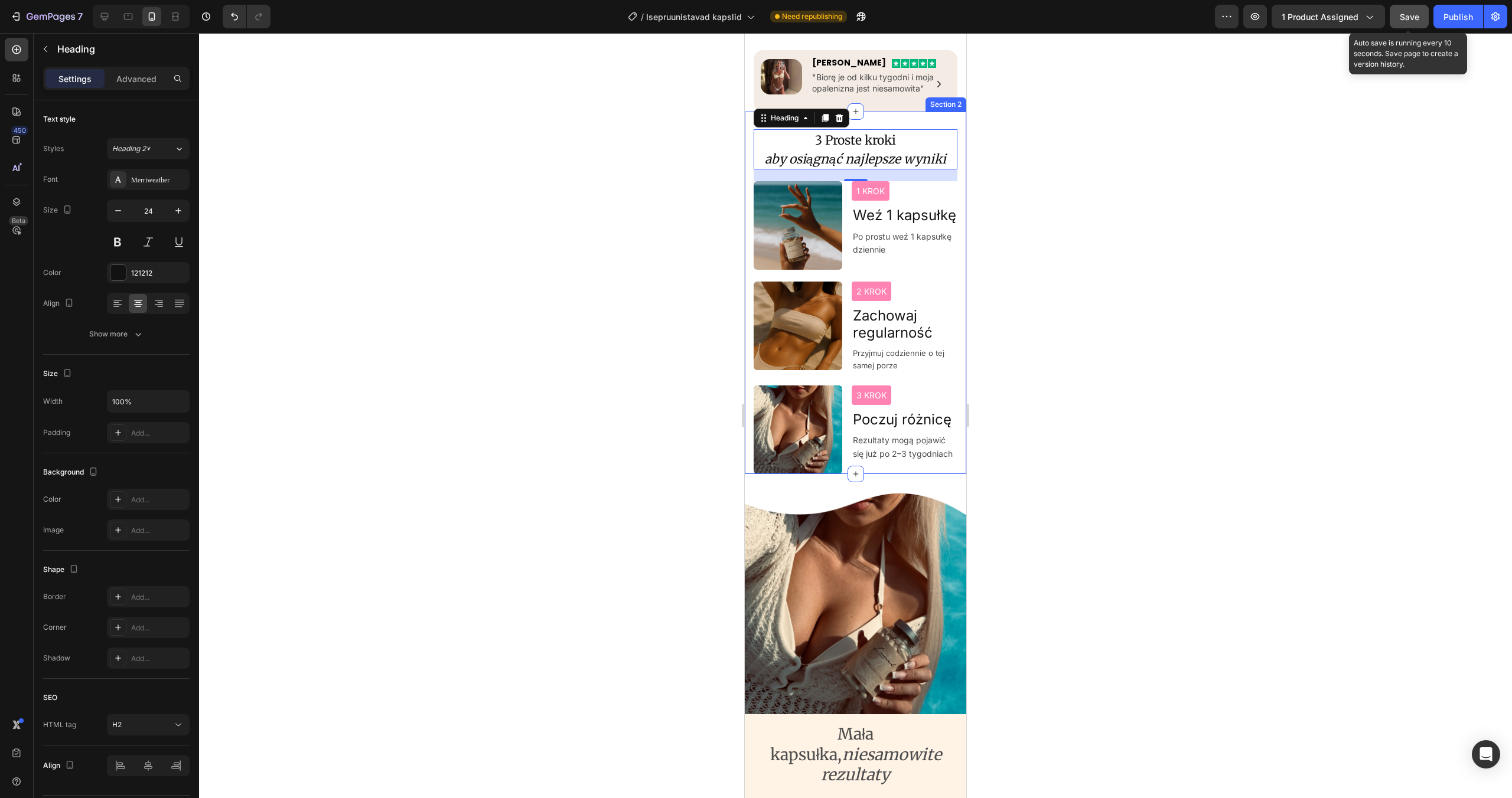
click at [1410, 21] on span "Save" at bounding box center [1409, 17] width 19 height 10
click at [829, 135] on span "3 Proste kroki" at bounding box center [856, 140] width 81 height 16
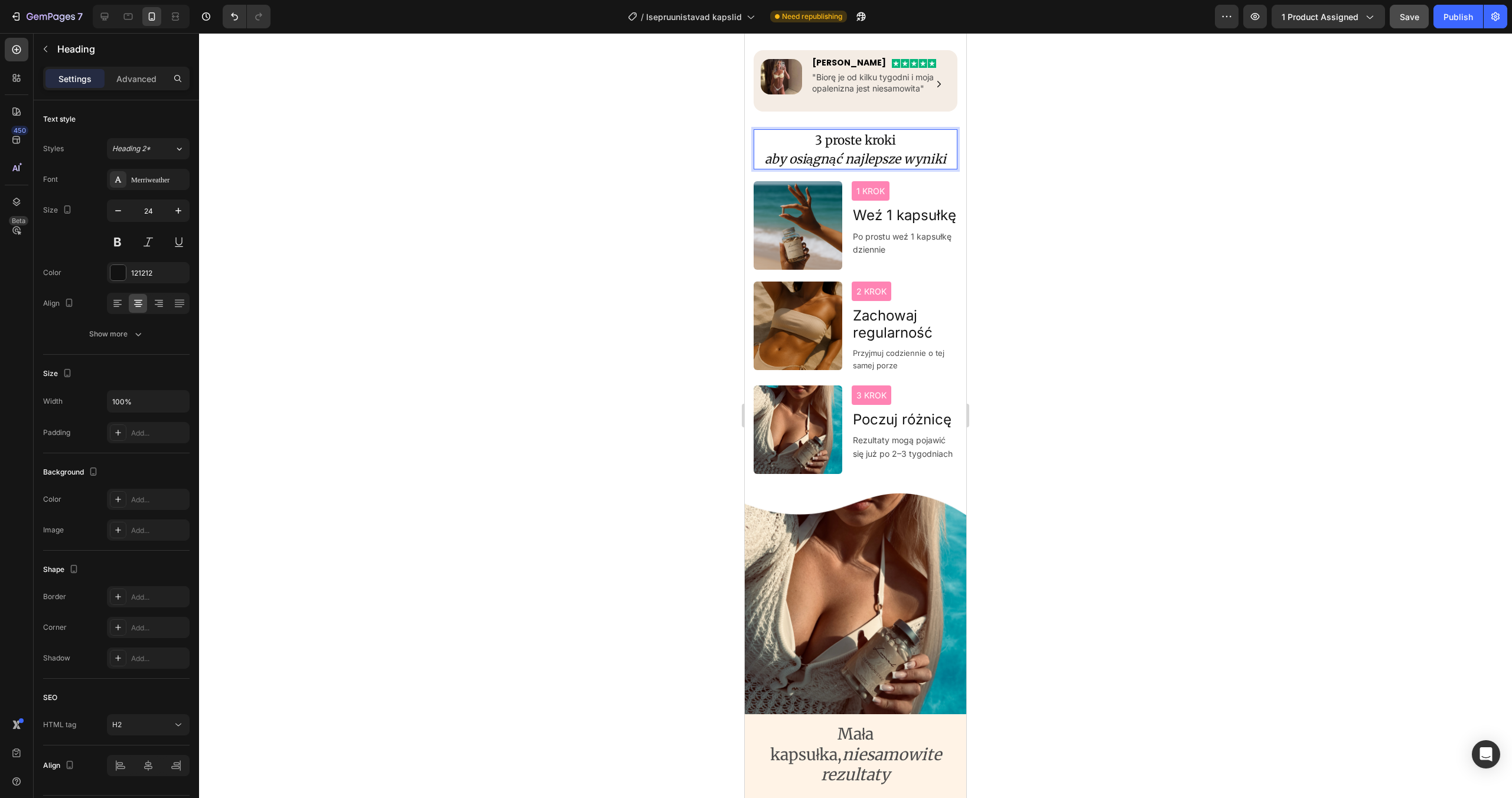
drag, startPoint x: 1395, startPoint y: 32, endPoint x: 1399, endPoint y: 26, distance: 7.2
click at [1397, 31] on div "7 / Isepruunistavad kapslid Need republishing Preview 1 product assigned Save P…" at bounding box center [756, 17] width 1512 height 34
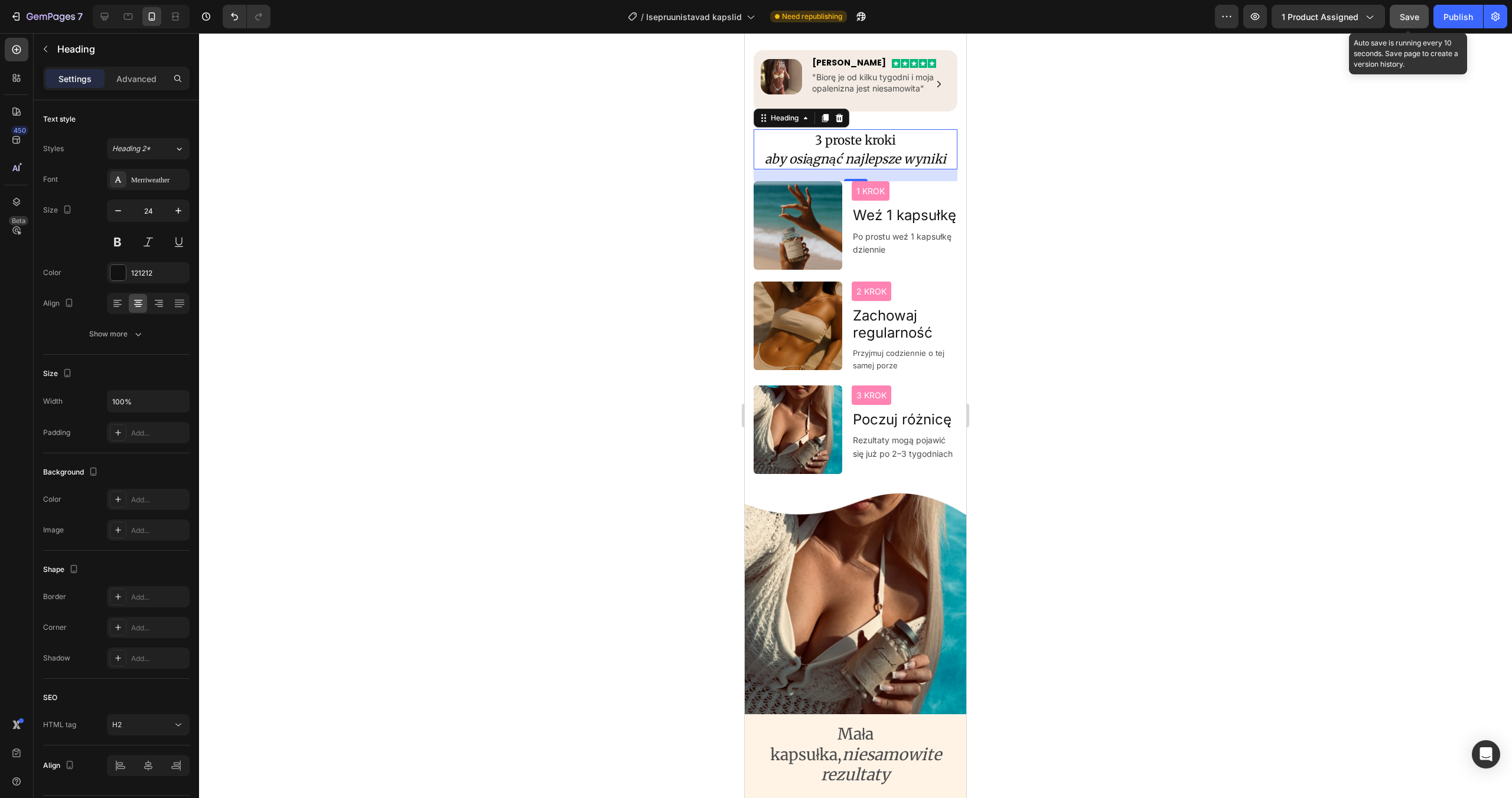
drag, startPoint x: 1404, startPoint y: 19, endPoint x: 1426, endPoint y: 26, distance: 23.1
click at [1405, 20] on span "Save" at bounding box center [1409, 17] width 19 height 10
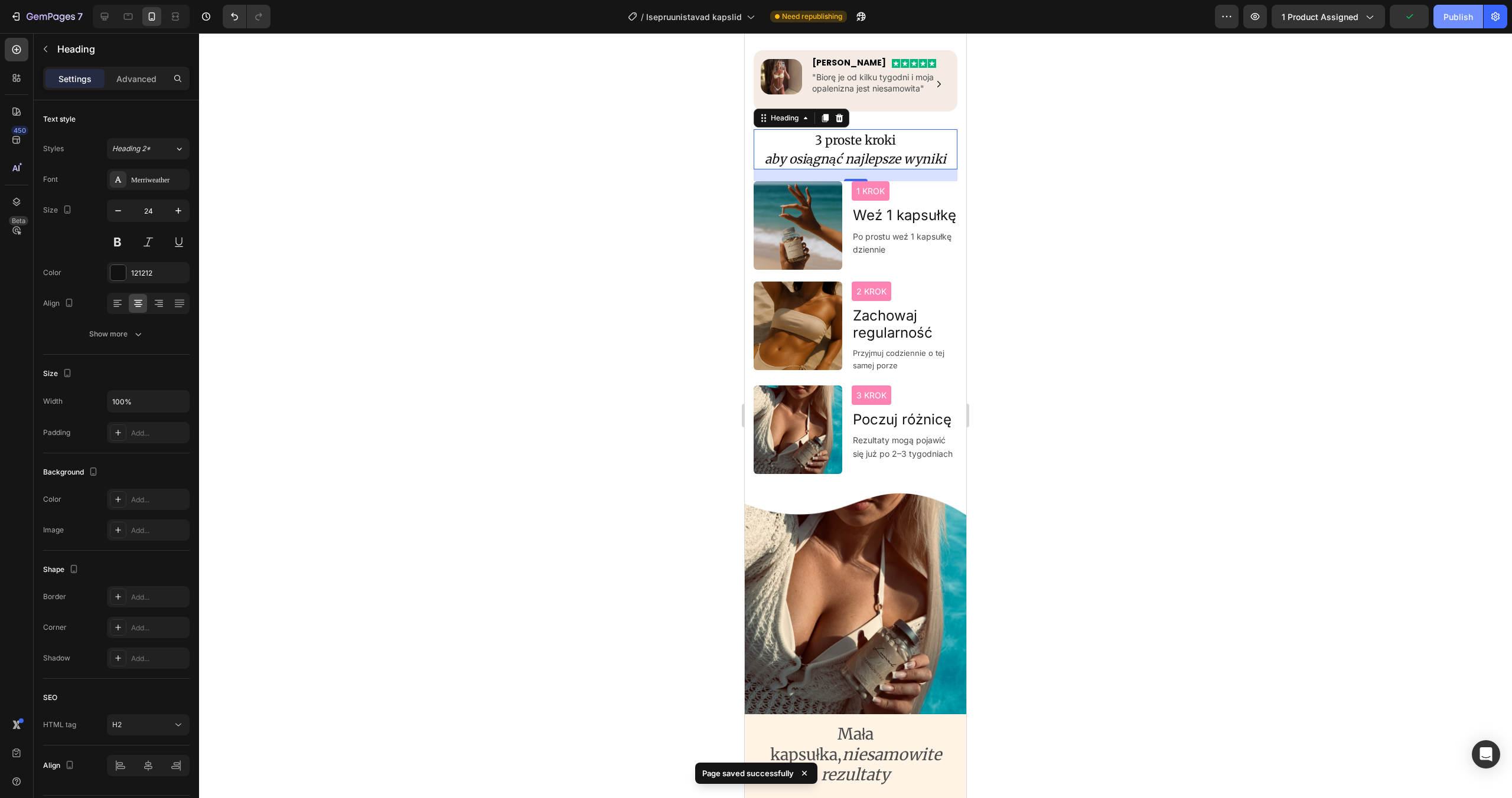
click at [1450, 26] on button "Publish" at bounding box center [1458, 16] width 49 height 24
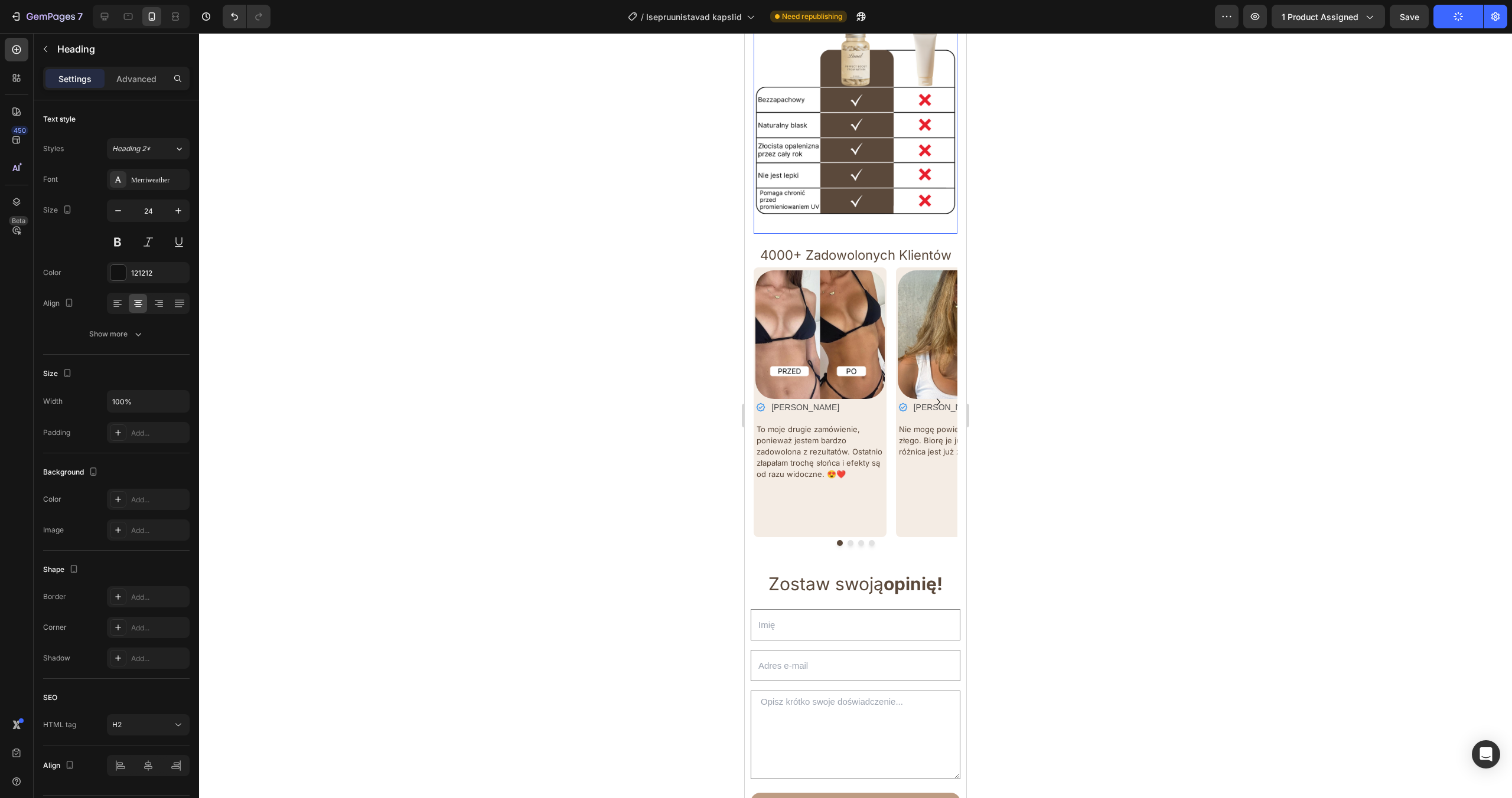
scroll to position [3015, 0]
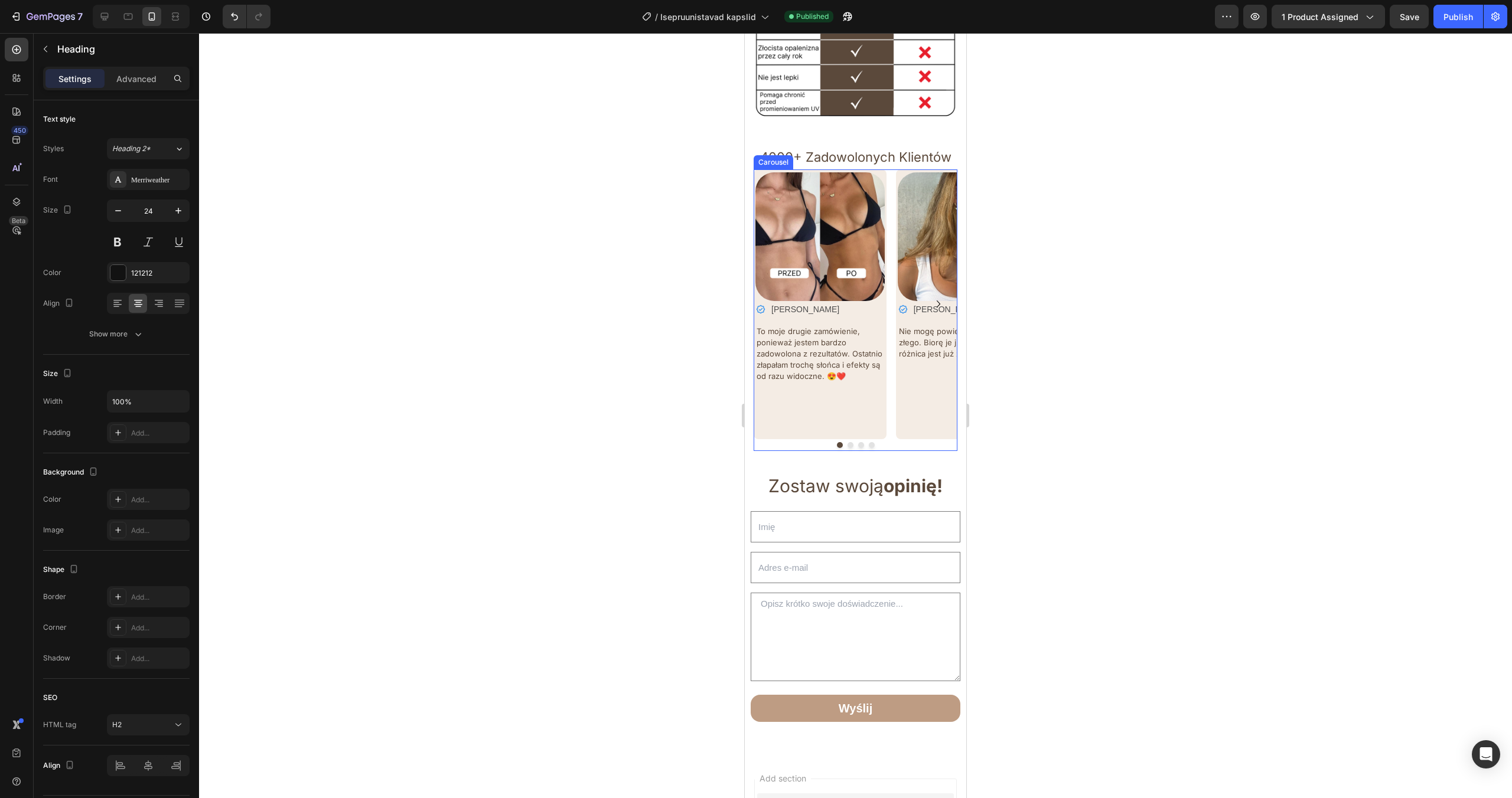
click at [941, 297] on icon "Carousel Next Arrow" at bounding box center [938, 304] width 14 height 14
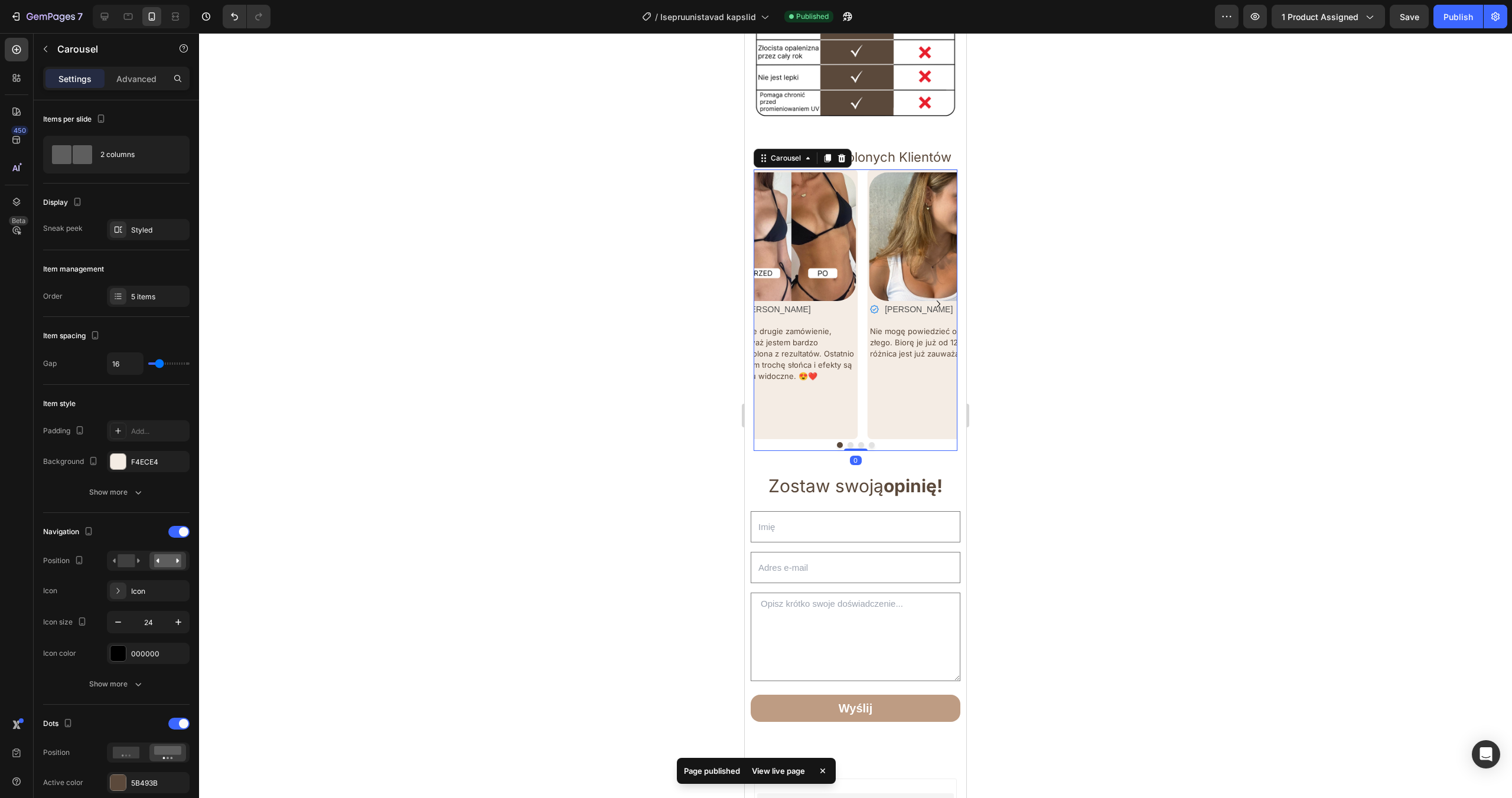
click at [941, 297] on icon "Carousel Next Arrow" at bounding box center [938, 304] width 14 height 14
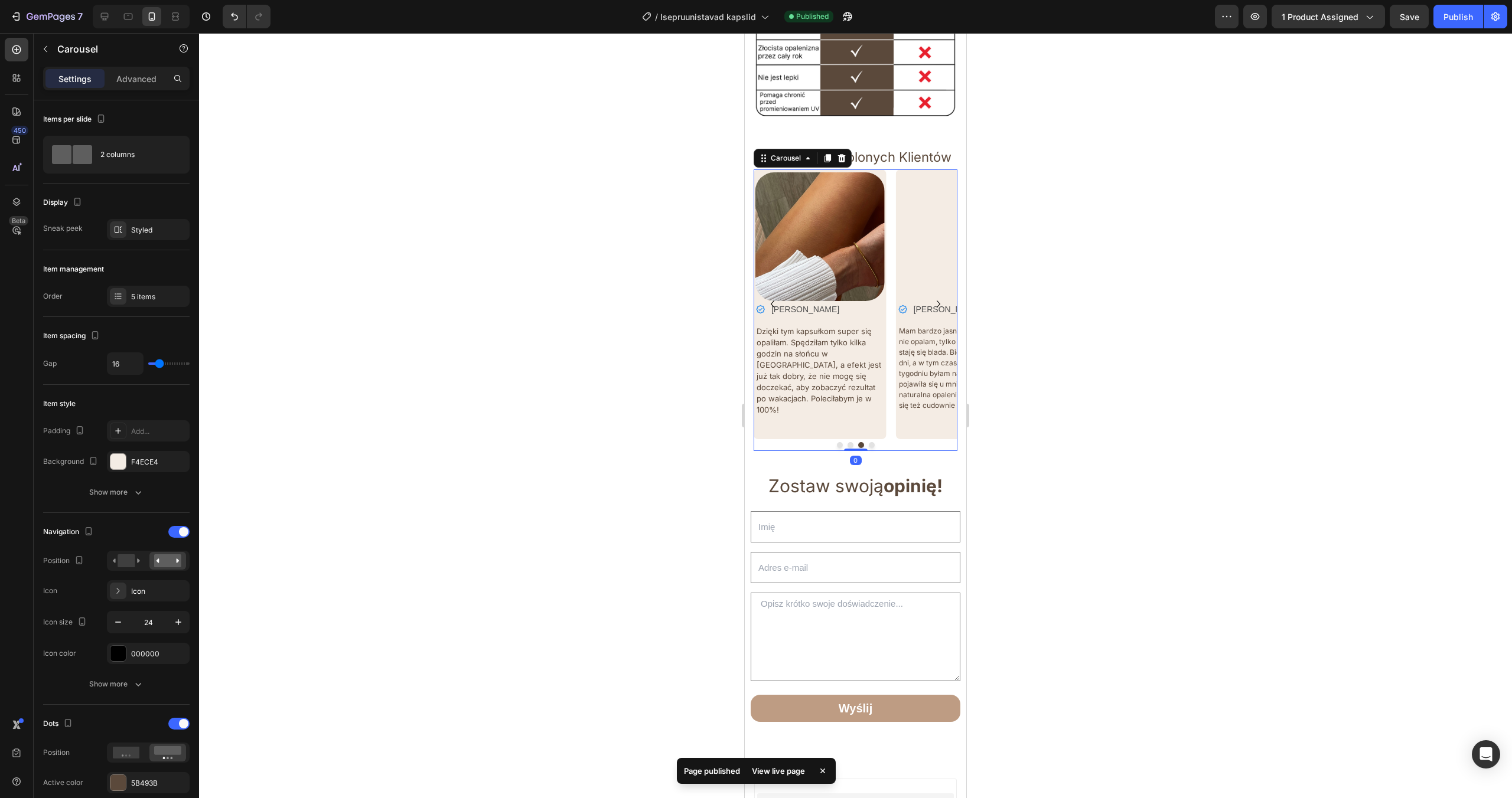
click at [941, 297] on icon "Carousel Next Arrow" at bounding box center [938, 304] width 14 height 14
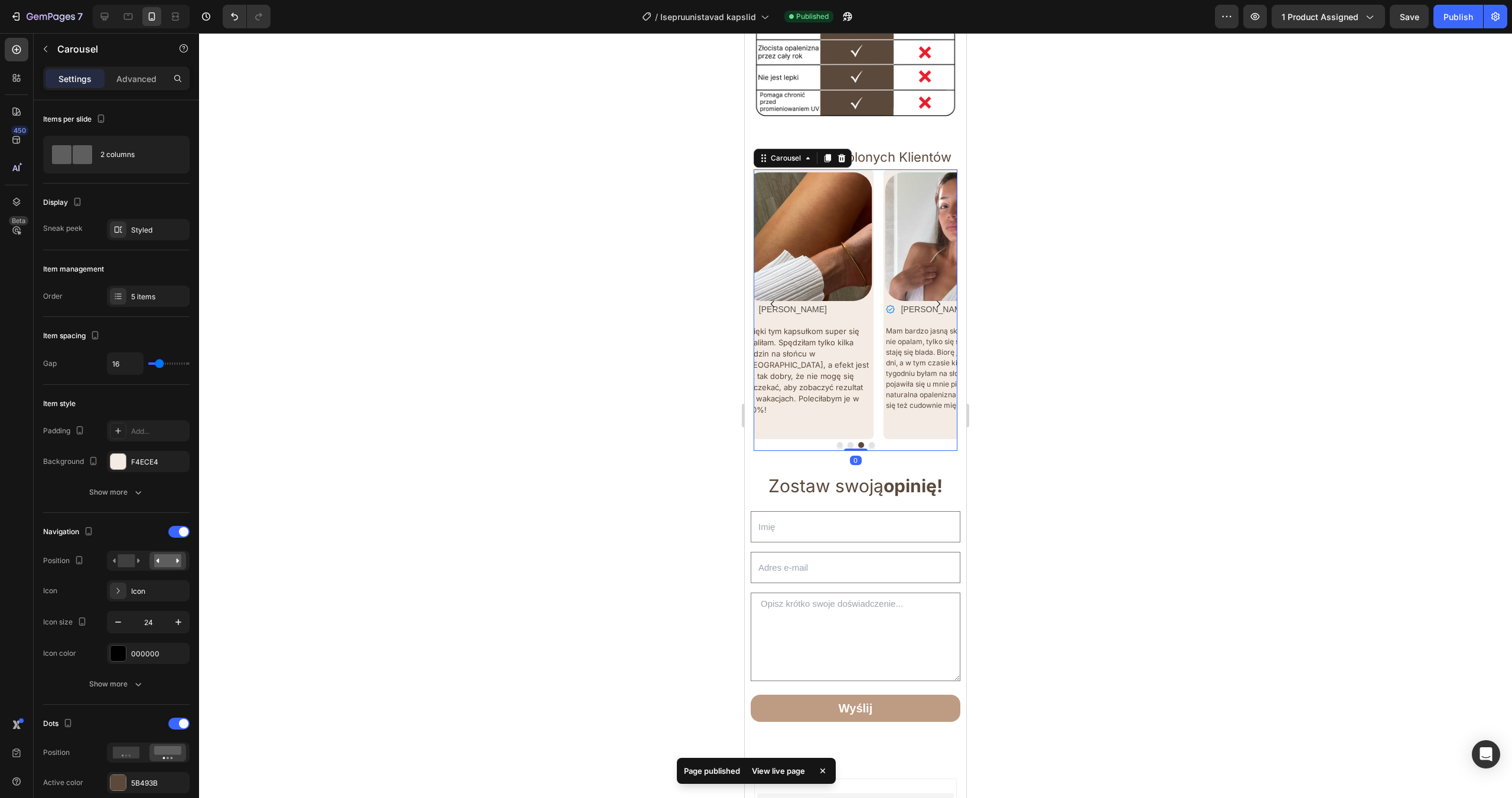
click at [941, 297] on icon "Carousel Next Arrow" at bounding box center [938, 304] width 14 height 14
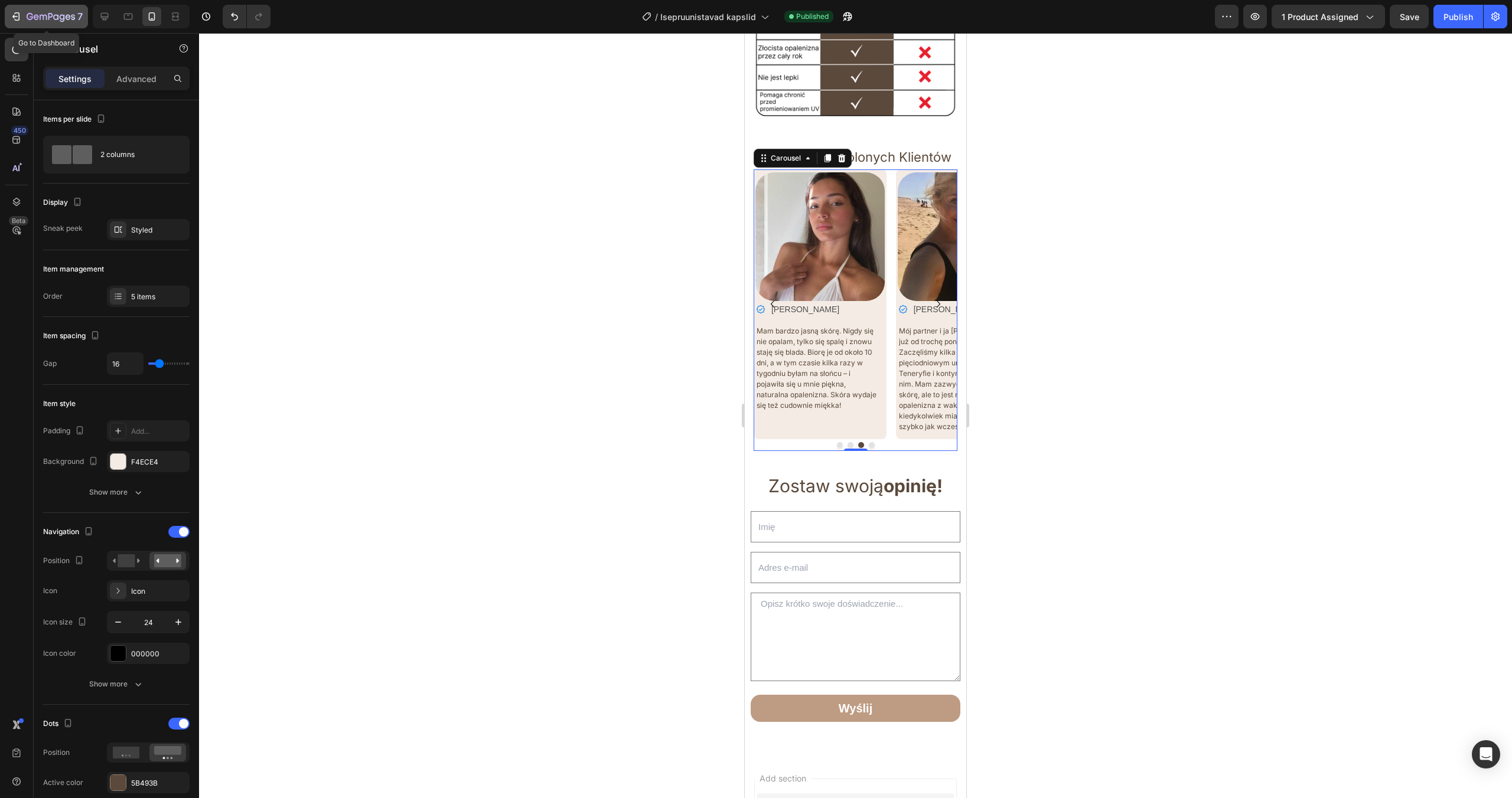
click at [81, 24] on button "7" at bounding box center [46, 16] width 83 height 24
